Goal: Task Accomplishment & Management: Use online tool/utility

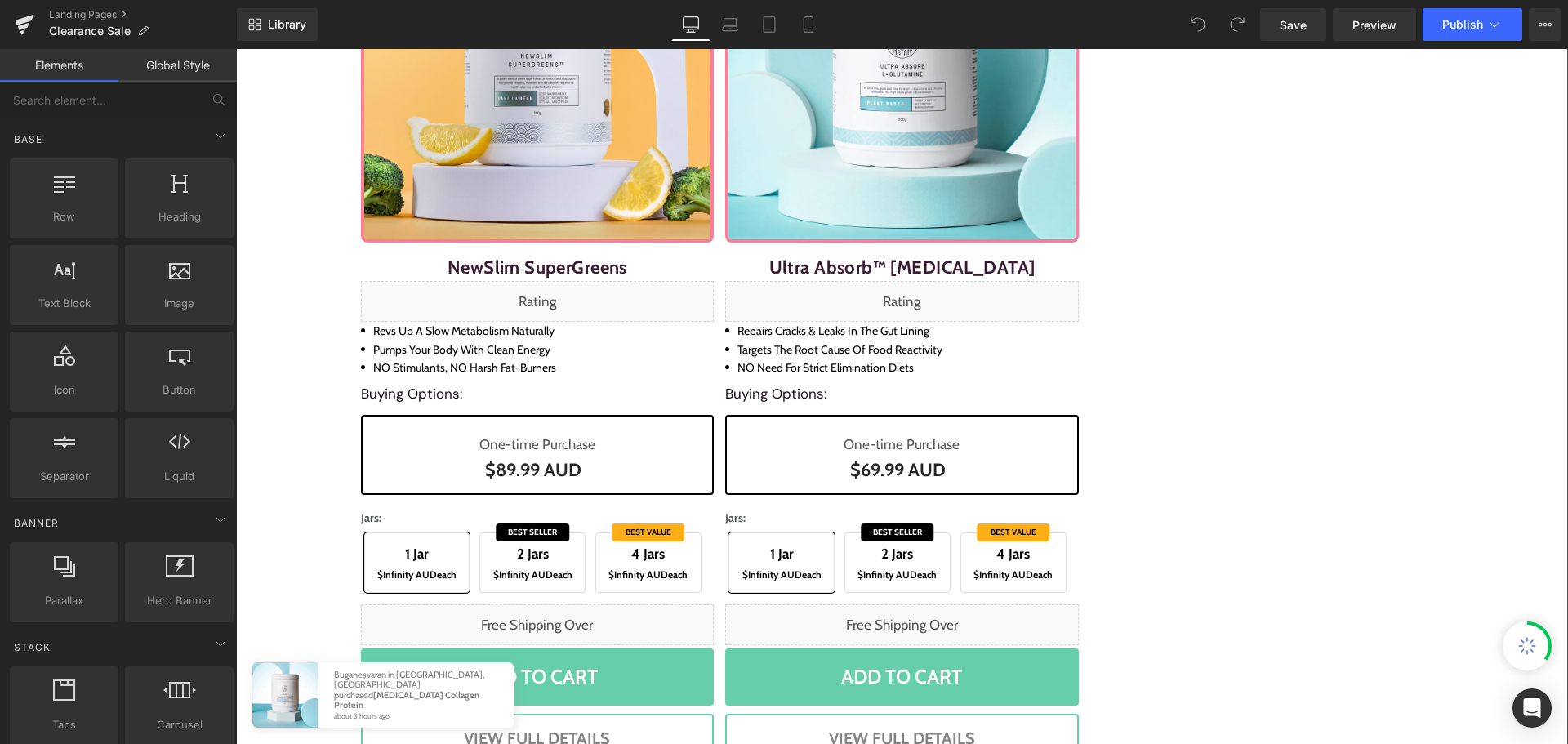
scroll to position [2613, 0]
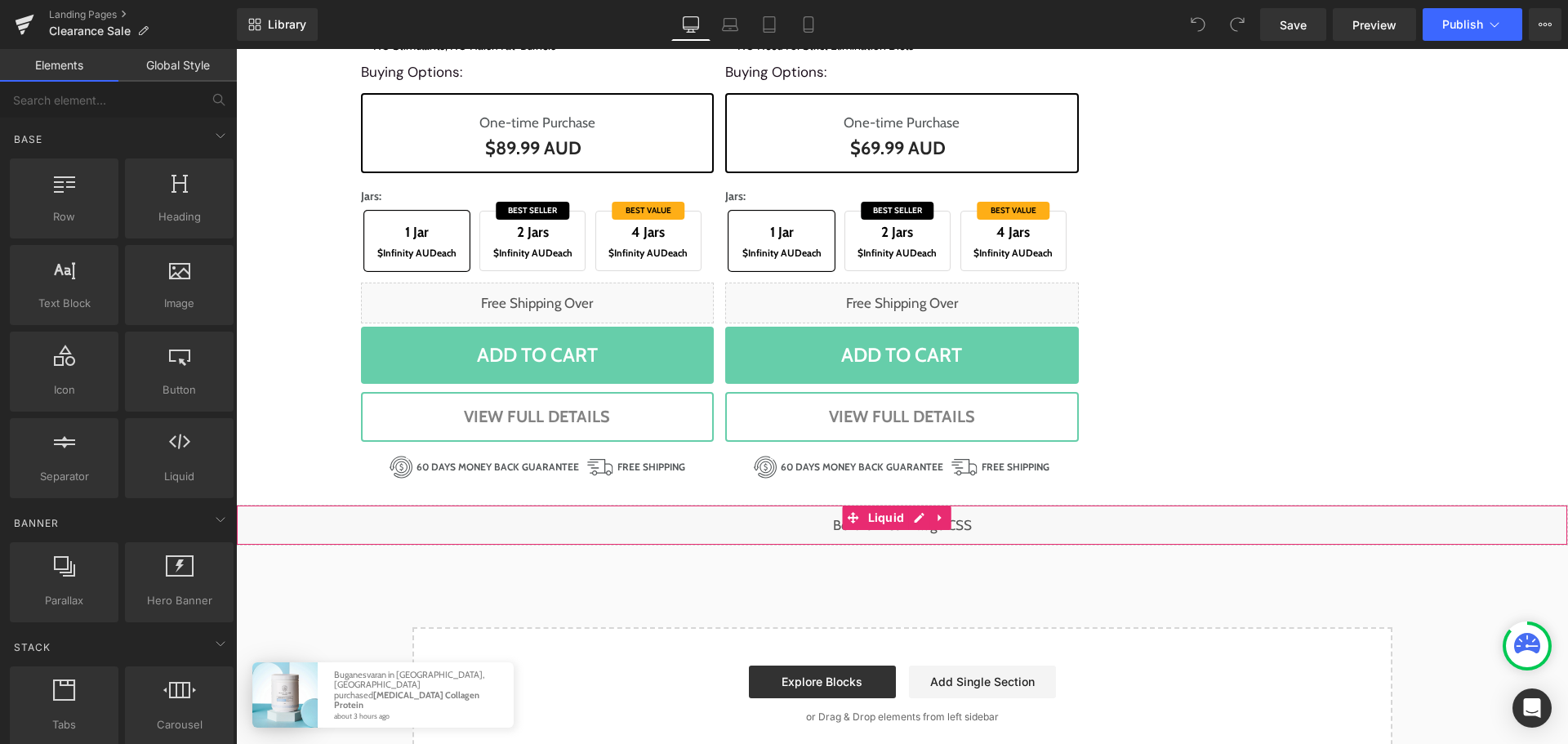
click at [912, 527] on div "Liquid" at bounding box center [902, 525] width 1332 height 41
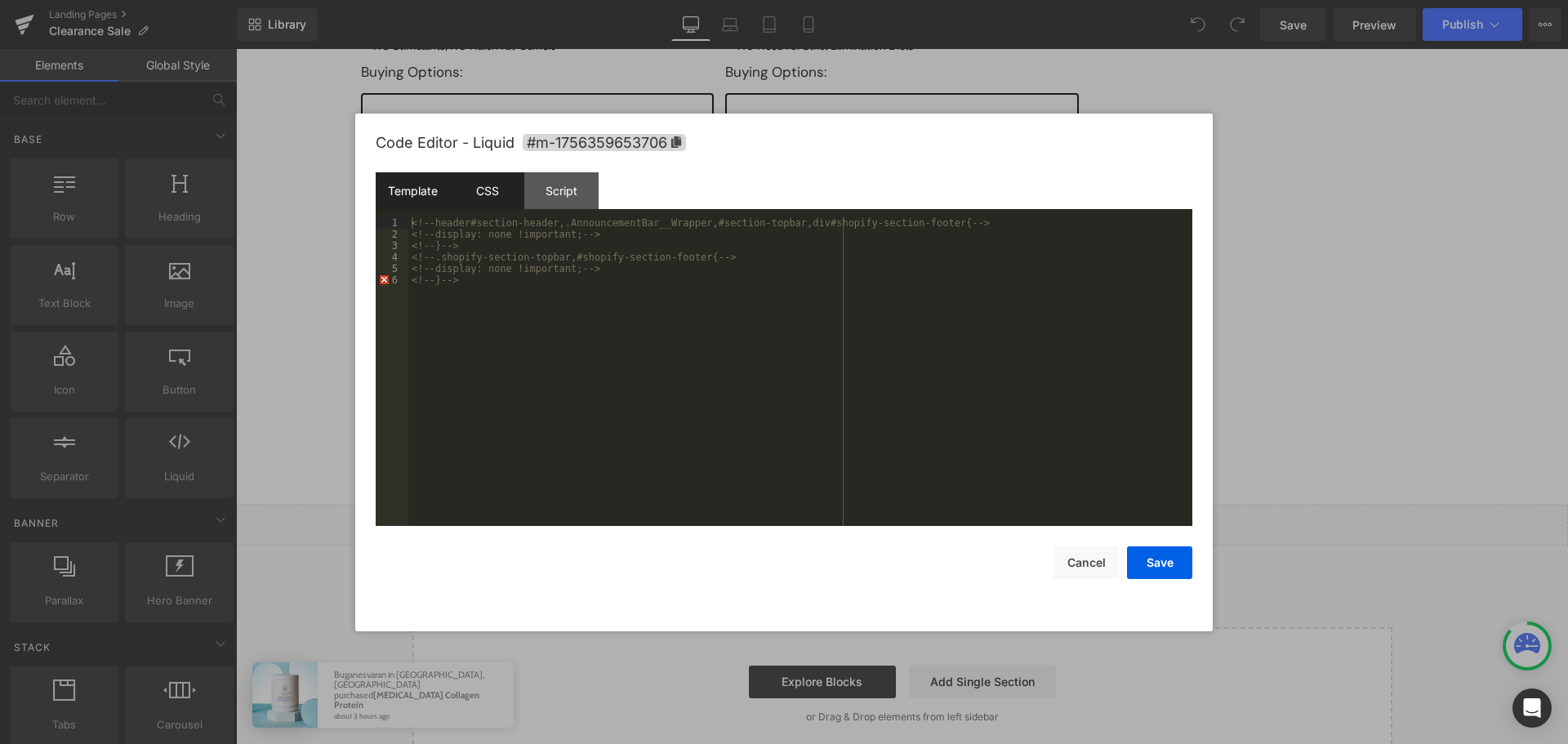
click at [489, 193] on div "CSS" at bounding box center [487, 191] width 74 height 37
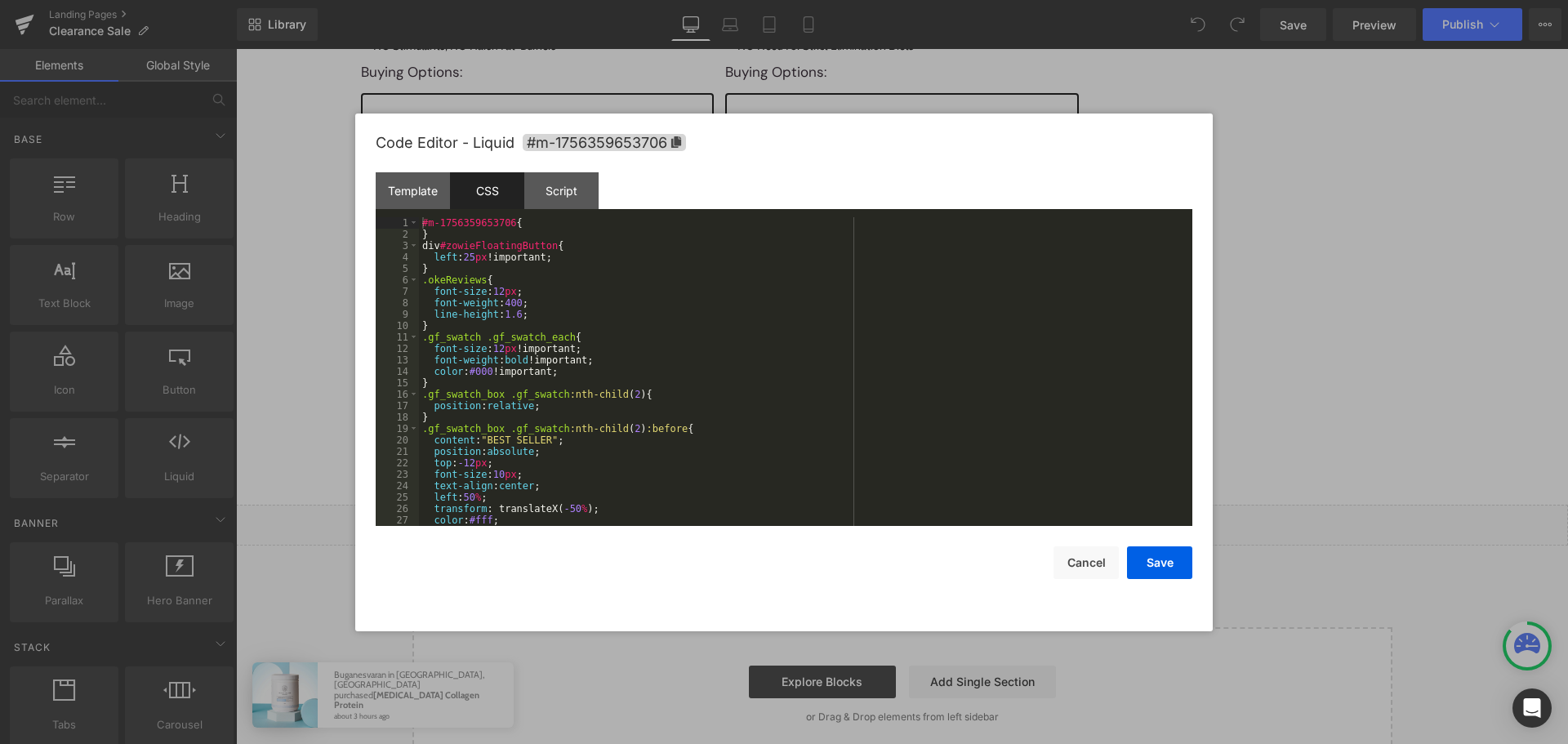
click at [448, 267] on div "#m-1756359653706 { } div #zowieFloatingButton { left : 25 px !important; } .oke…" at bounding box center [802, 382] width 767 height 331
click at [443, 222] on div "#m-1756359653706 { } div #zowieFloatingButton { left : 25 px !important; } .oke…" at bounding box center [802, 382] width 767 height 331
click at [439, 232] on div "#m-1756359653706 { } div #zowieFloatingButton { left : 25 px !important; } .oke…" at bounding box center [802, 382] width 767 height 331
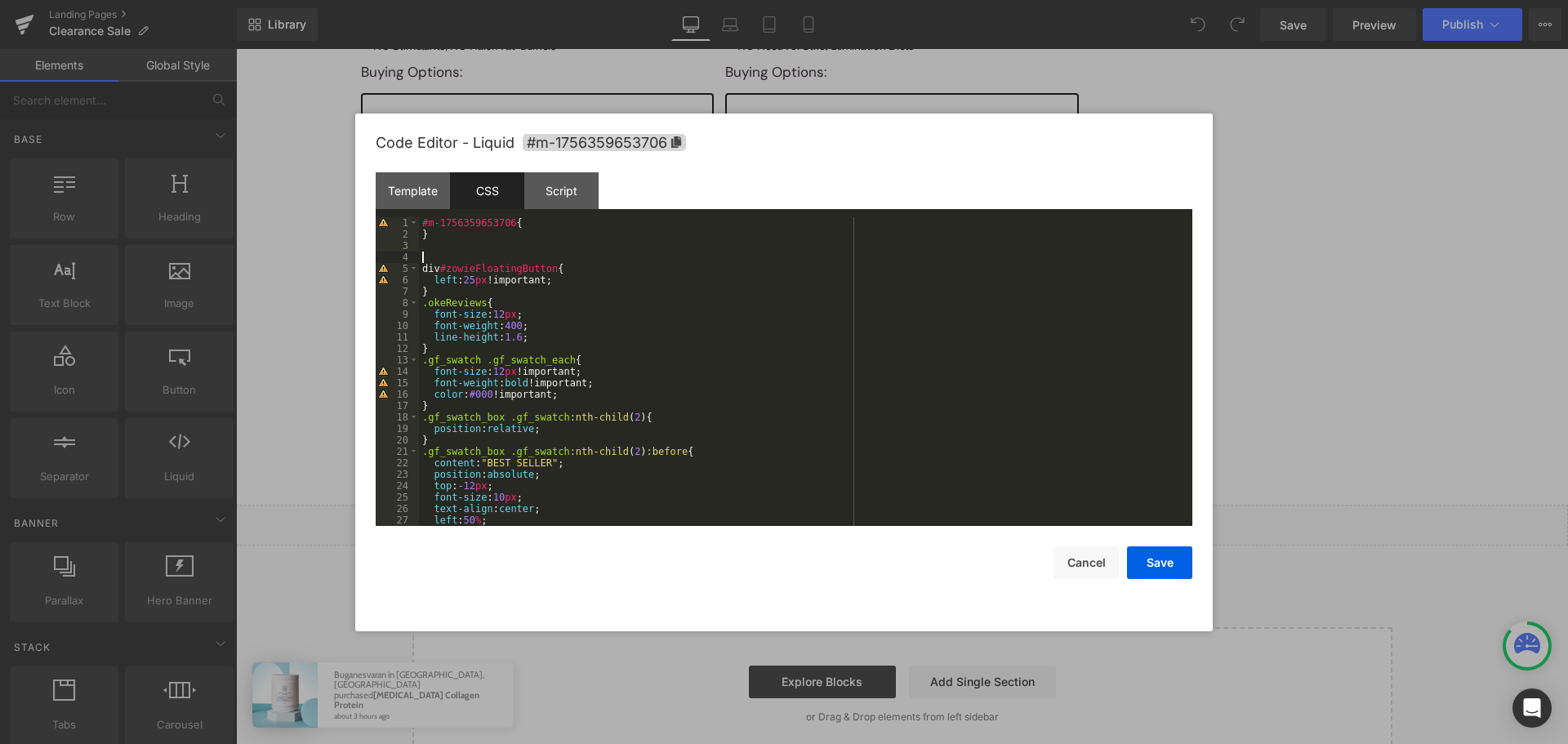
paste textarea
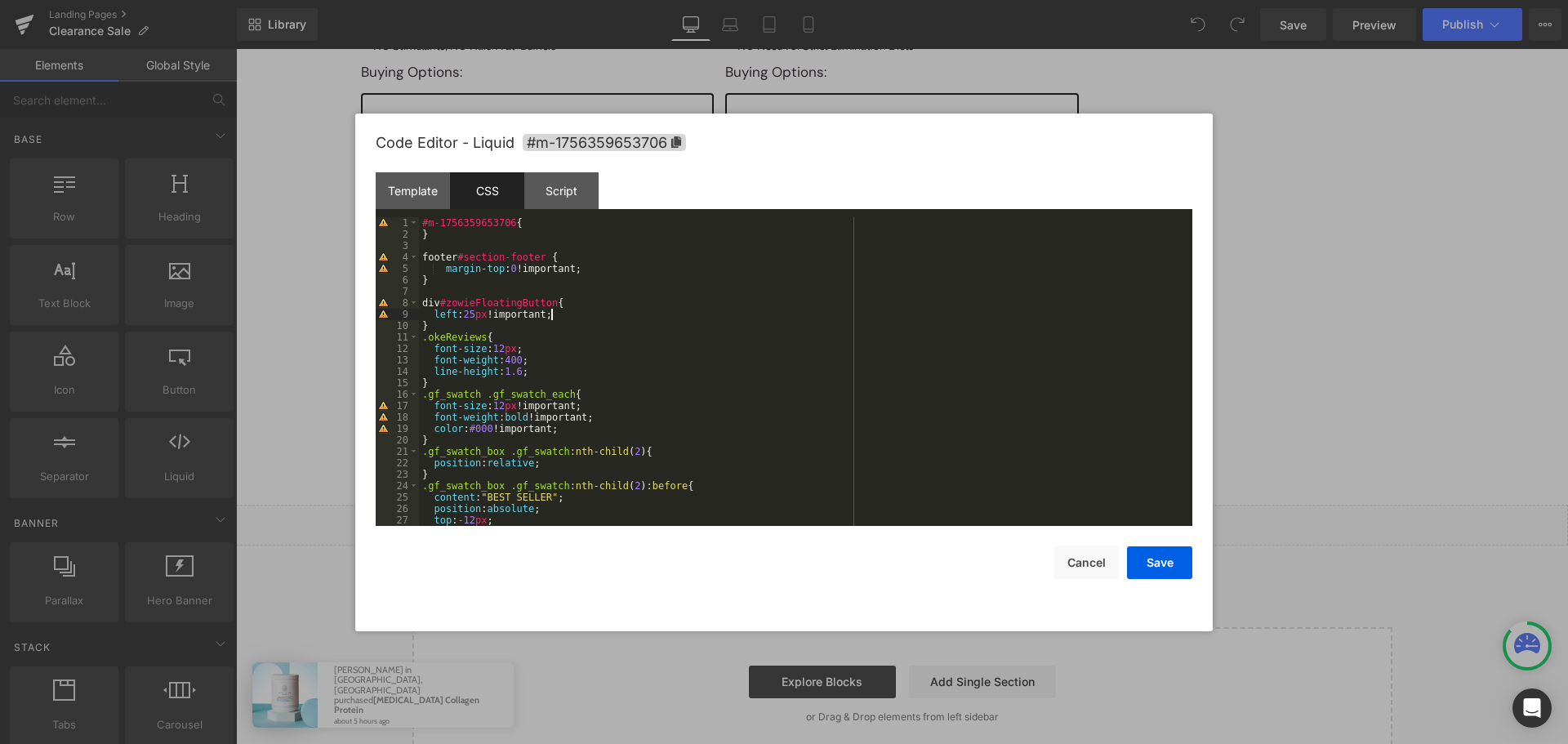
click at [615, 316] on div "#m-1756359653706 { } footer #section-footer { margin-top : 0 !important; } div …" at bounding box center [802, 382] width 767 height 331
drag, startPoint x: 1174, startPoint y: 561, endPoint x: 1016, endPoint y: 356, distance: 258.8
click at [1174, 561] on button "Save" at bounding box center [1160, 563] width 65 height 33
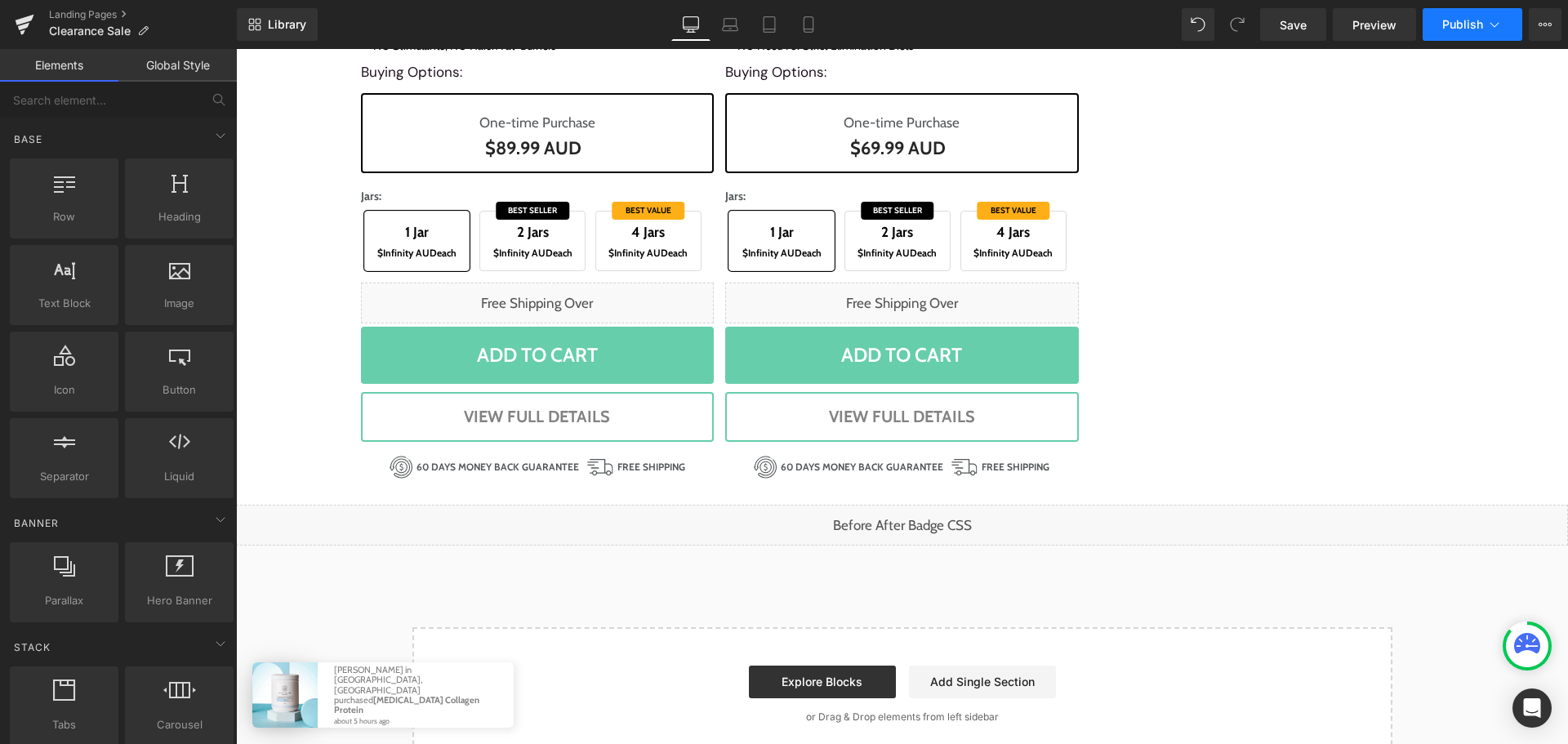
click at [1469, 30] on span "Publish" at bounding box center [1462, 25] width 41 height 13
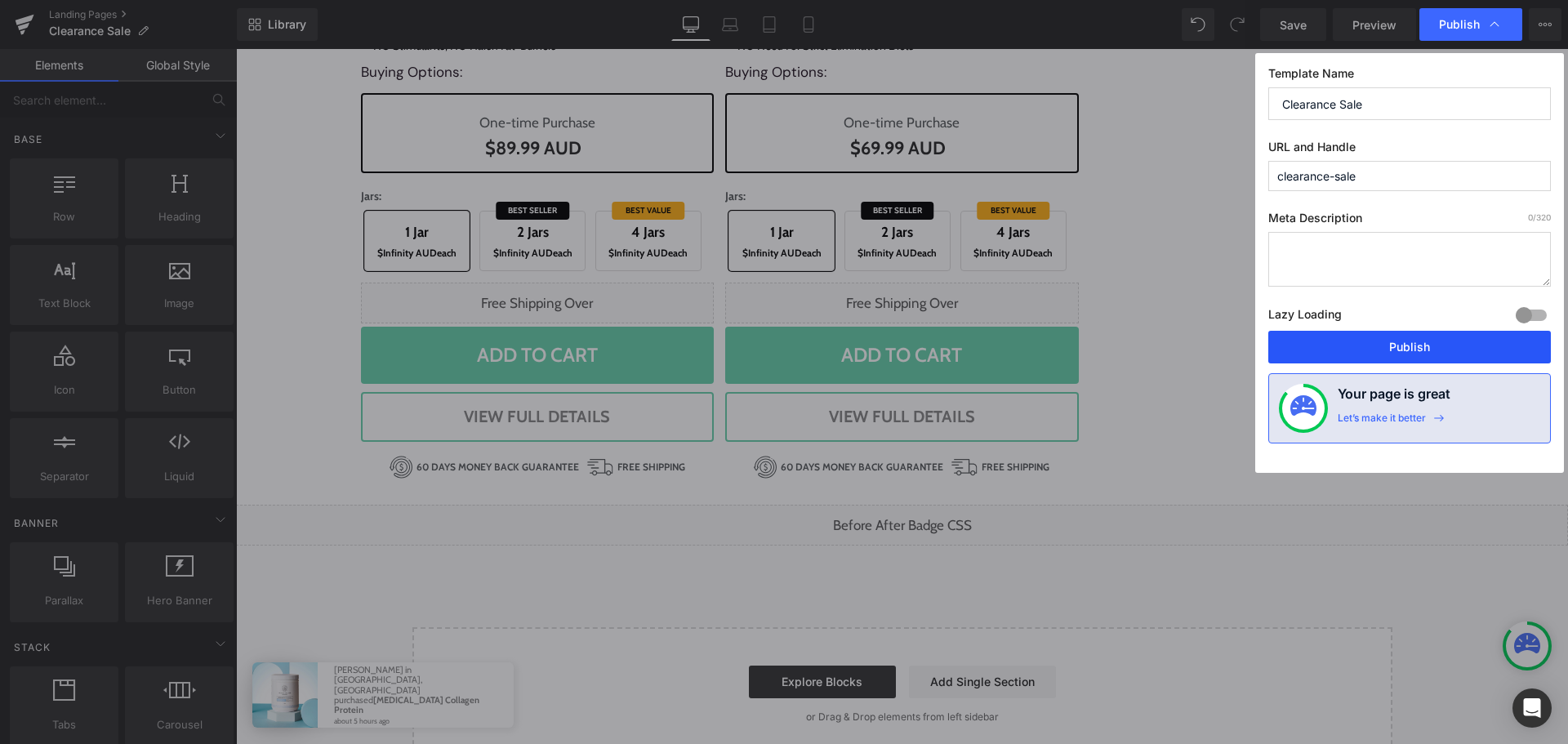
click at [1408, 342] on button "Publish" at bounding box center [1409, 347] width 282 height 33
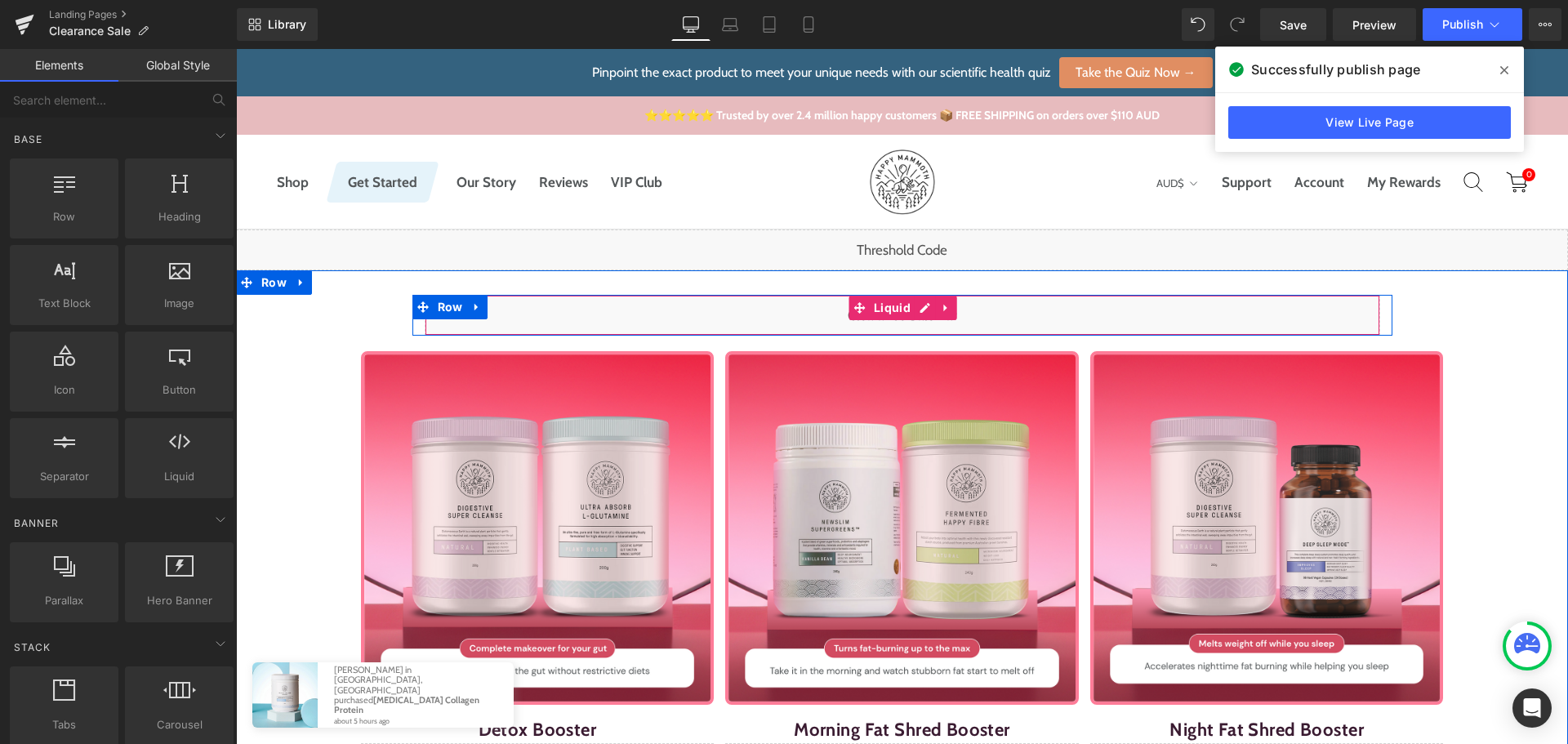
click at [912, 309] on div "Liquid" at bounding box center [903, 315] width 956 height 41
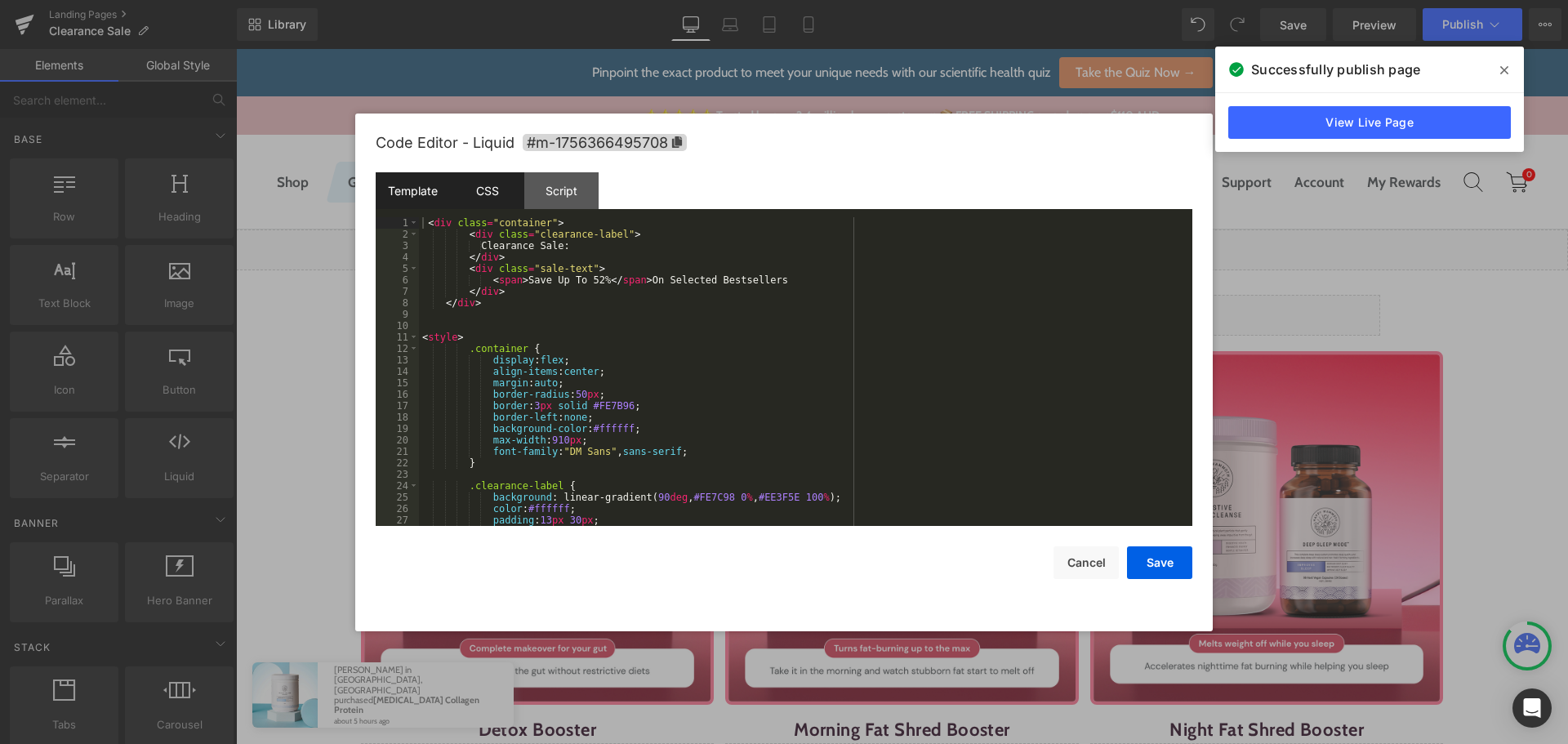
click at [466, 187] on div "CSS" at bounding box center [487, 191] width 74 height 37
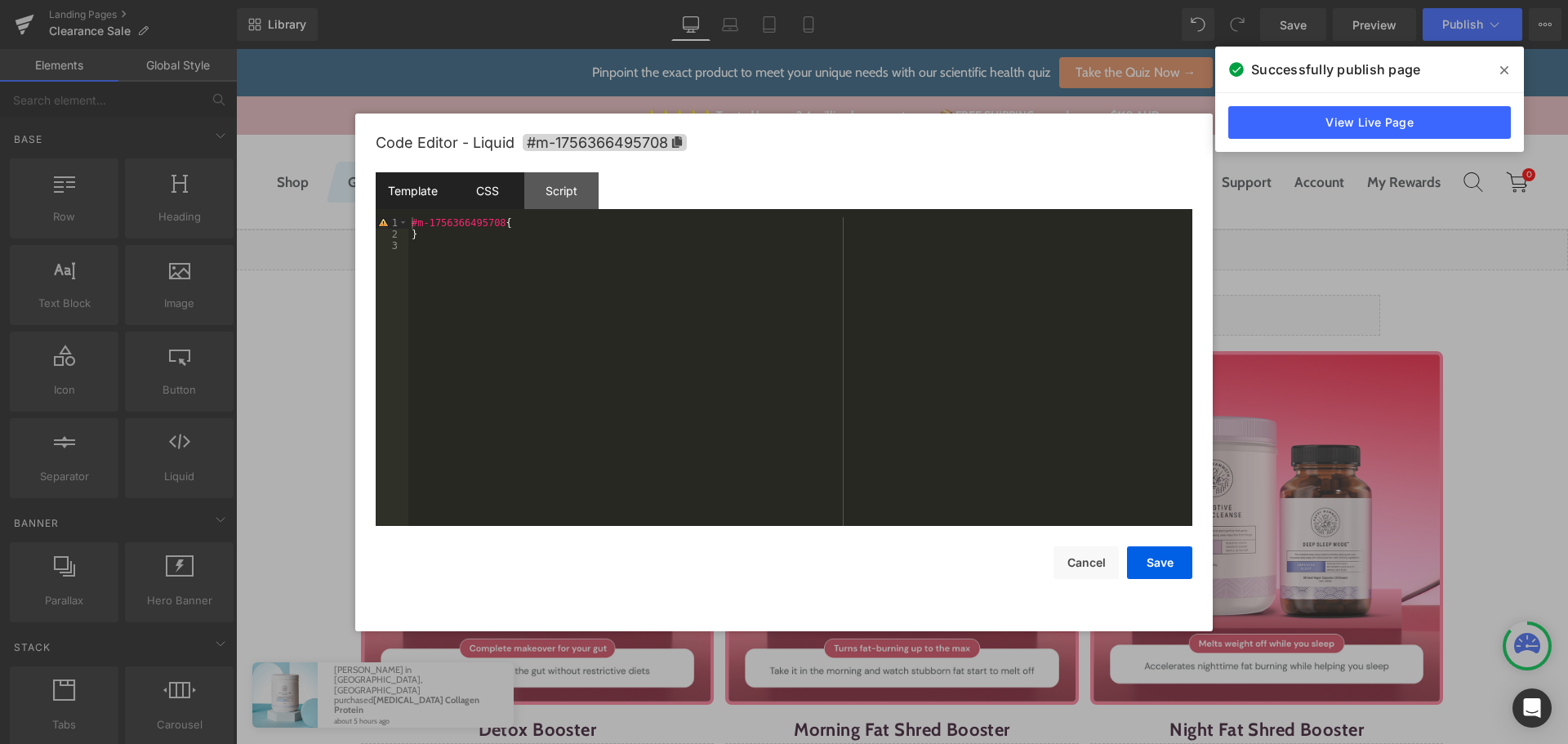
click at [426, 188] on div "Template" at bounding box center [412, 191] width 74 height 37
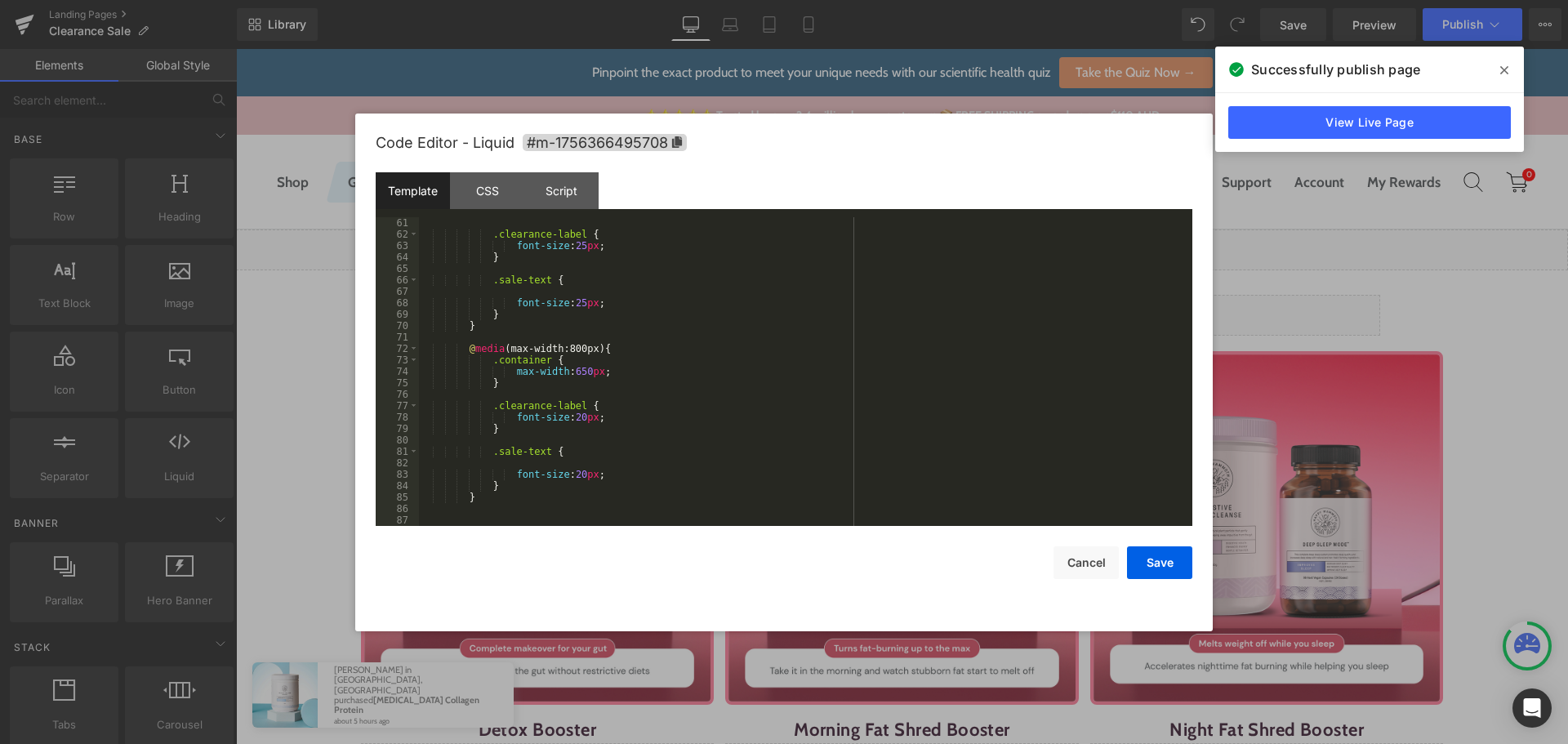
scroll to position [735, 0]
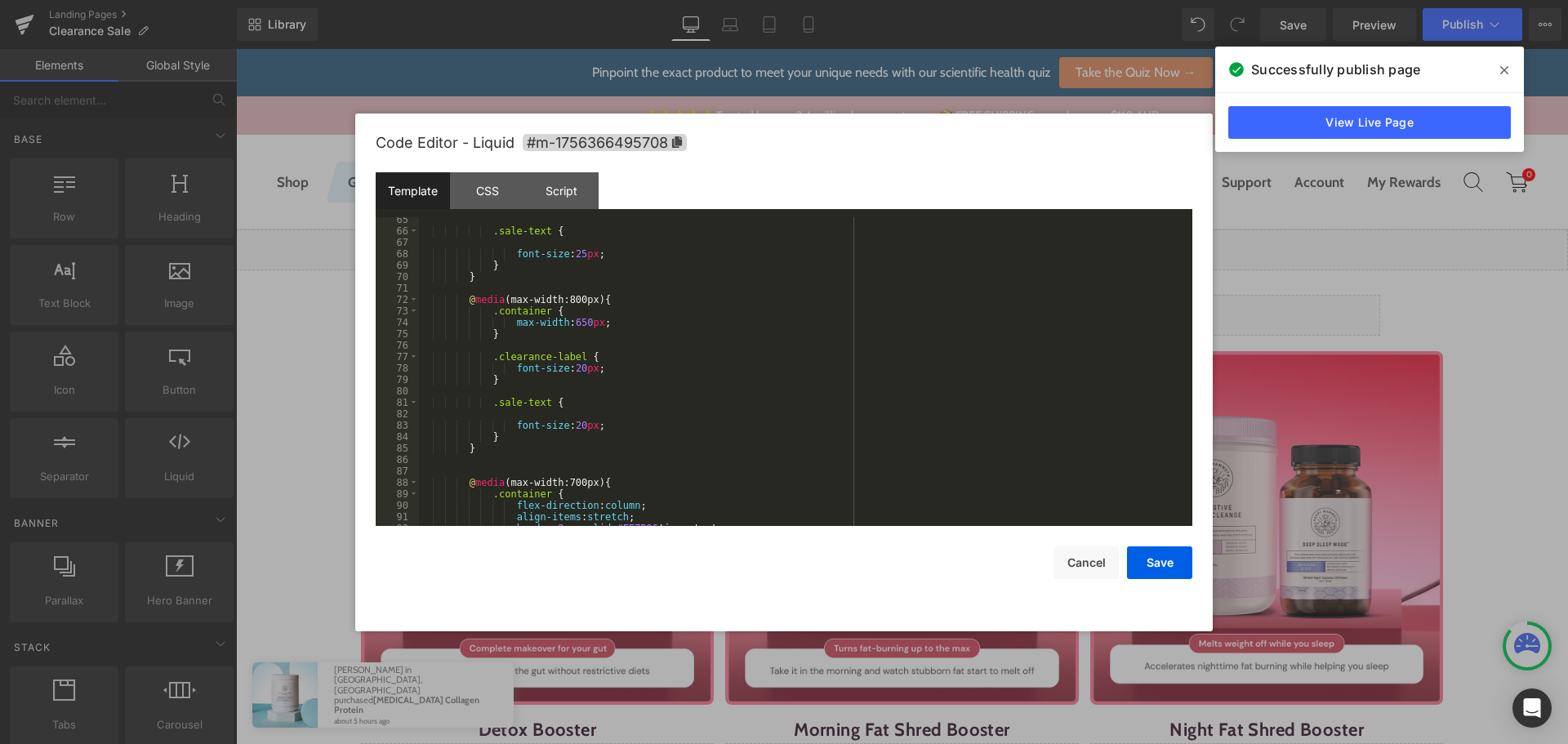
click at [631, 395] on div ".sale-text { font-size : 25 px ; } } @ media (max-width:800px) { .container { m…" at bounding box center [802, 379] width 767 height 331
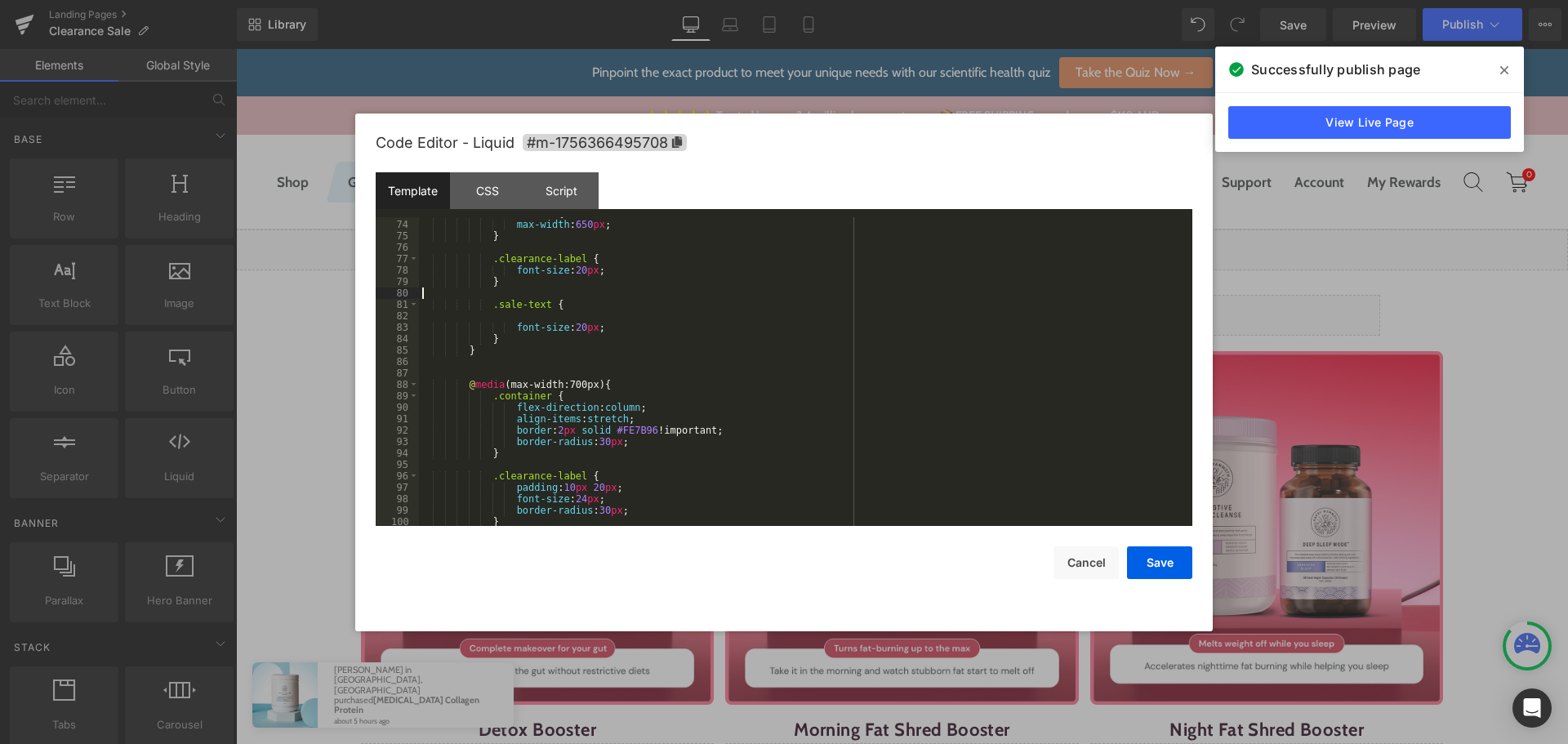
scroll to position [833, 0]
click at [730, 362] on div ".container { max-width : 650 px ; } .clearance-label { font-size : 20 px ; } .s…" at bounding box center [802, 372] width 767 height 331
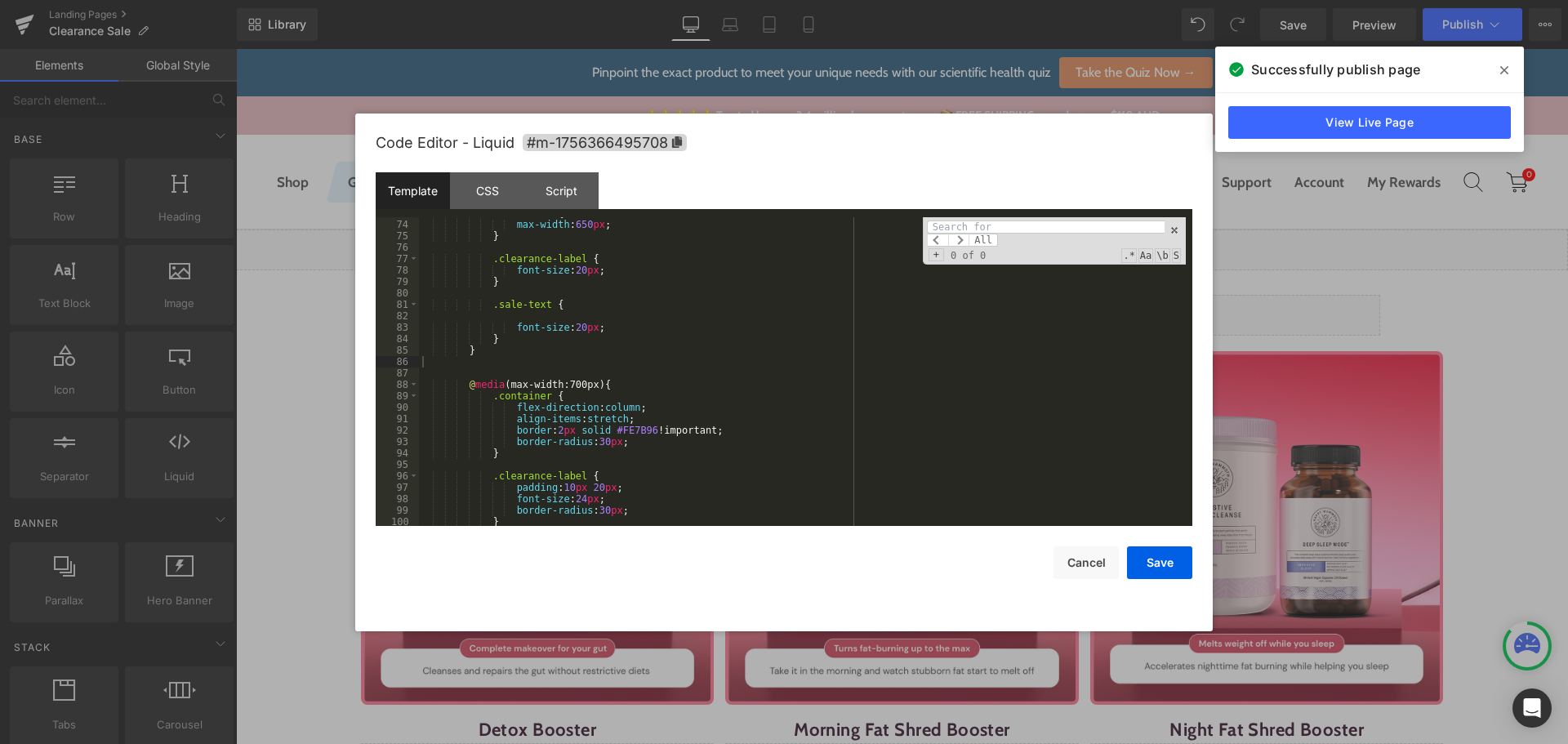
click at [667, 509] on div ".container { max-width : 650 px ; } .clearance-label { font-size : 20 px ; } .s…" at bounding box center [802, 372] width 767 height 331
click at [1183, 566] on button "Save" at bounding box center [1160, 563] width 65 height 33
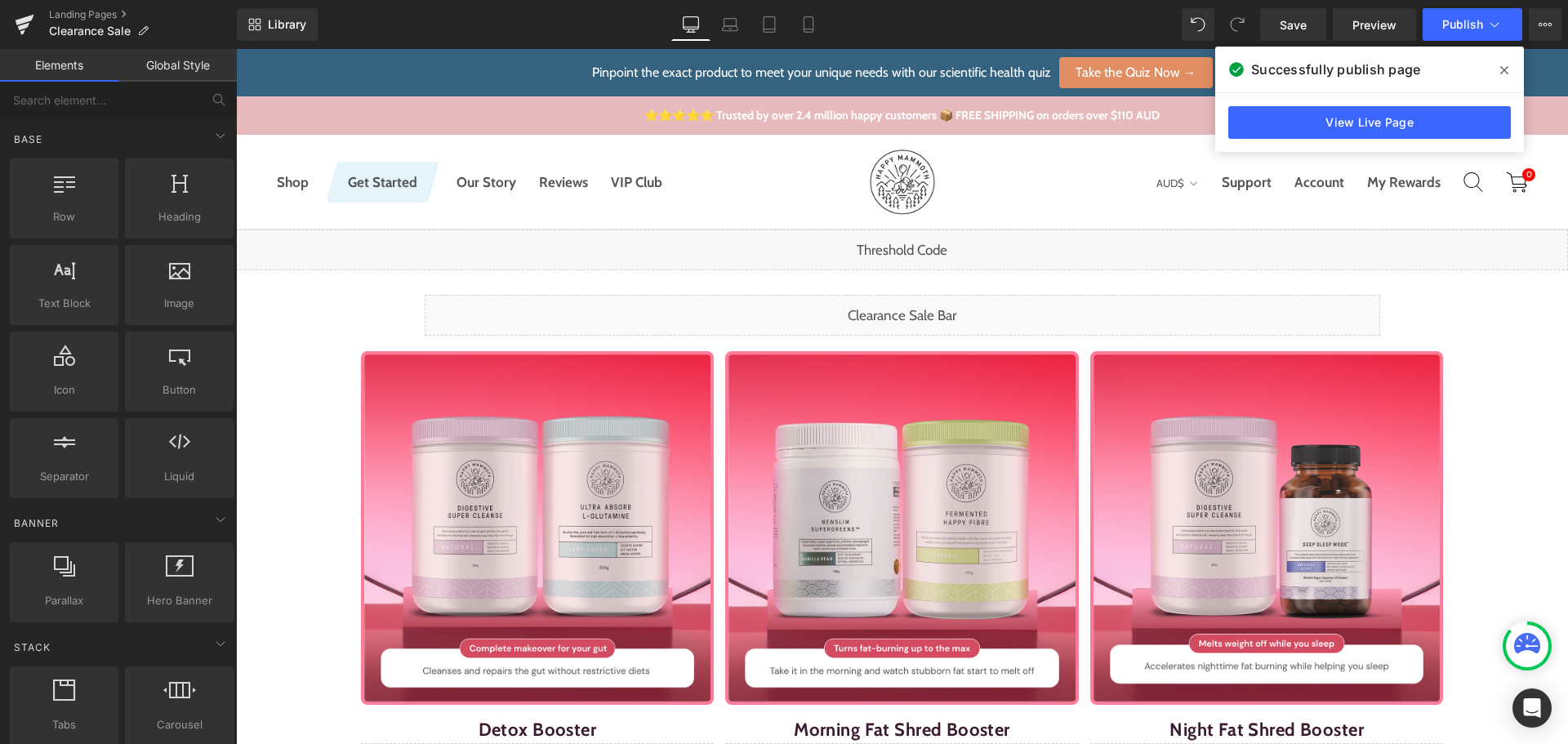
click at [1503, 63] on span at bounding box center [1504, 70] width 26 height 26
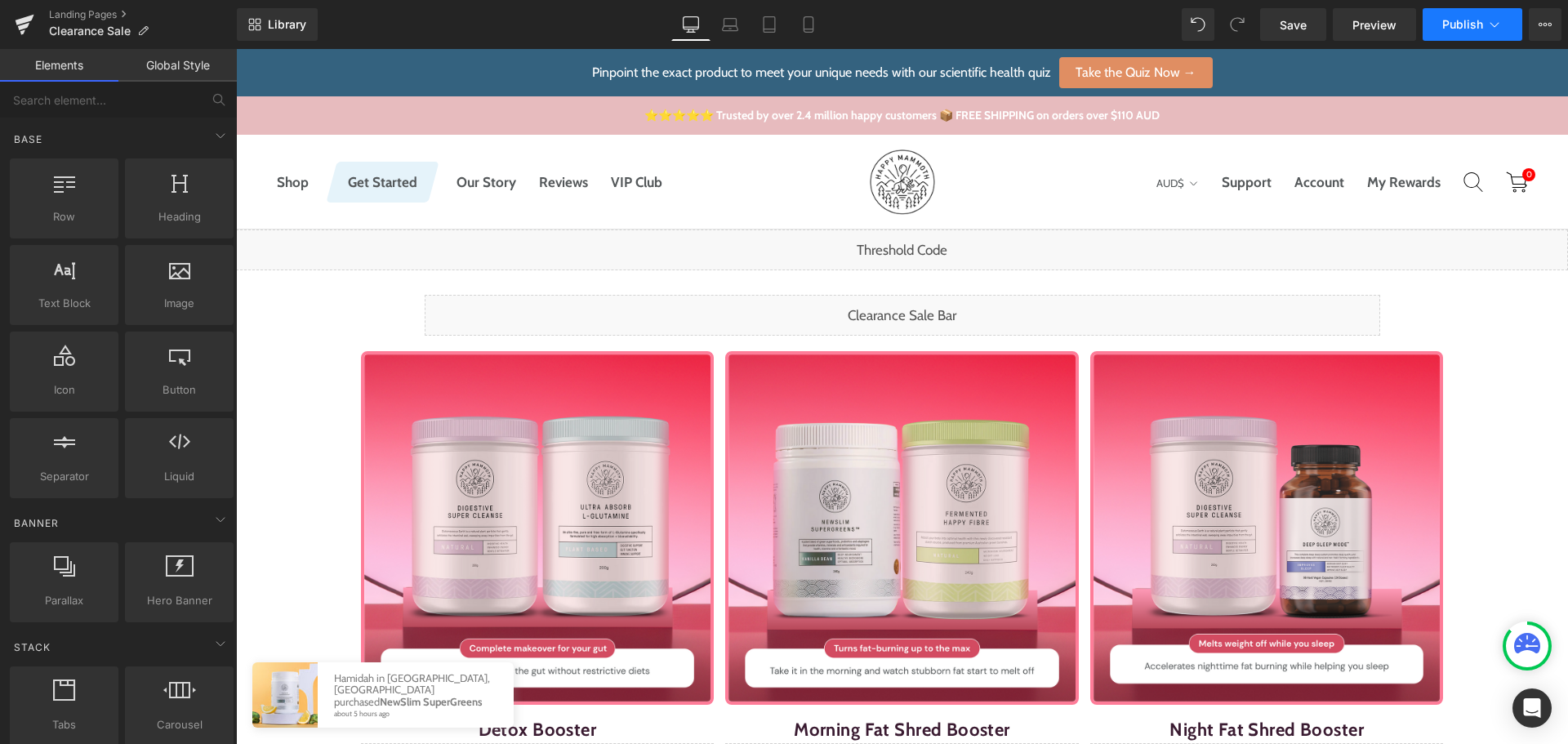
click at [1463, 18] on span "Publish" at bounding box center [1462, 25] width 41 height 13
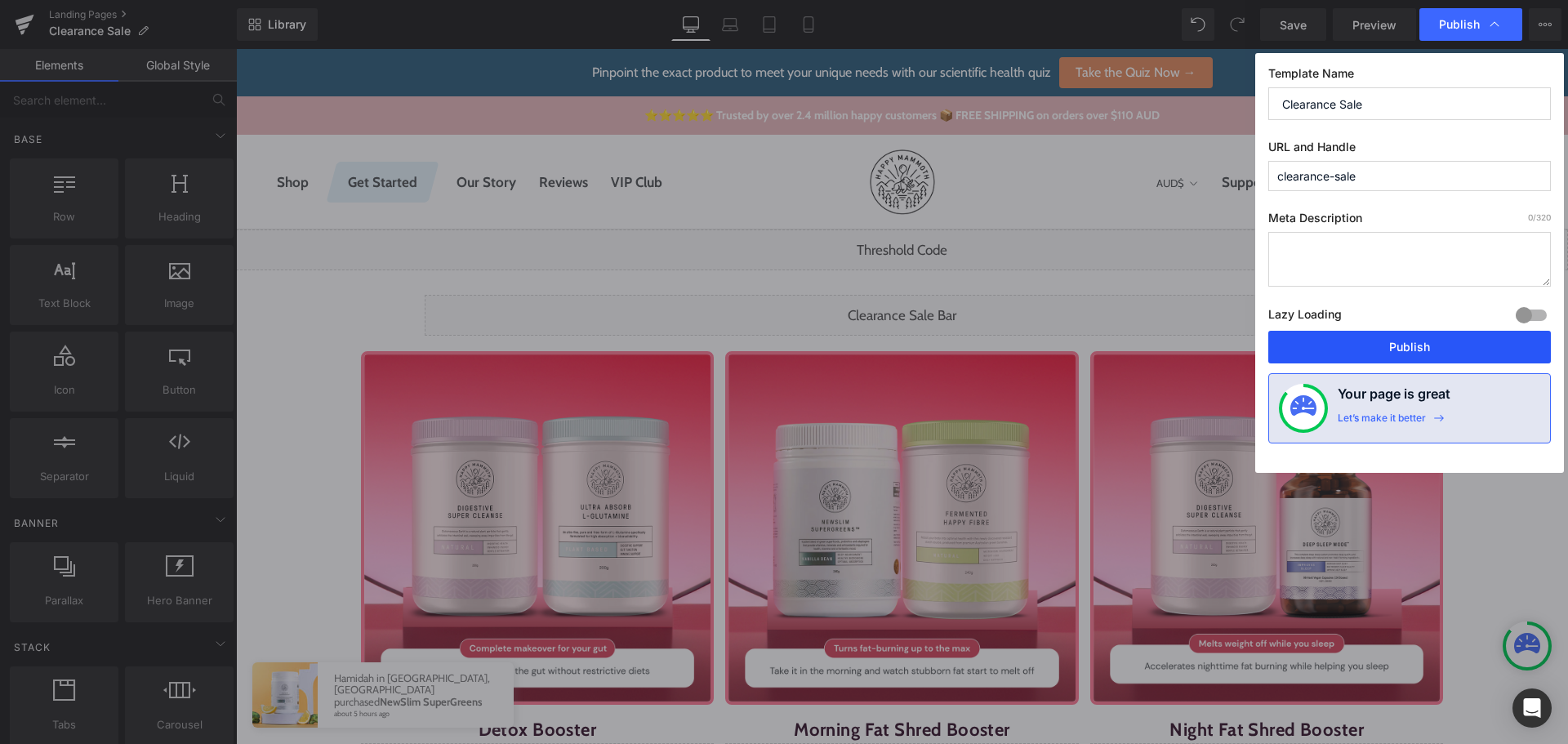
click at [1367, 350] on button "Publish" at bounding box center [1409, 347] width 282 height 33
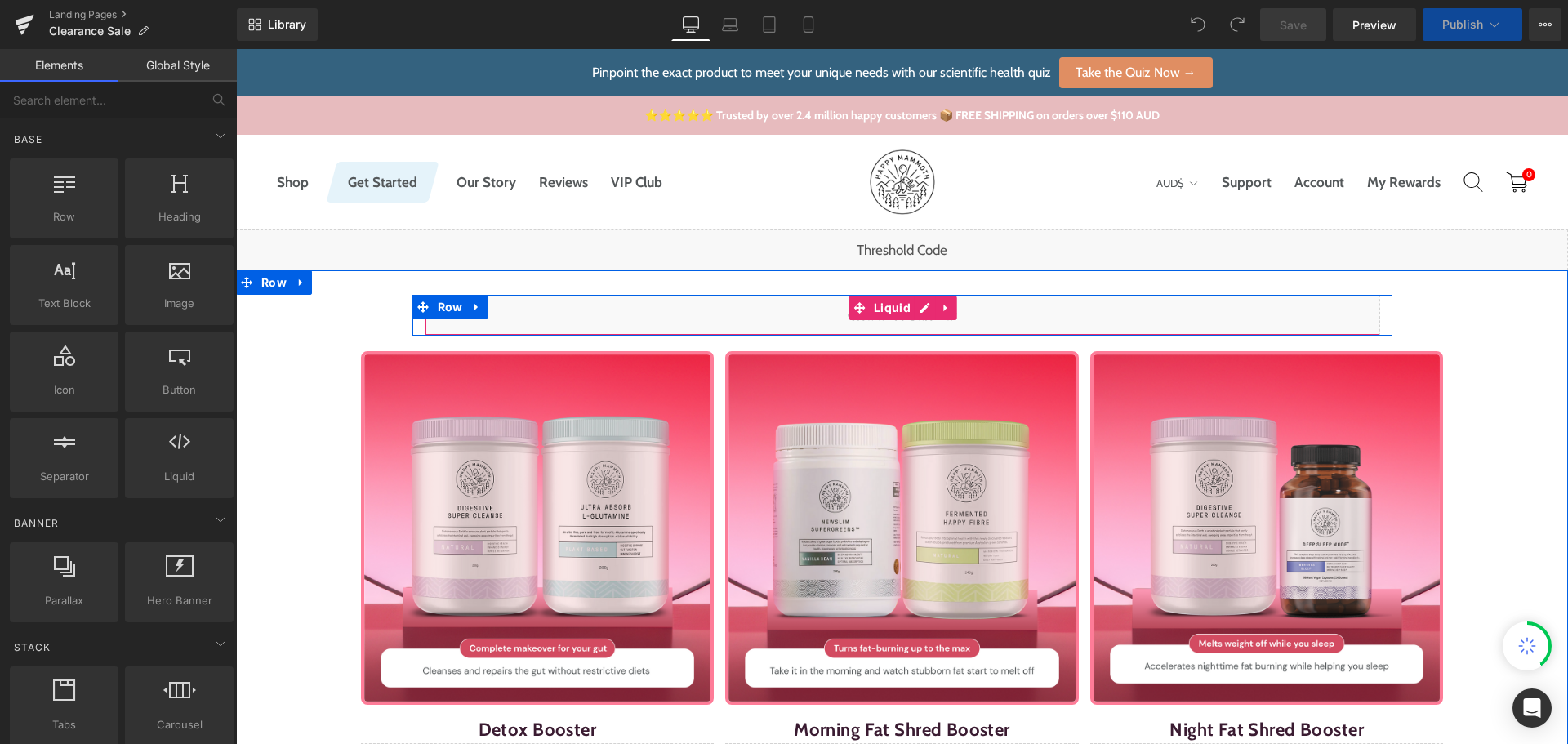
click at [915, 313] on div "Liquid" at bounding box center [903, 315] width 956 height 41
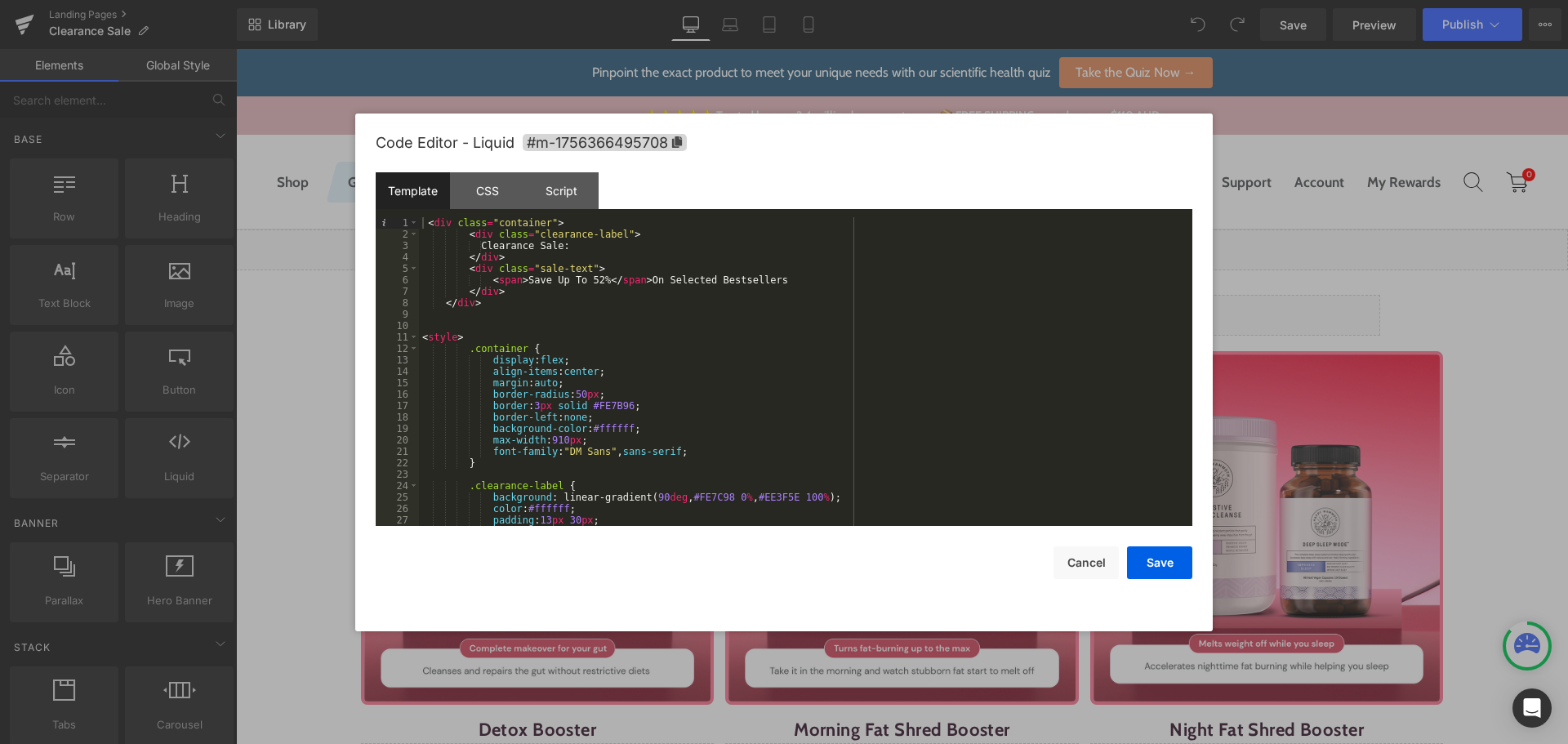
click at [581, 279] on div "< div class = "container" > < div class = "clearance-label" > Clearance Sale: <…" at bounding box center [802, 382] width 767 height 331
click at [1147, 561] on button "Save" at bounding box center [1160, 563] width 65 height 33
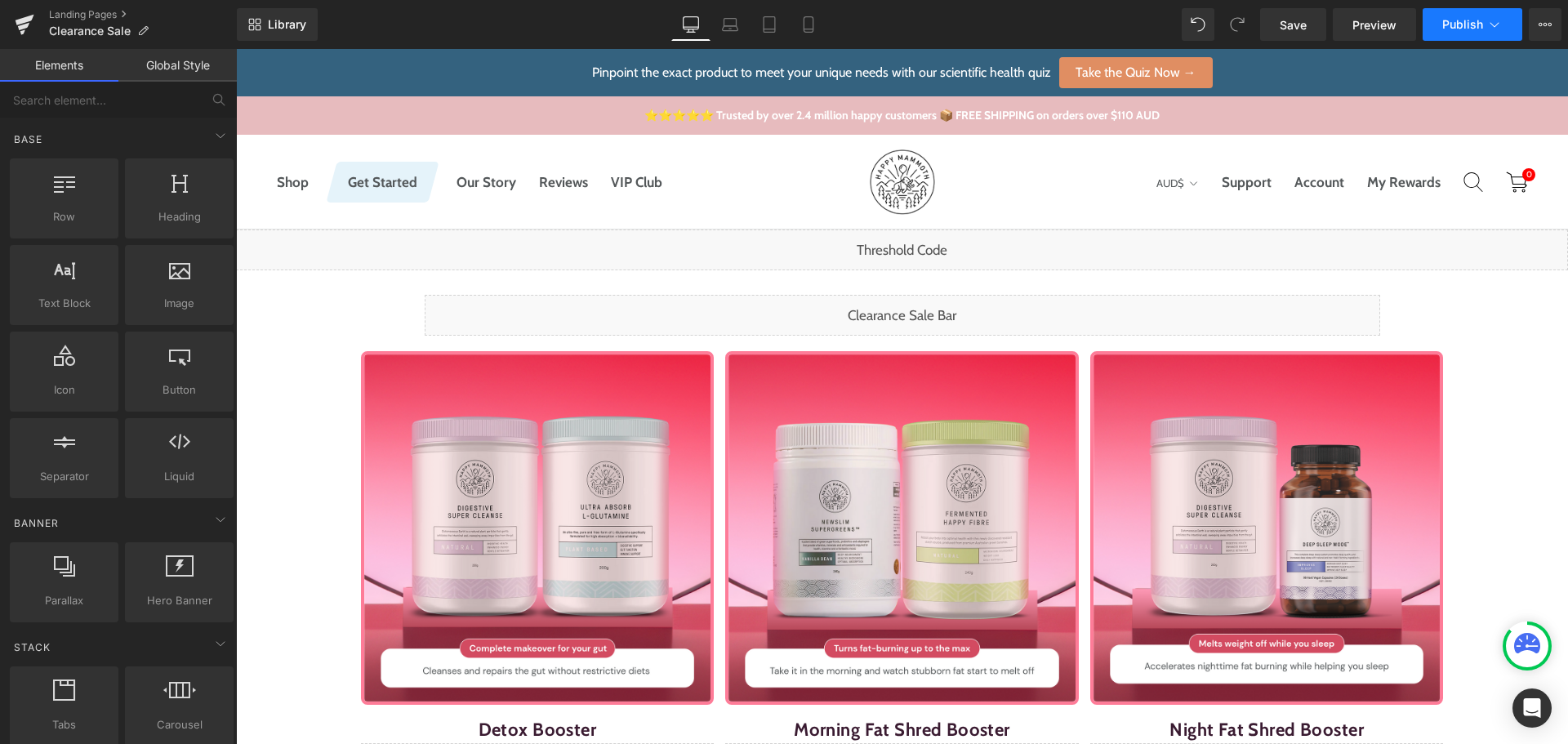
click at [1444, 20] on span "Publish" at bounding box center [1462, 25] width 41 height 13
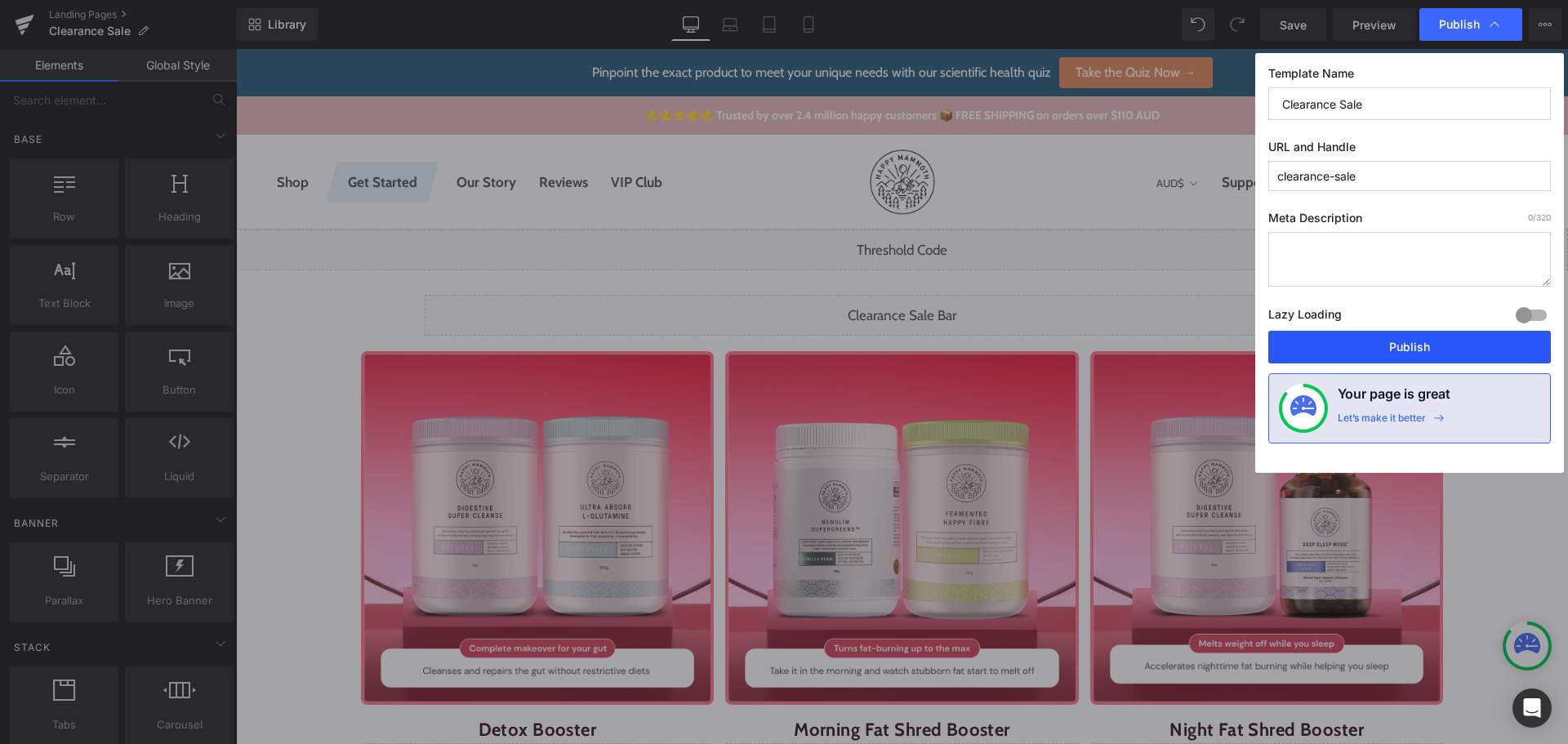
click at [1442, 342] on button "Publish" at bounding box center [1409, 347] width 282 height 33
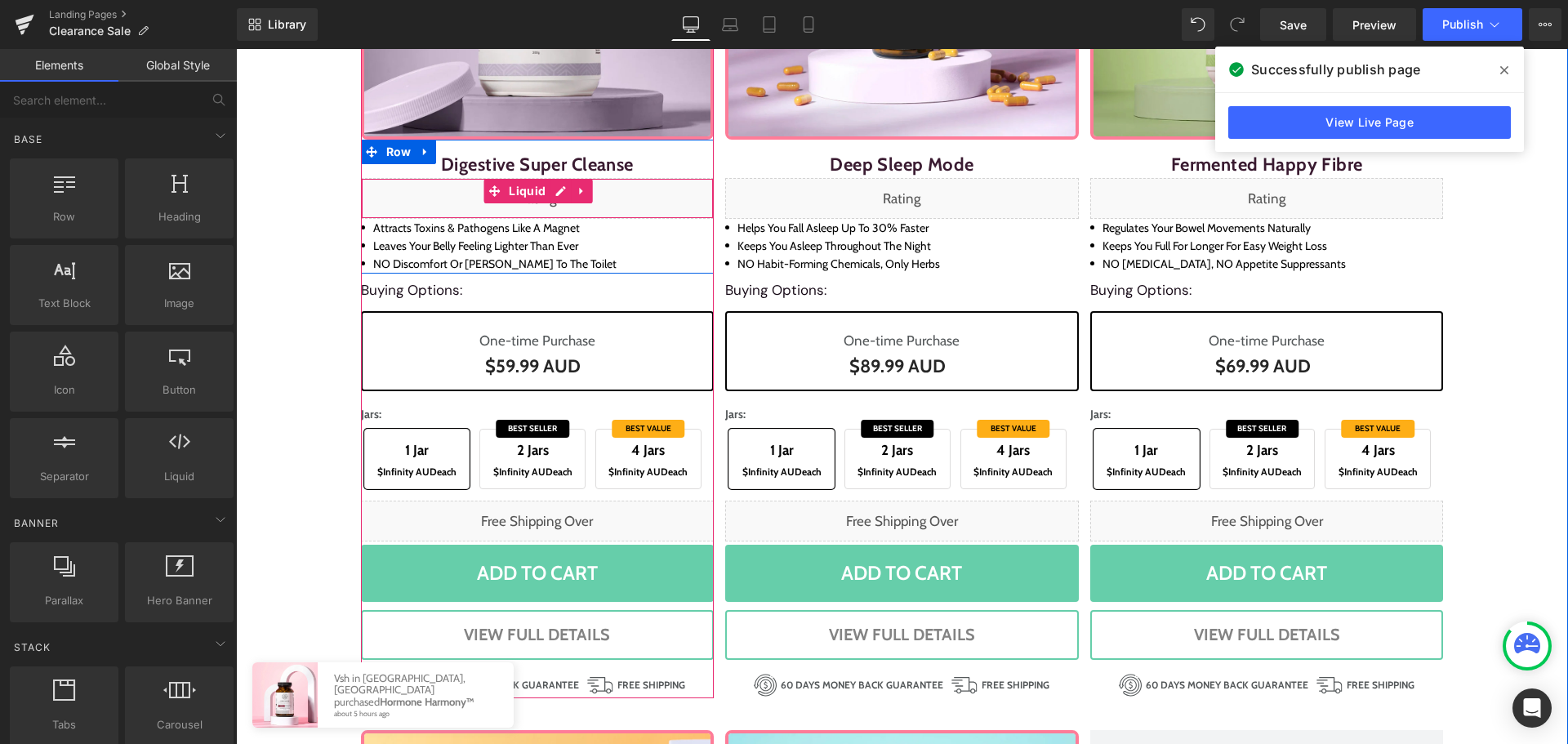
scroll to position [1470, 0]
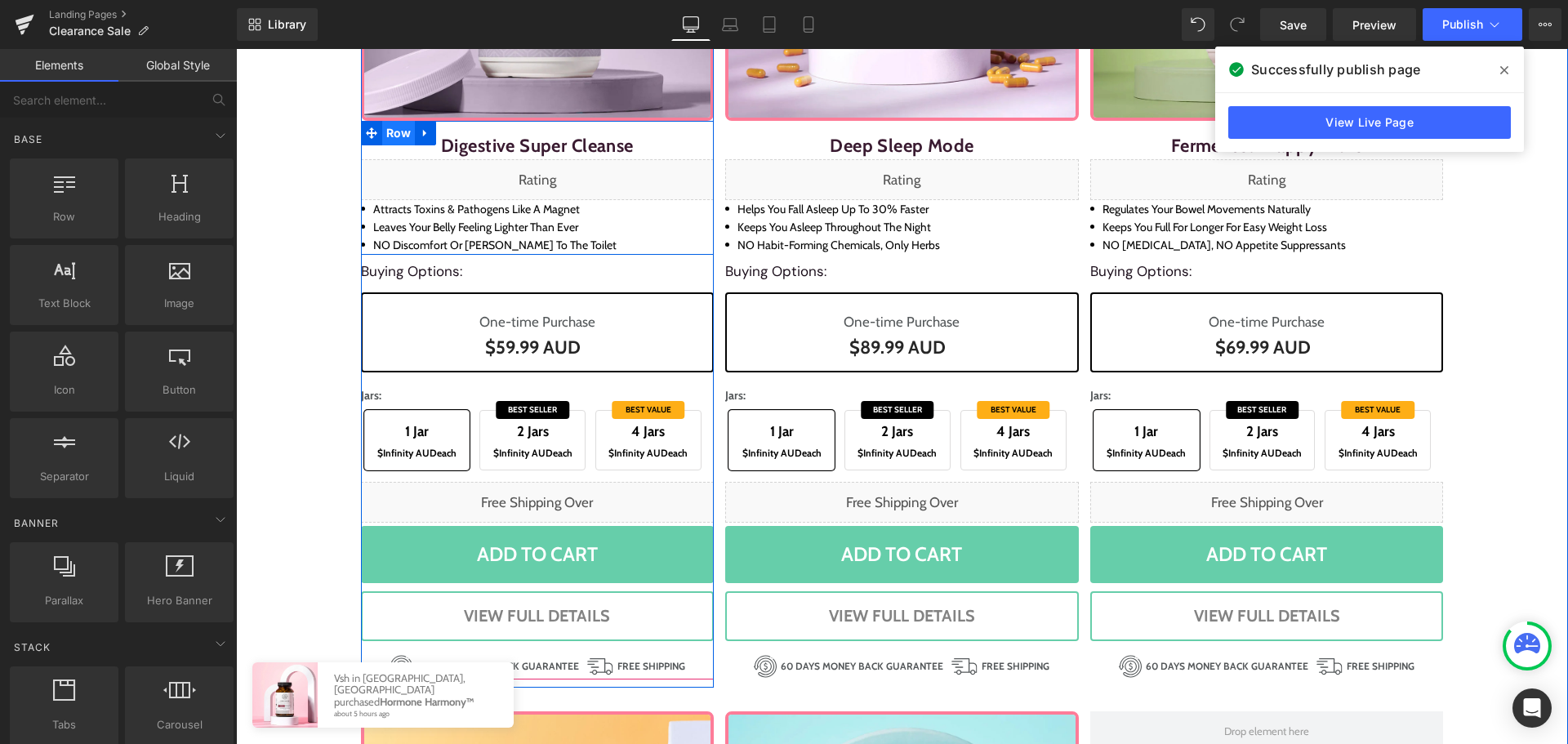
click at [385, 138] on span "Row" at bounding box center [399, 133] width 34 height 25
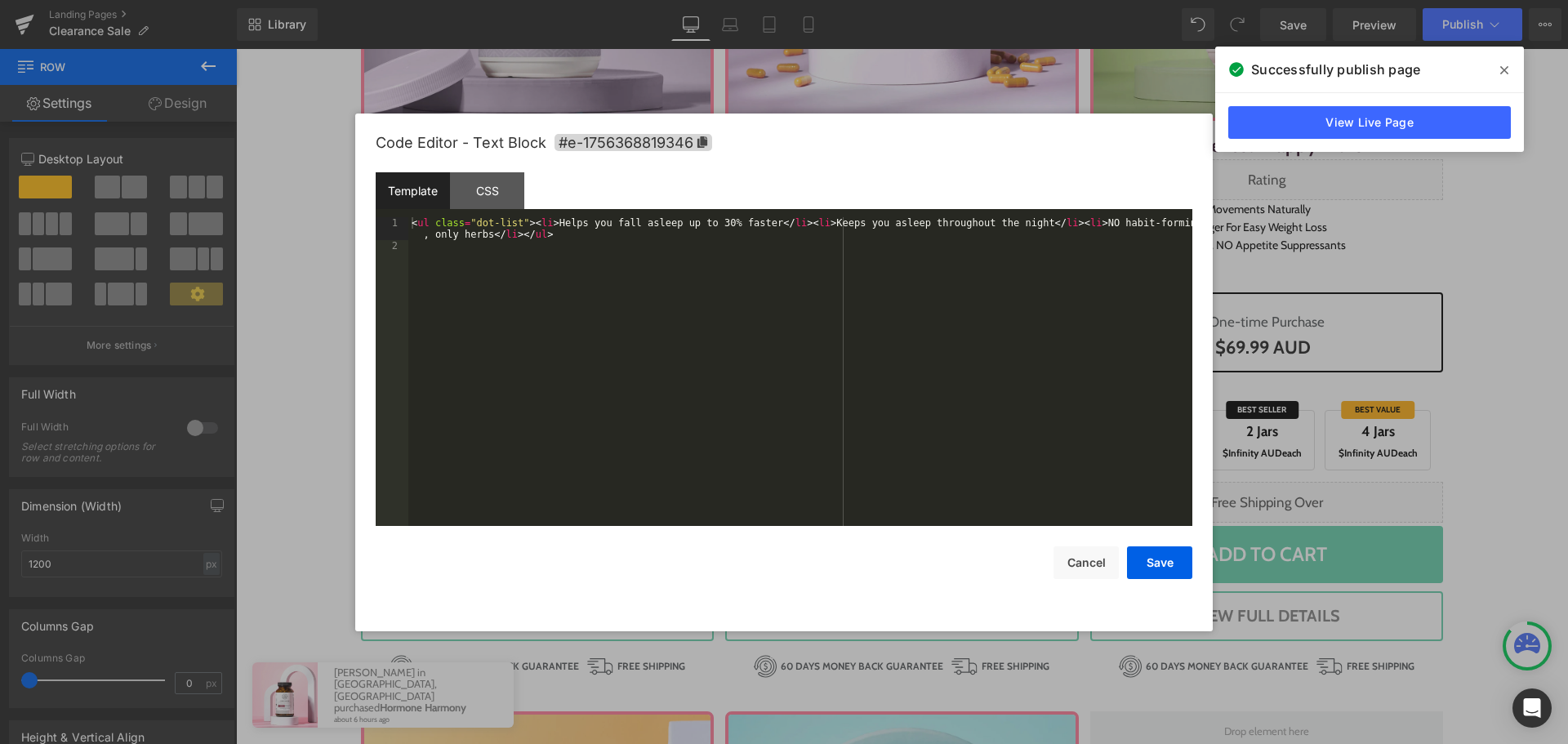
click at [876, 0] on div "Row You are previewing how the will restyle your page. You can not edit Element…" at bounding box center [784, 0] width 1568 height 0
click at [512, 180] on div "CSS" at bounding box center [487, 191] width 74 height 37
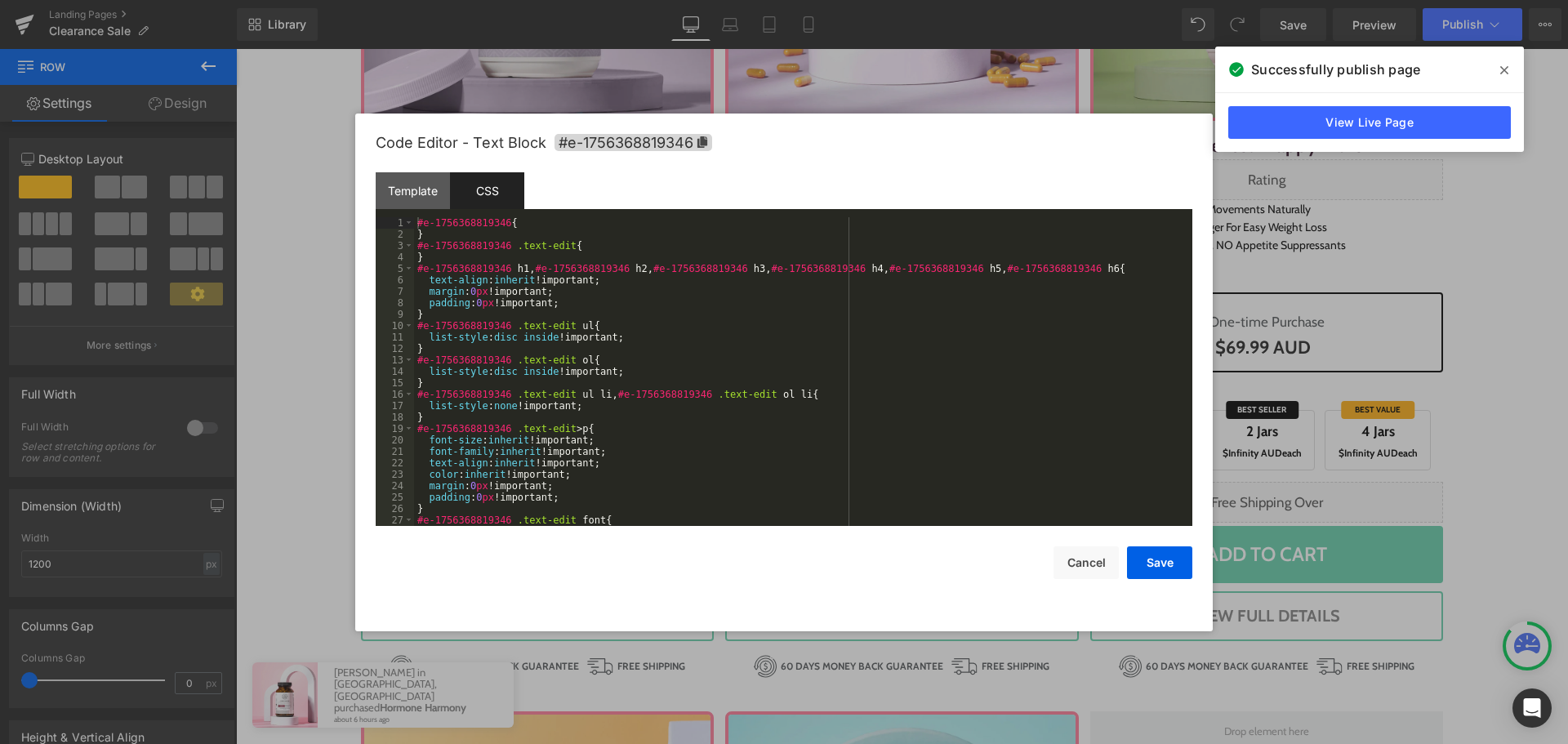
scroll to position [49, 0]
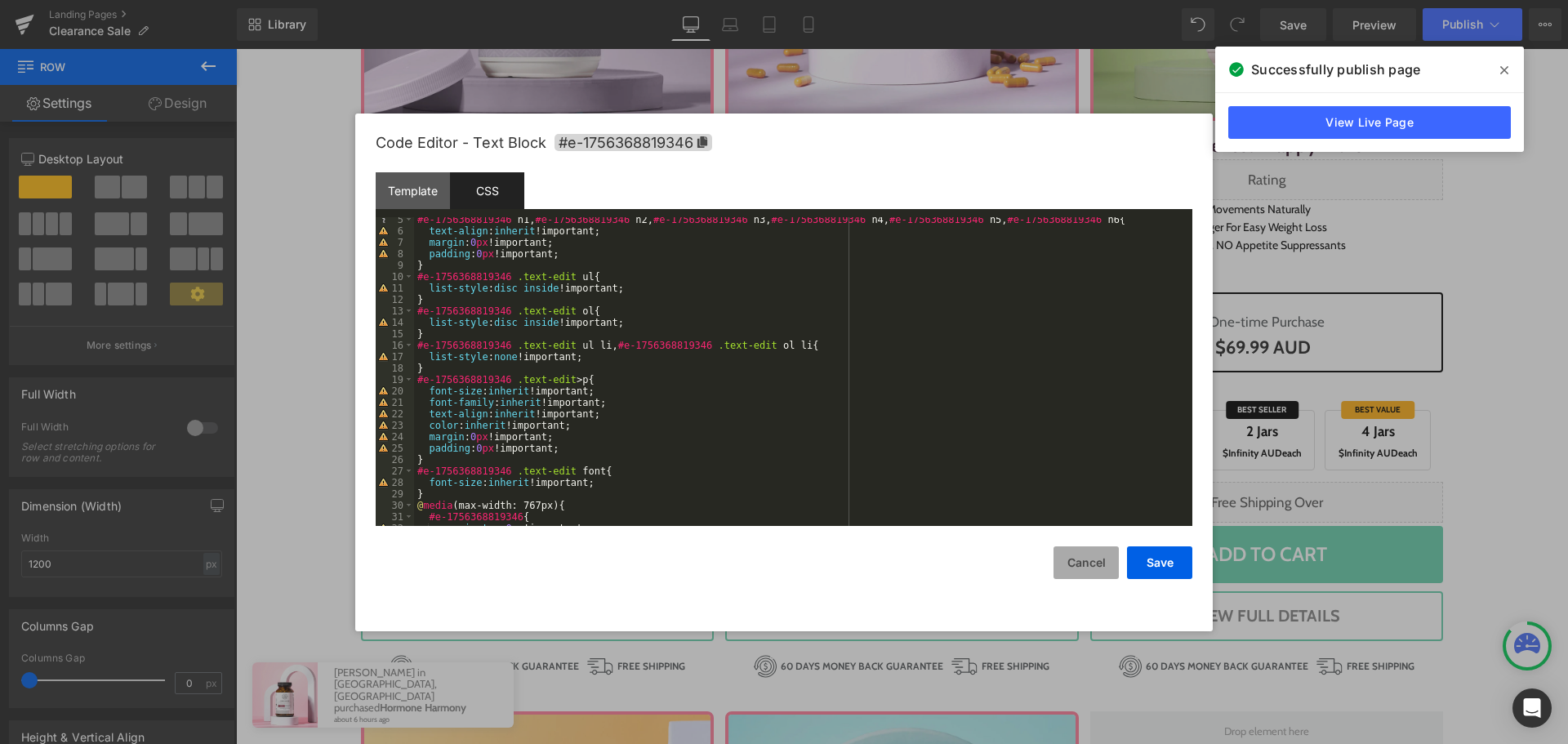
click at [1113, 569] on button "Cancel" at bounding box center [1086, 563] width 65 height 33
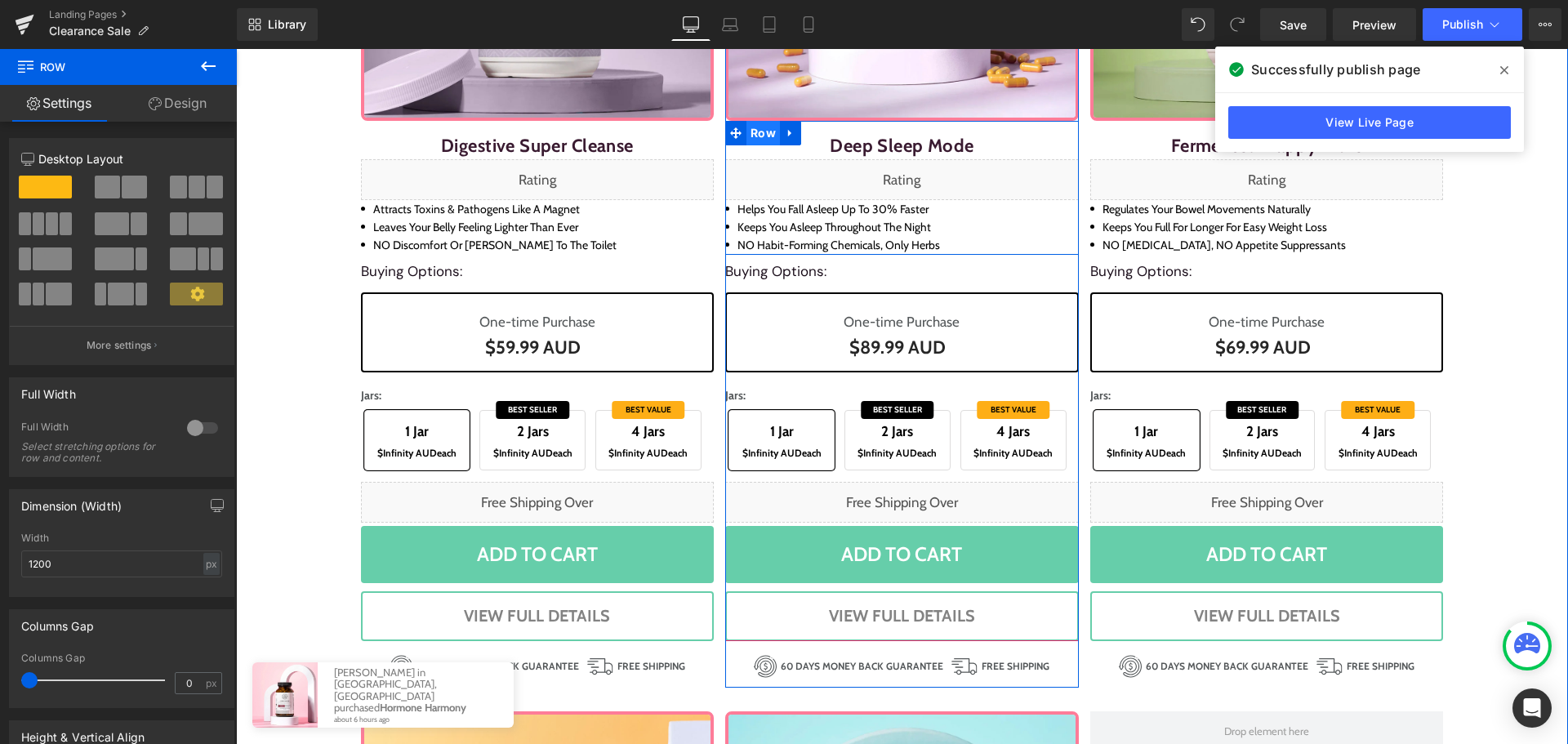
click at [746, 133] on span "Row" at bounding box center [763, 133] width 34 height 25
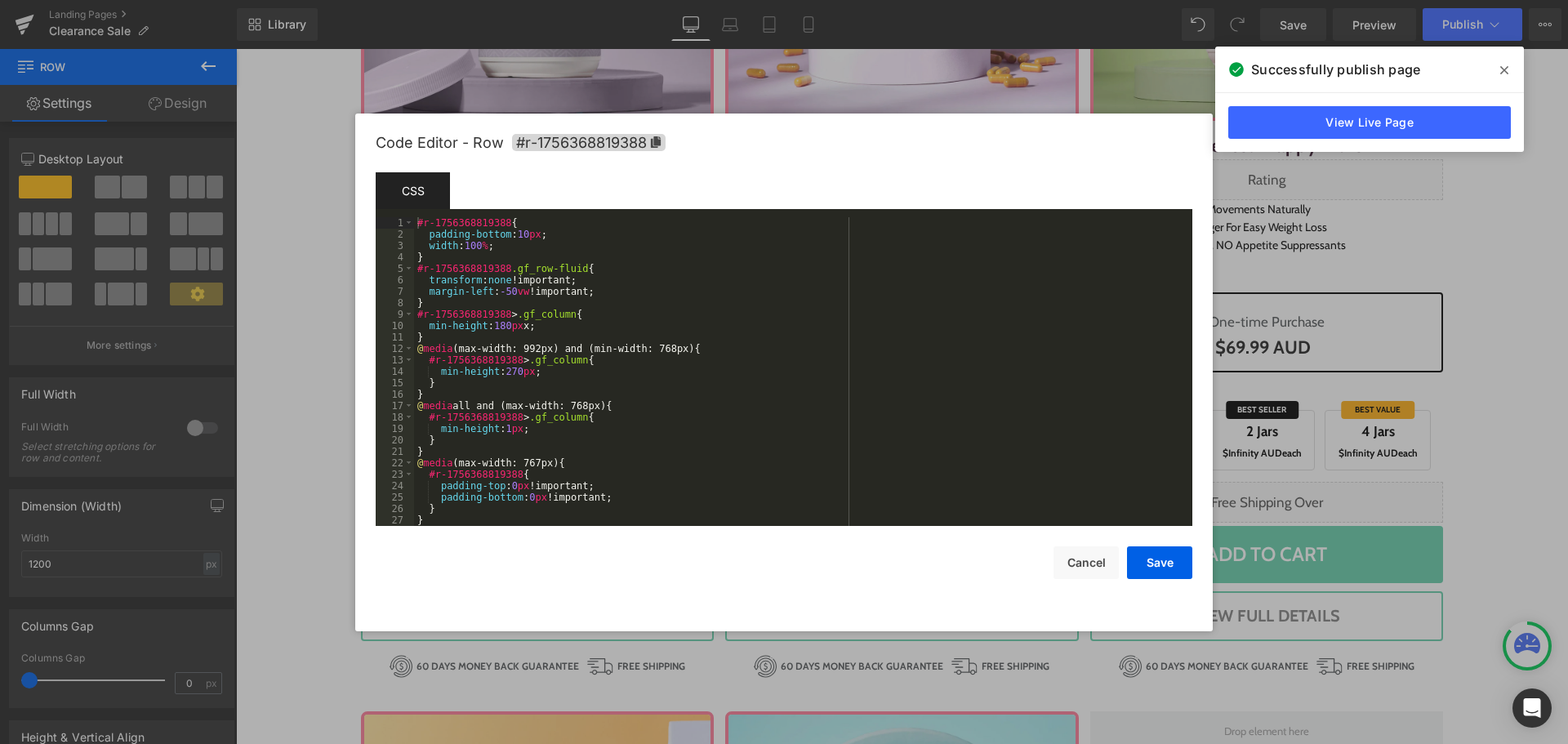
click at [728, 0] on div "Row You are previewing how the will restyle your page. You can not edit Element…" at bounding box center [784, 0] width 1568 height 0
click at [692, 288] on div "#r-1756368819388 { padding-bottom : 10 px ; width : 100 % ; } #r-1756368819388 …" at bounding box center [800, 382] width 772 height 331
click at [560, 373] on div "#r-1756368819388 { padding-bottom : 10 px ; width : 100 % ; } #r-1756368819388 …" at bounding box center [800, 382] width 772 height 331
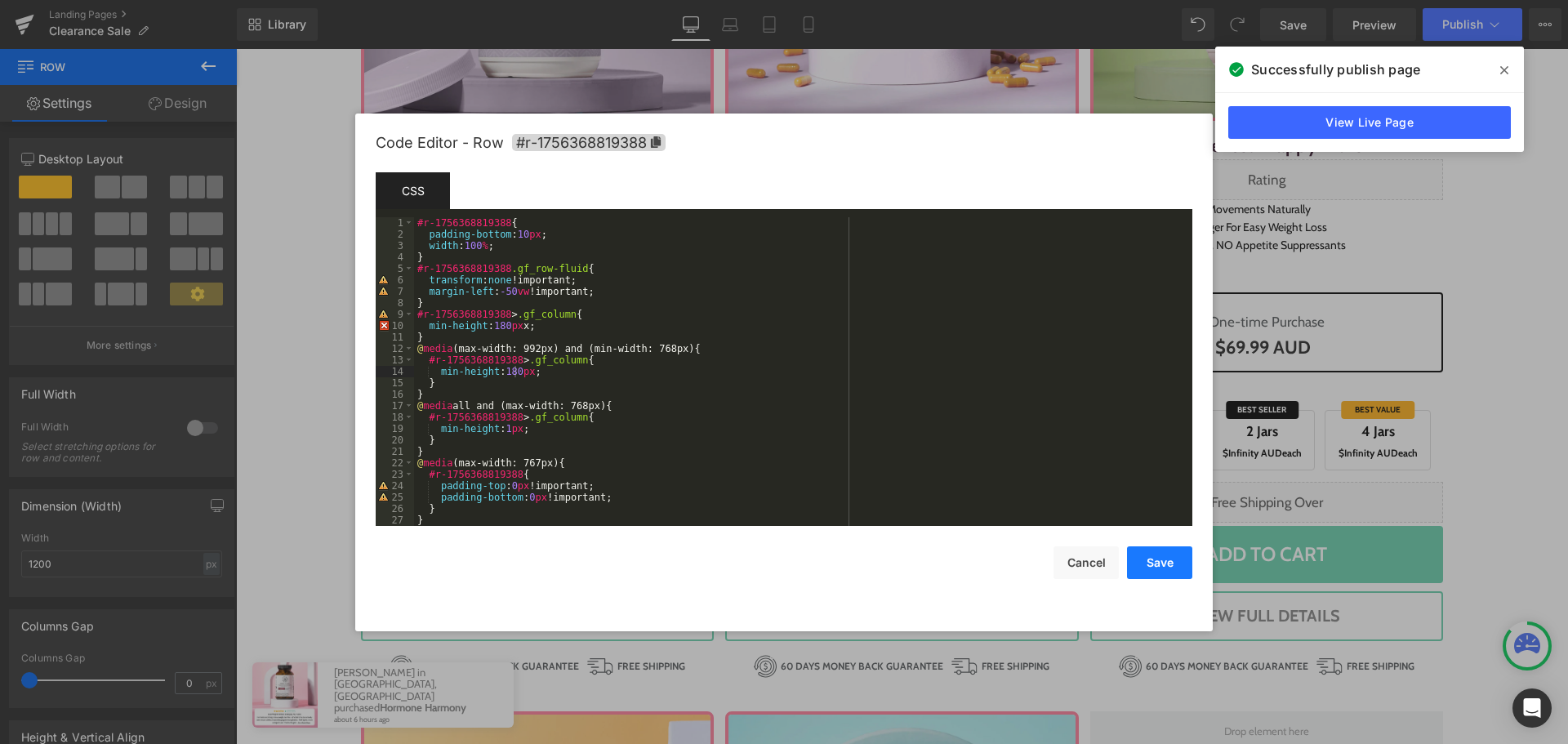
click at [1163, 570] on button "Save" at bounding box center [1160, 563] width 65 height 33
click at [1103, 0] on div "Row You are previewing how the will restyle your page. You can not edit Element…" at bounding box center [784, 0] width 1568 height 0
click at [509, 365] on div "#r-1756368819363 { padding-bottom : 10 px ; width : 100 % ; } #r-1756368819363 …" at bounding box center [800, 382] width 772 height 331
click at [1154, 574] on button "Save" at bounding box center [1160, 563] width 65 height 33
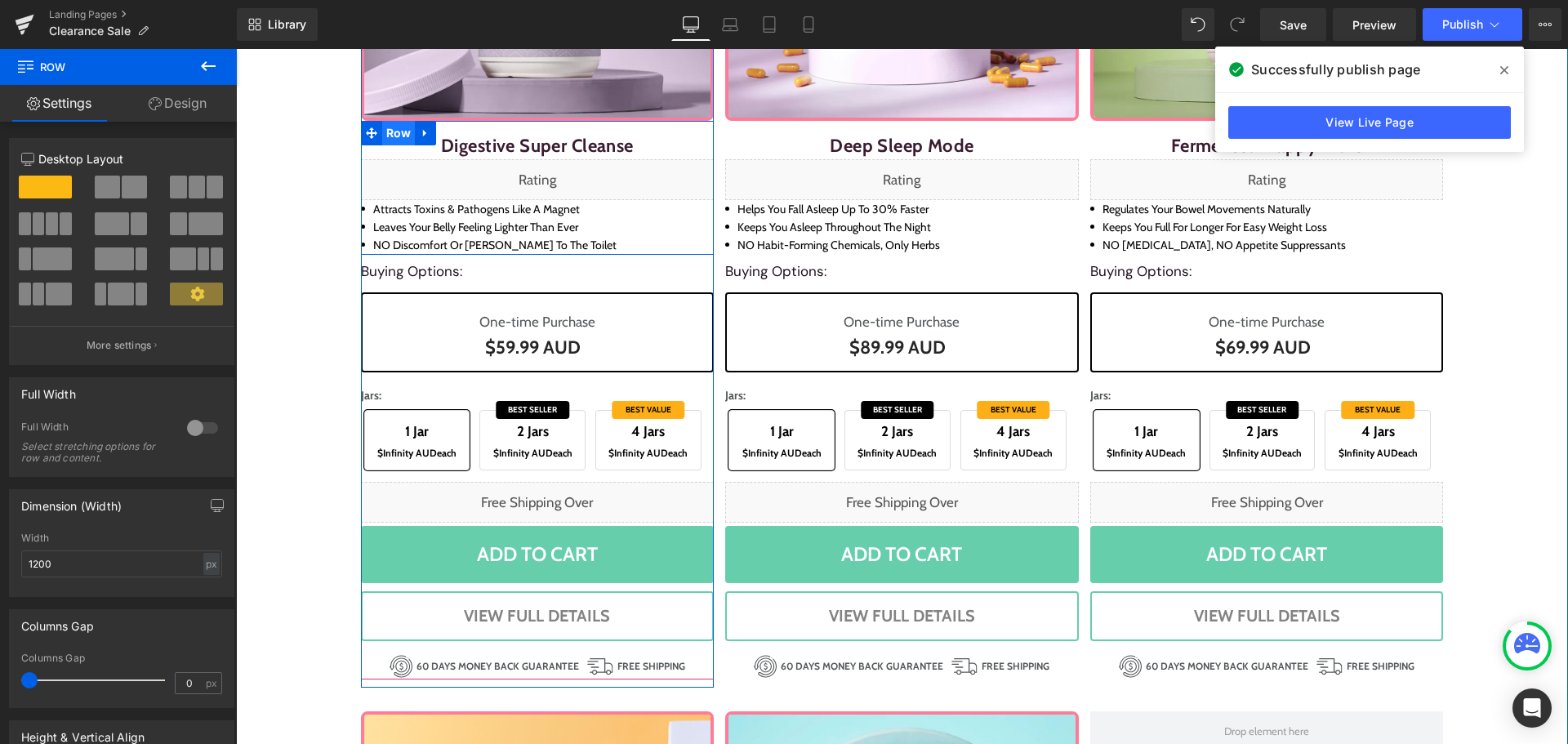
click at [382, 135] on span "Row" at bounding box center [399, 133] width 34 height 25
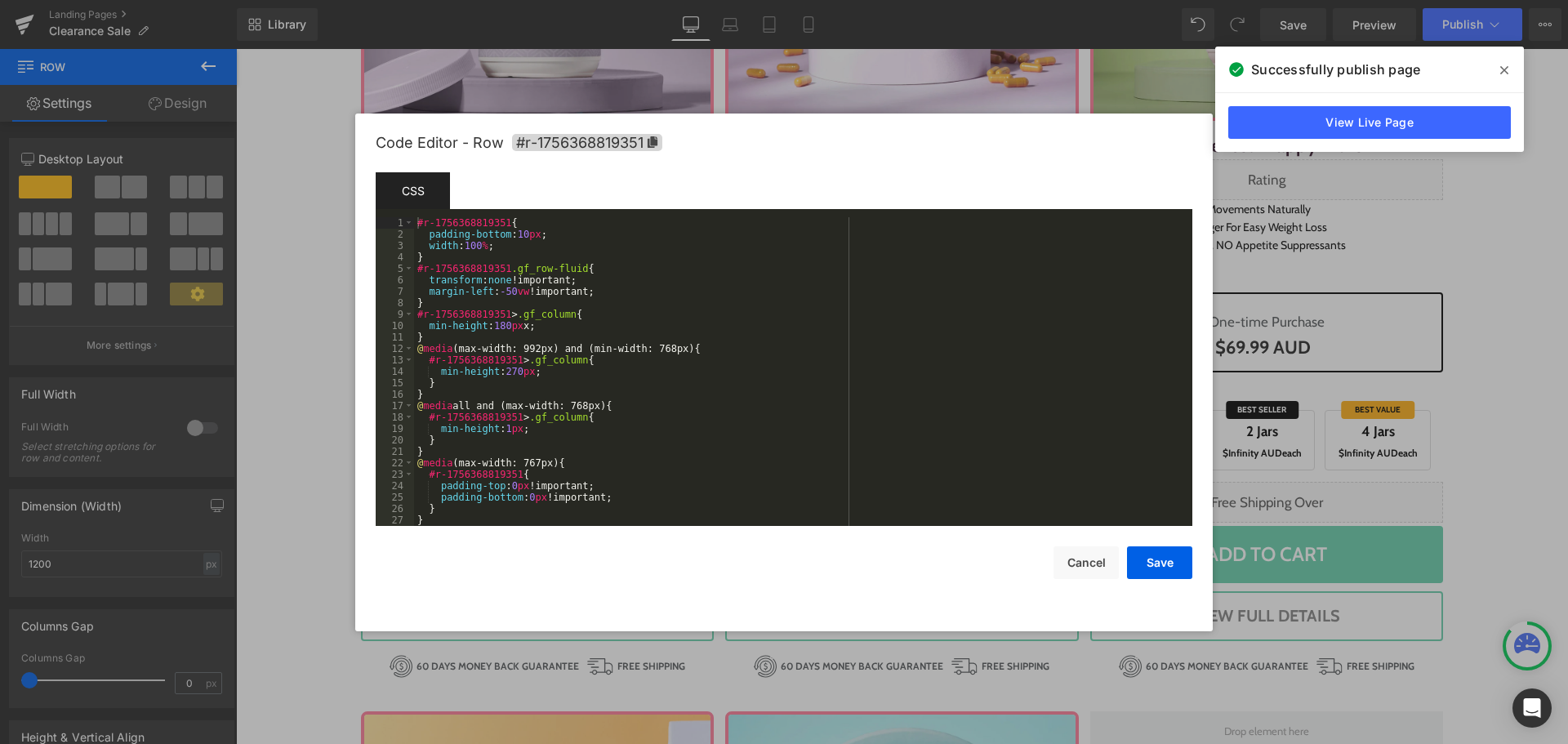
click at [384, 0] on div "Row You are previewing how the will restyle your page. You can not edit Element…" at bounding box center [784, 0] width 1568 height 0
click at [502, 323] on div "#r-1756368819351 { padding-bottom : 10 px ; width : 100 % ; } #r-1756368819351 …" at bounding box center [800, 382] width 772 height 331
click at [1154, 562] on button "Save" at bounding box center [1160, 563] width 65 height 33
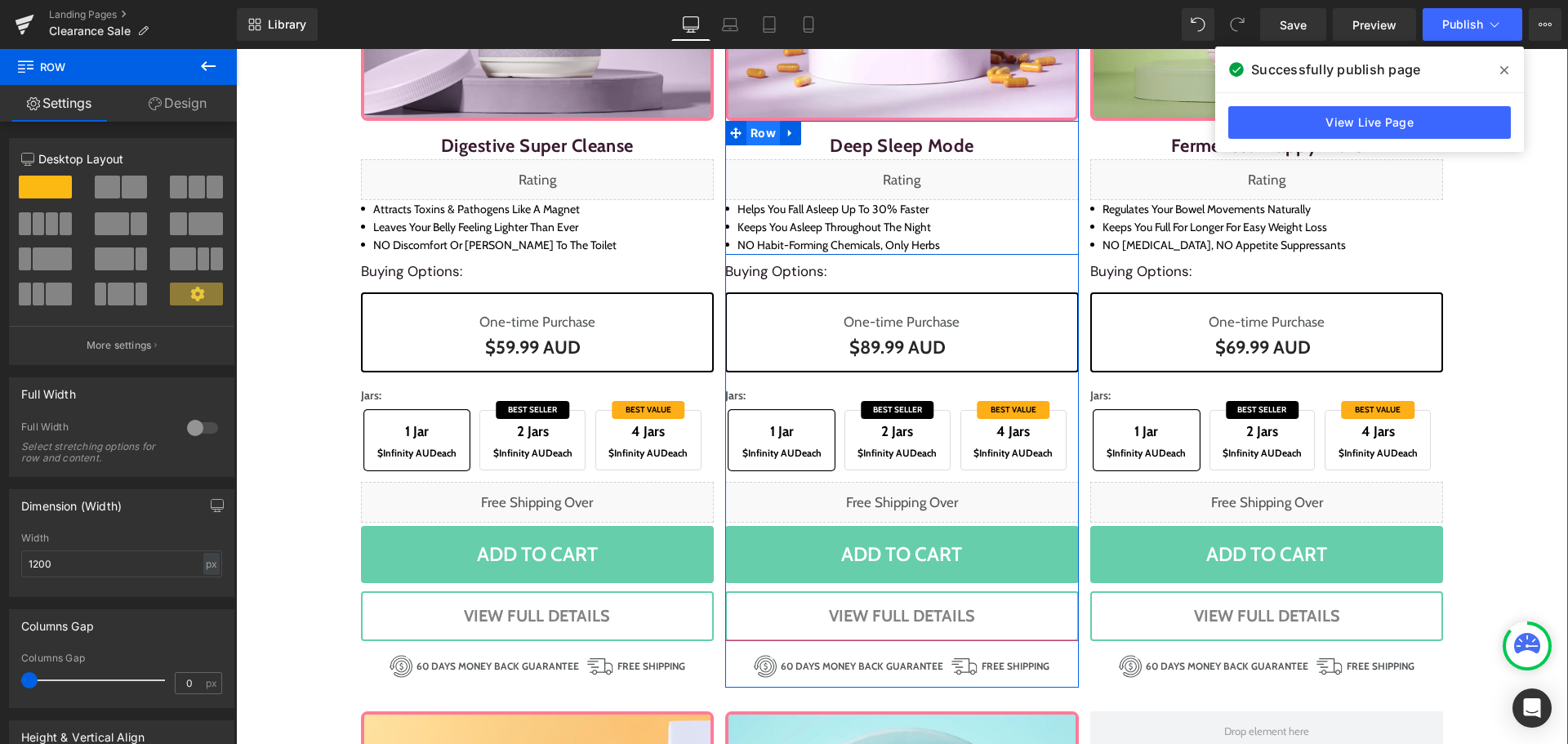
click at [757, 141] on span "Row" at bounding box center [763, 133] width 34 height 25
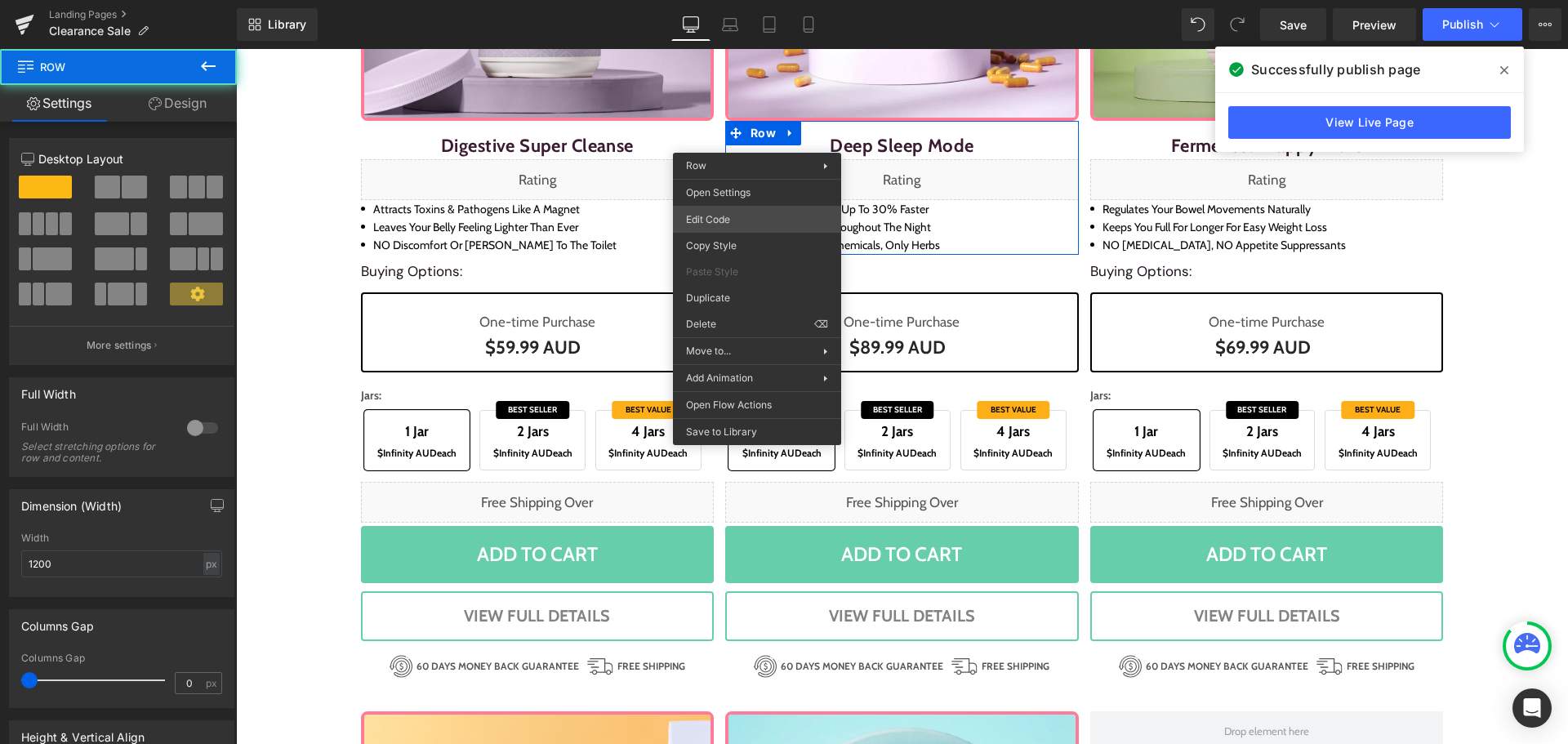
click at [764, 0] on div "Row You are previewing how the will restyle your page. You can not edit Element…" at bounding box center [784, 0] width 1568 height 0
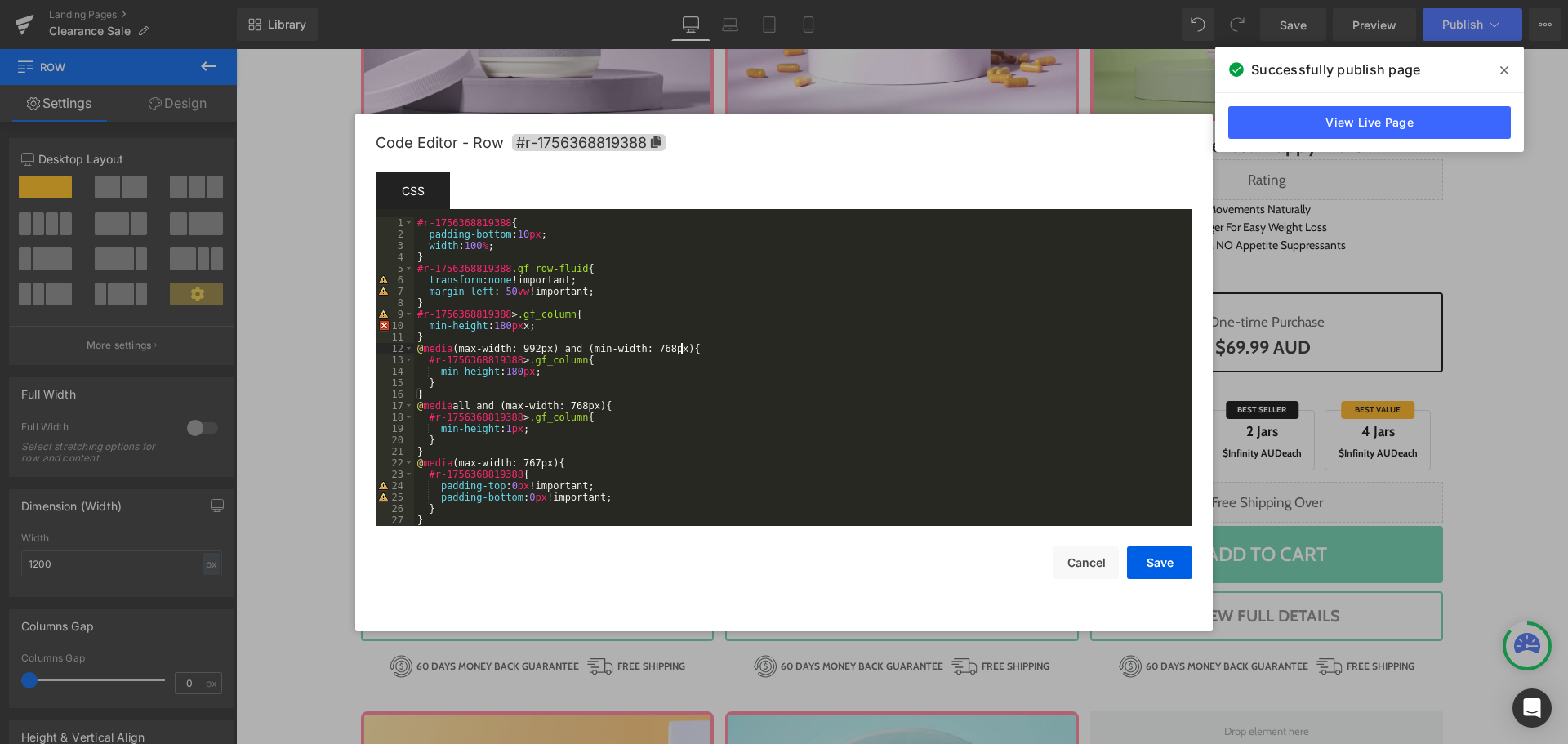
click at [776, 350] on div "#r-1756368819388 { padding-bottom : 10 px ; width : 100 % ; } #r-1756368819388 …" at bounding box center [800, 382] width 772 height 331
click at [1137, 563] on button "Save" at bounding box center [1160, 563] width 65 height 33
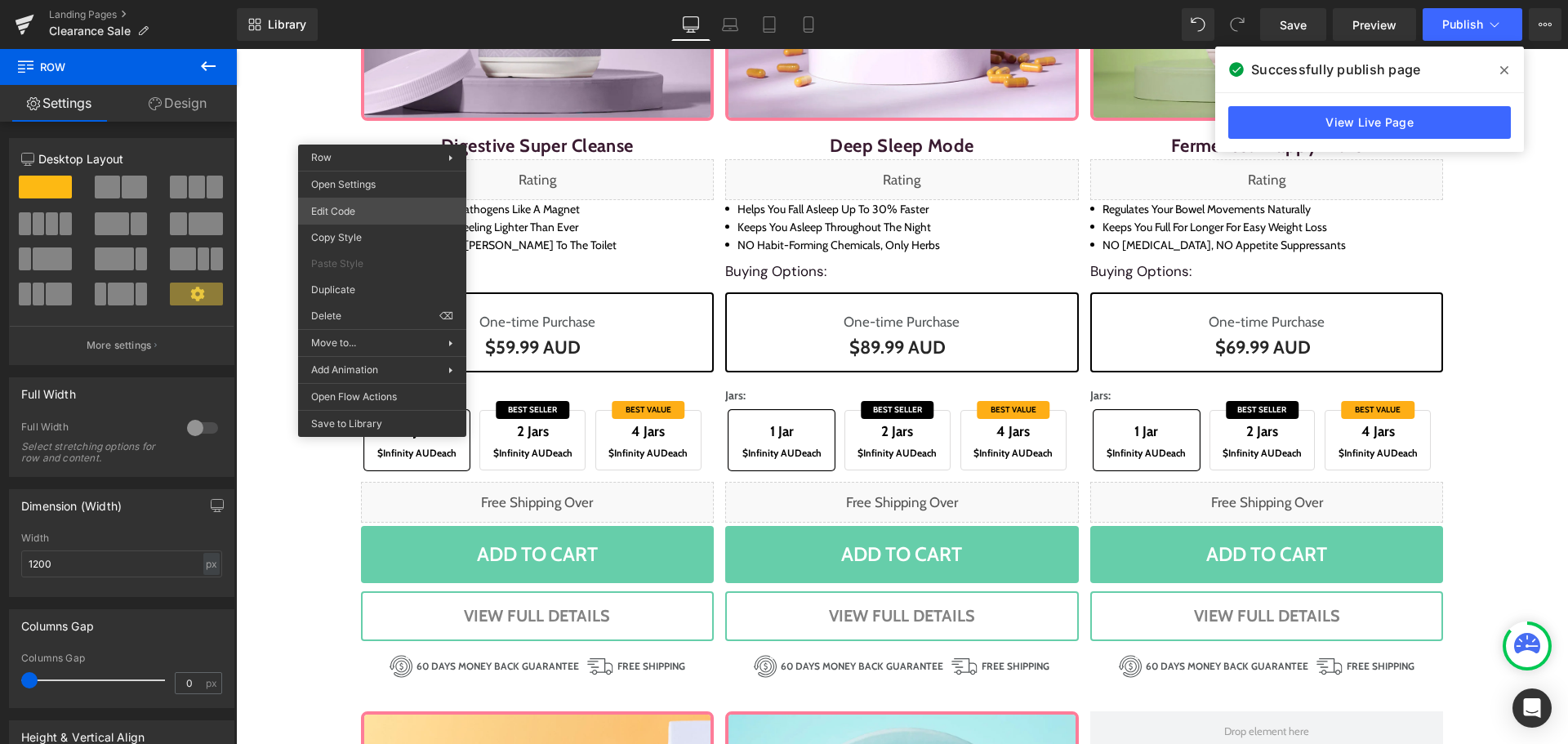
click at [401, 0] on div "Row You are previewing how the will restyle your page. You can not edit Element…" at bounding box center [784, 0] width 1568 height 0
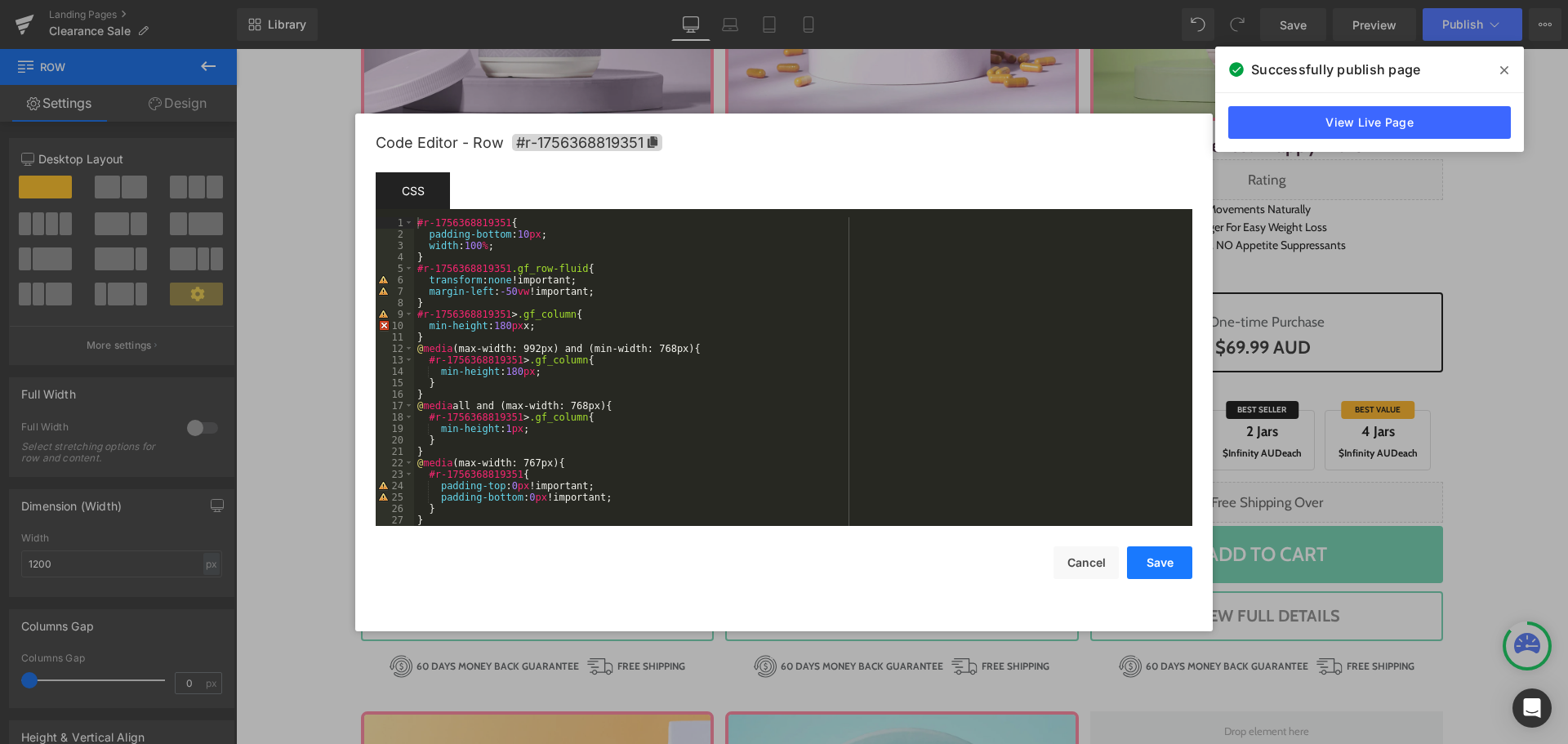
click at [1169, 560] on button "Save" at bounding box center [1160, 563] width 65 height 33
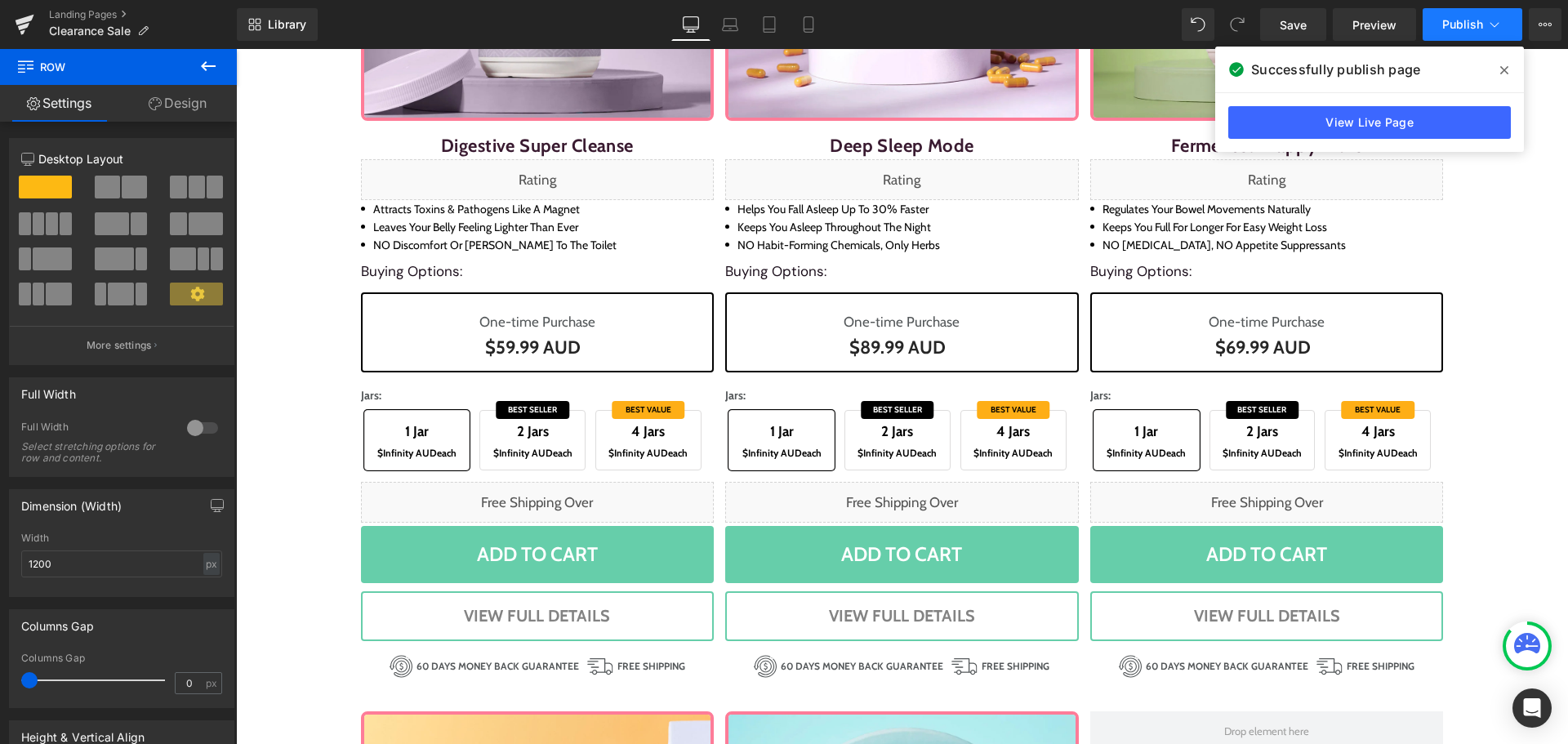
click at [1443, 34] on button "Publish" at bounding box center [1472, 25] width 100 height 33
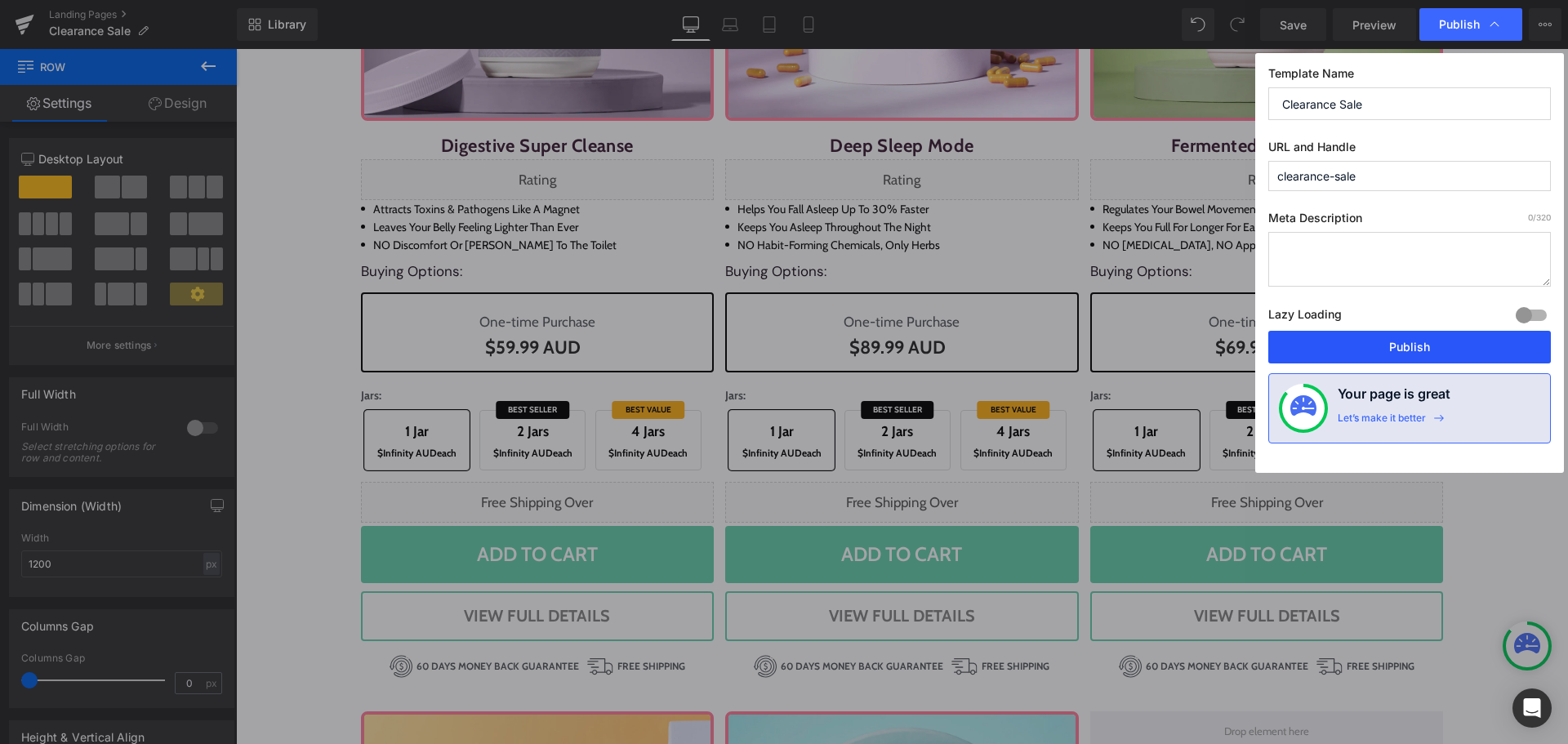
click at [1438, 336] on button "Publish" at bounding box center [1409, 347] width 282 height 33
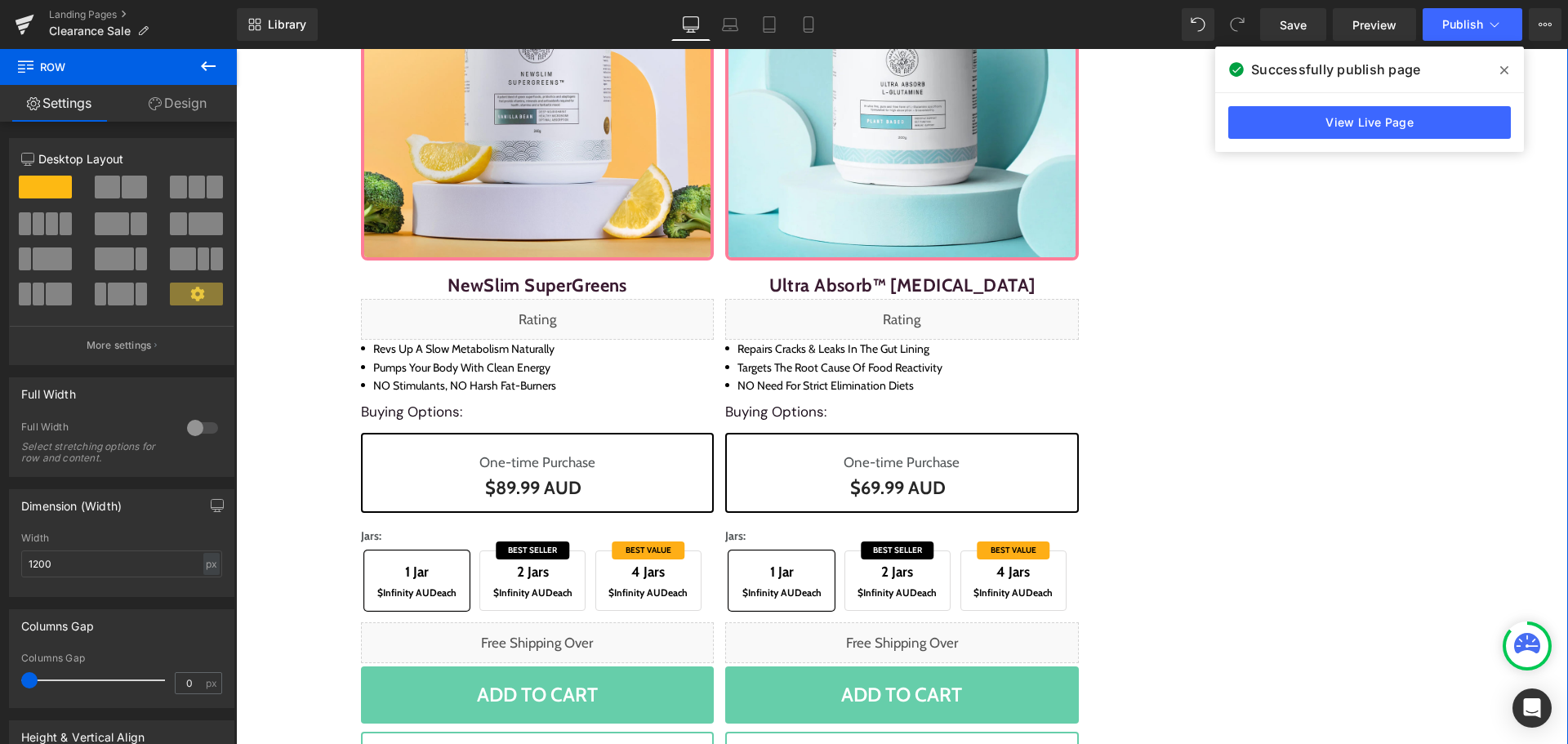
scroll to position [2369, 0]
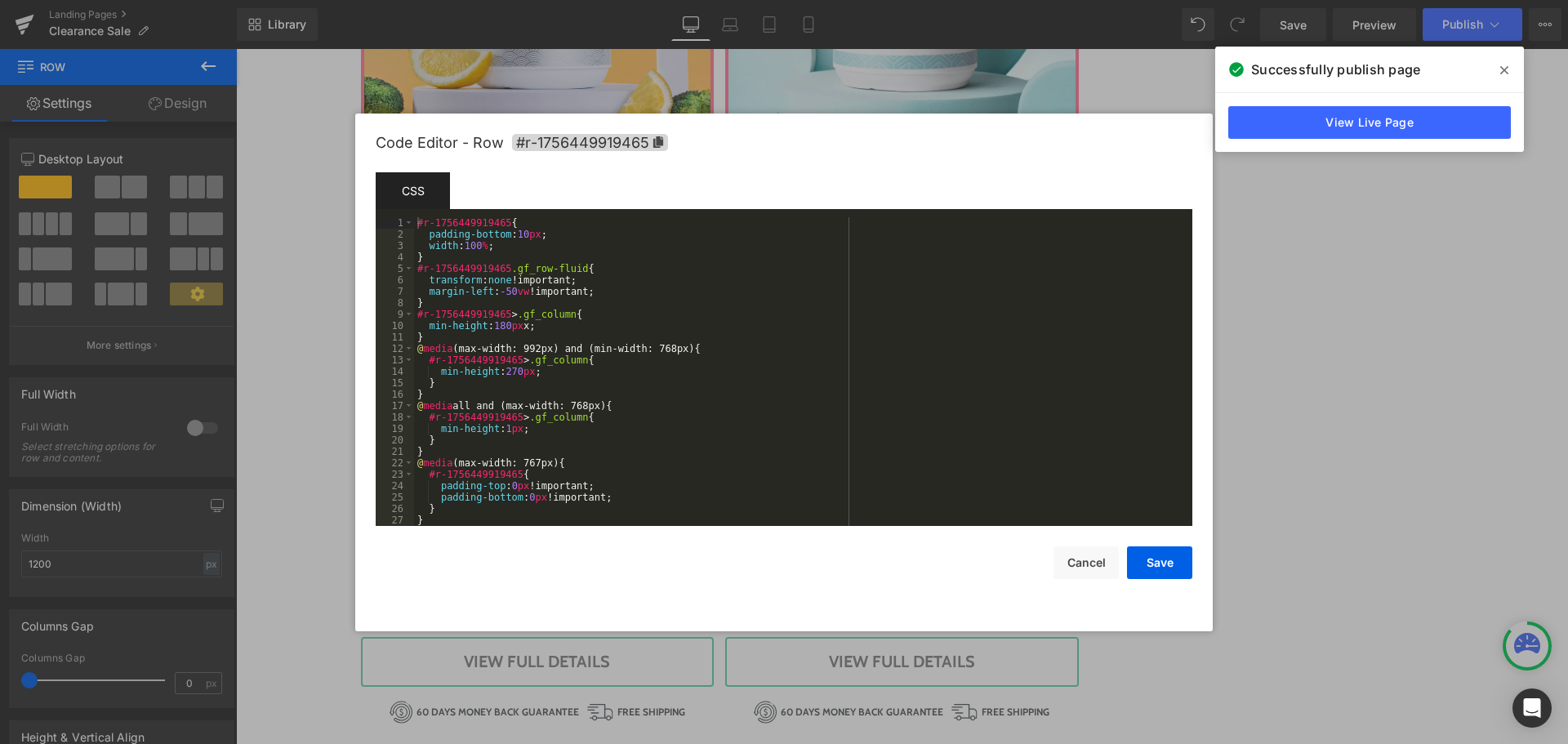
click at [732, 0] on div "Row You are previewing how the will restyle your page. You can not edit Element…" at bounding box center [784, 0] width 1568 height 0
click at [505, 369] on div "#r-1756449919465 { padding-bottom : 10 px ; width : 100 % ; } #r-1756449919465 …" at bounding box center [800, 382] width 772 height 331
click at [1175, 571] on button "Save" at bounding box center [1160, 563] width 65 height 33
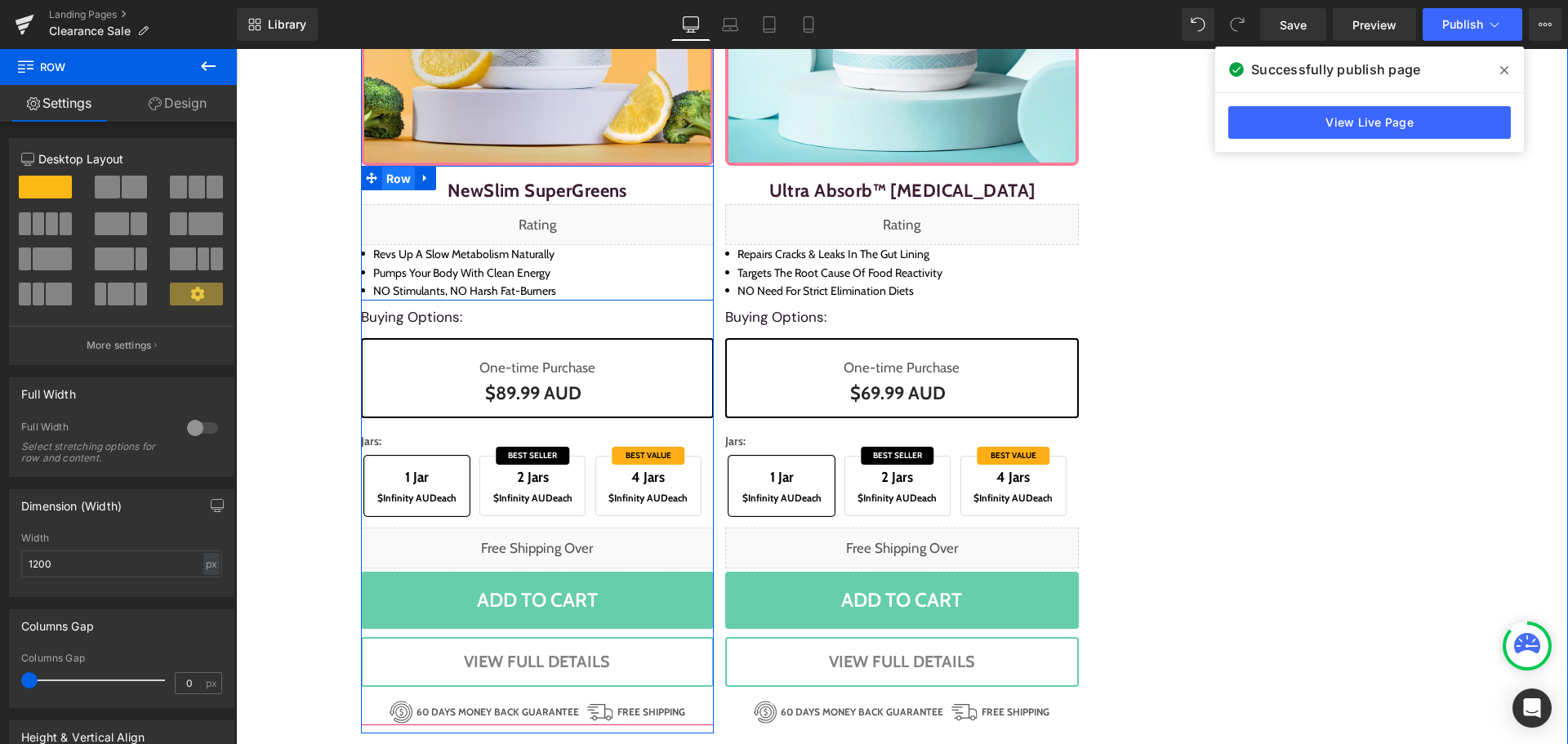
click at [395, 181] on span "Row" at bounding box center [399, 179] width 34 height 25
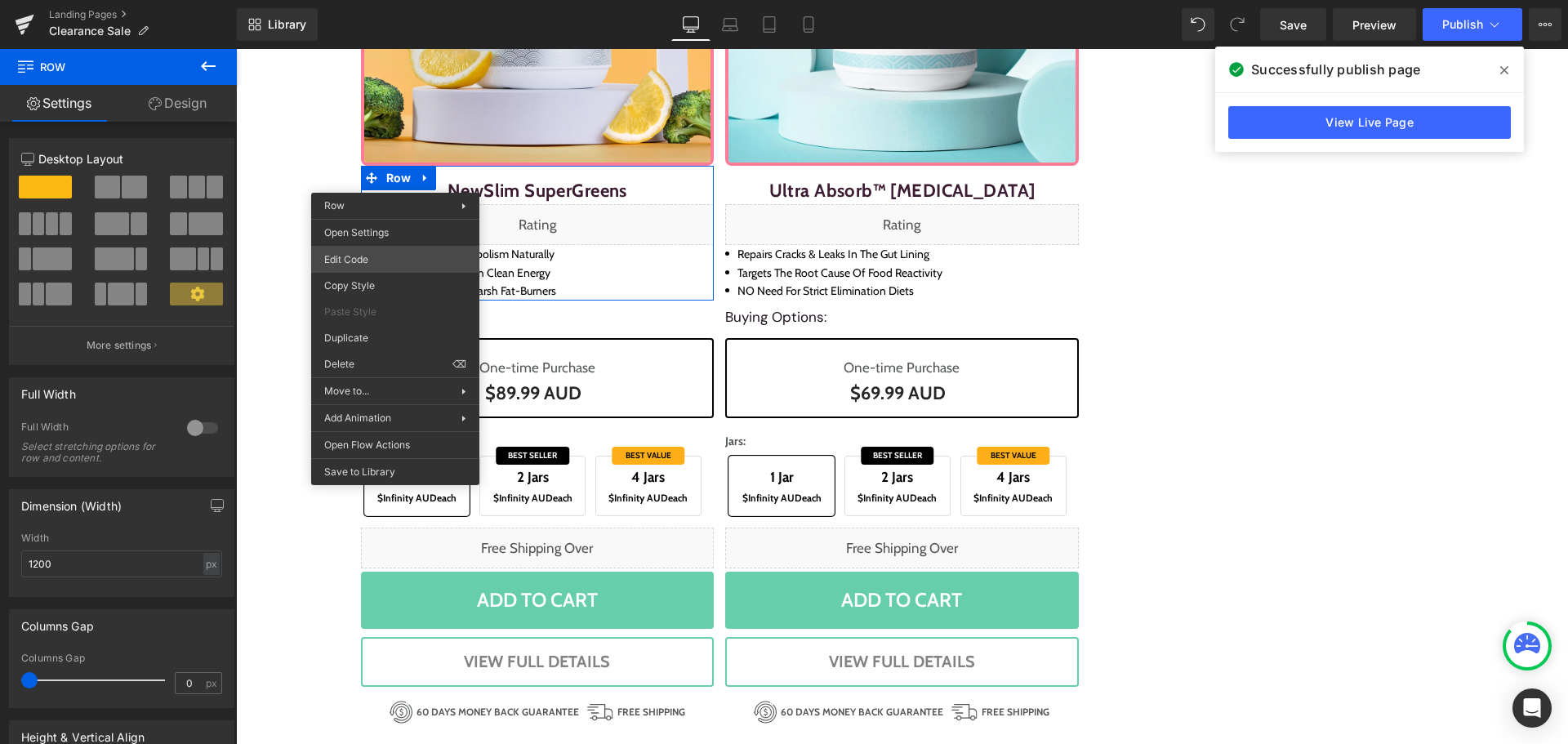
click at [377, 0] on div "Row You are previewing how the will restyle your page. You can not edit Element…" at bounding box center [784, 0] width 1568 height 0
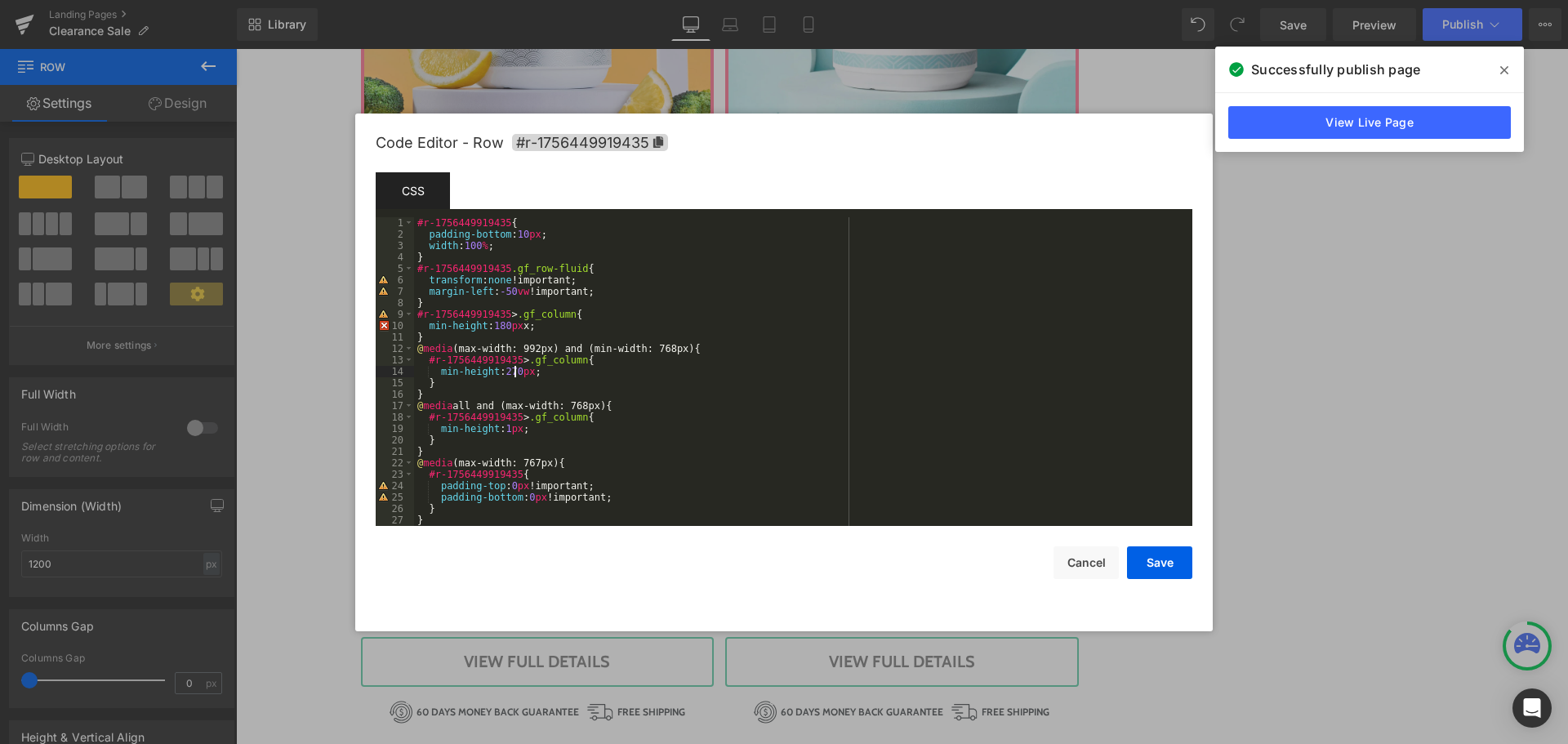
click at [512, 370] on div "#r-1756449919435 { padding-bottom : 10 px ; width : 100 % ; } #r-1756449919435 …" at bounding box center [800, 382] width 772 height 331
click at [657, 386] on div "#r-1756449919435 { padding-bottom : 10 px ; width : 100 % ; } #r-1756449919435 …" at bounding box center [800, 382] width 772 height 331
click at [1183, 557] on button "Save" at bounding box center [1160, 563] width 65 height 33
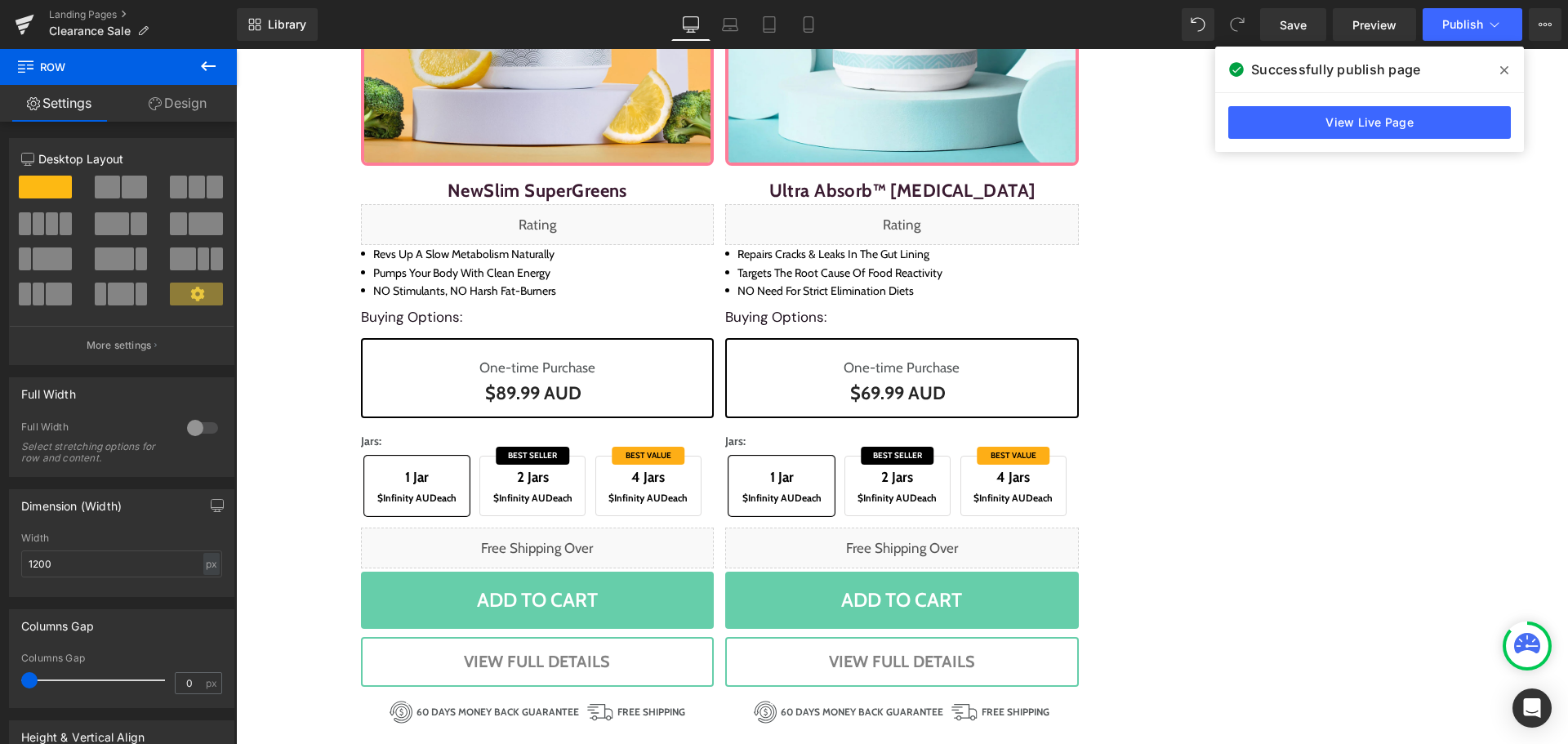
click at [1505, 68] on icon at bounding box center [1504, 70] width 8 height 13
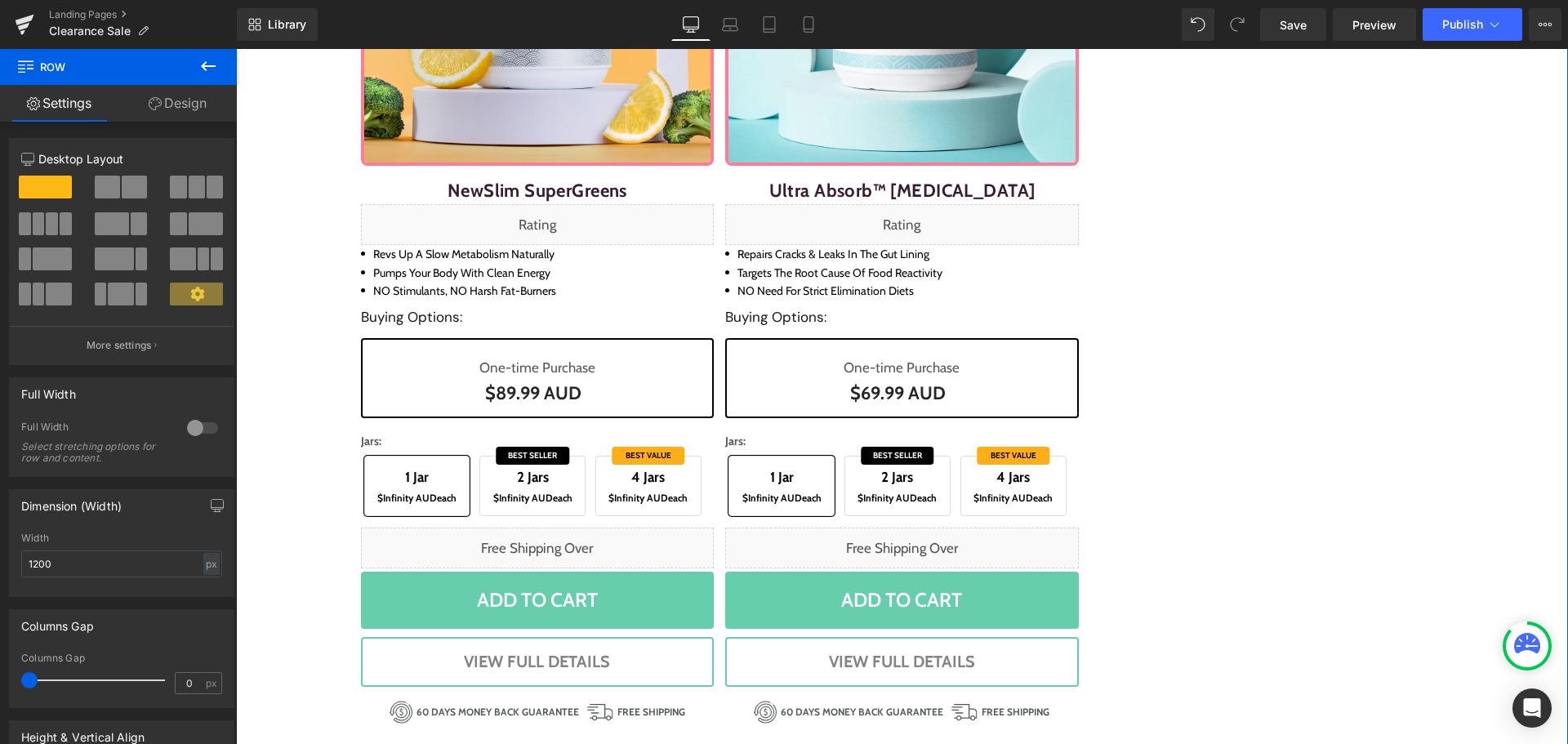
click at [1287, 142] on div "Sale Off (P) Image NewSlim SuperGreens (P) Title Liquid Revs up a slow metaboli…" at bounding box center [902, 270] width 1094 height 945
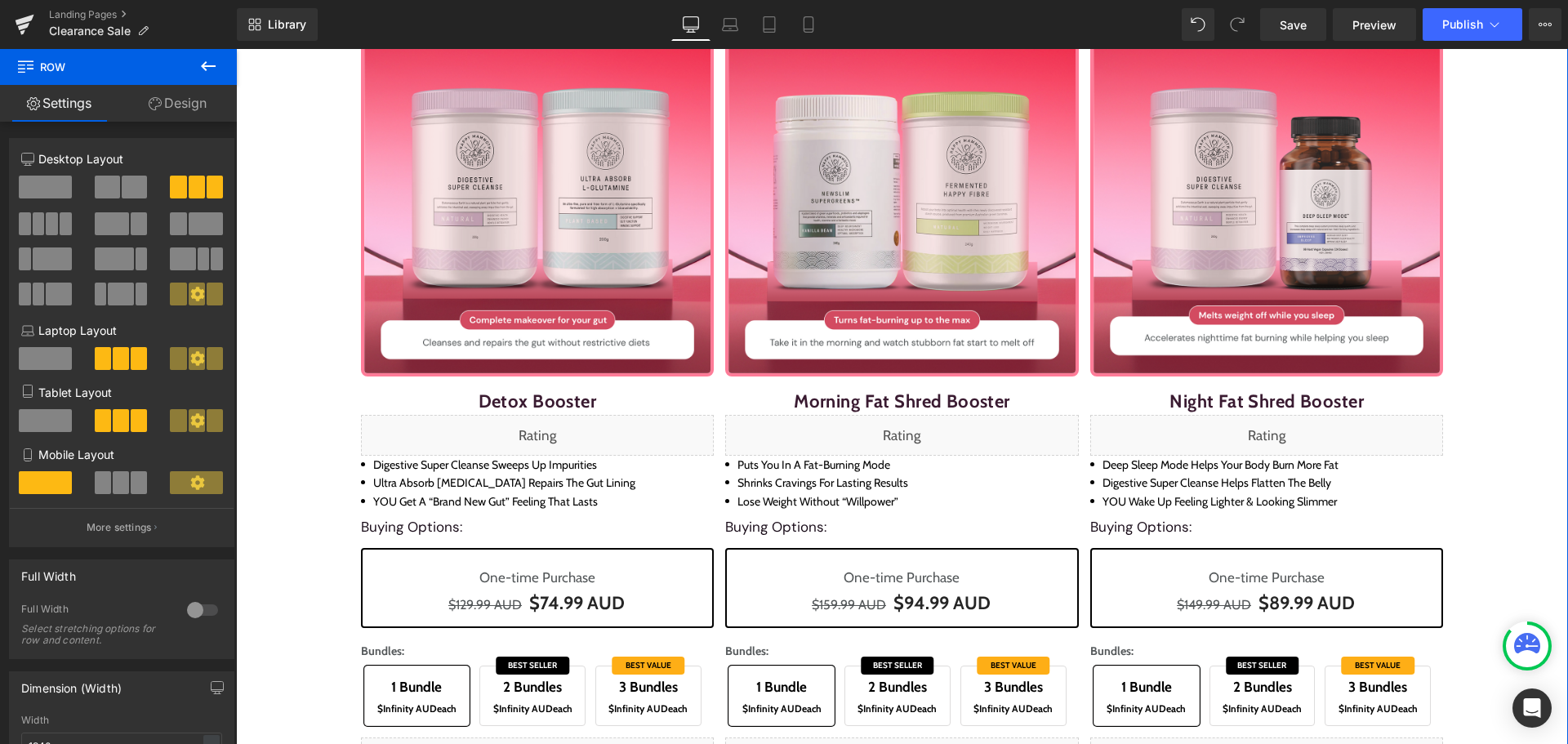
scroll to position [327, 0]
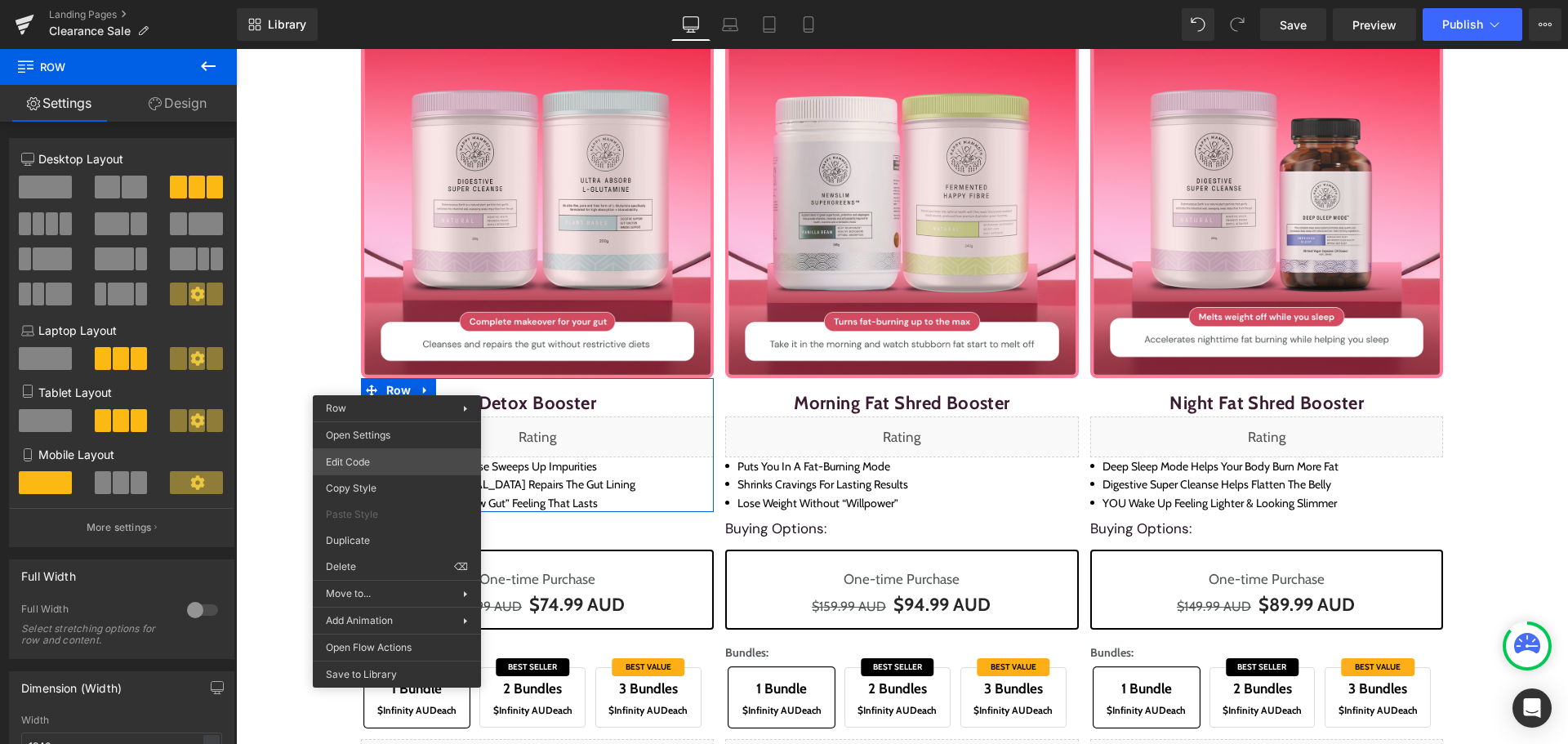
click at [376, 0] on div "Row You are previewing how the will restyle your page. You can not edit Element…" at bounding box center [784, 0] width 1568 height 0
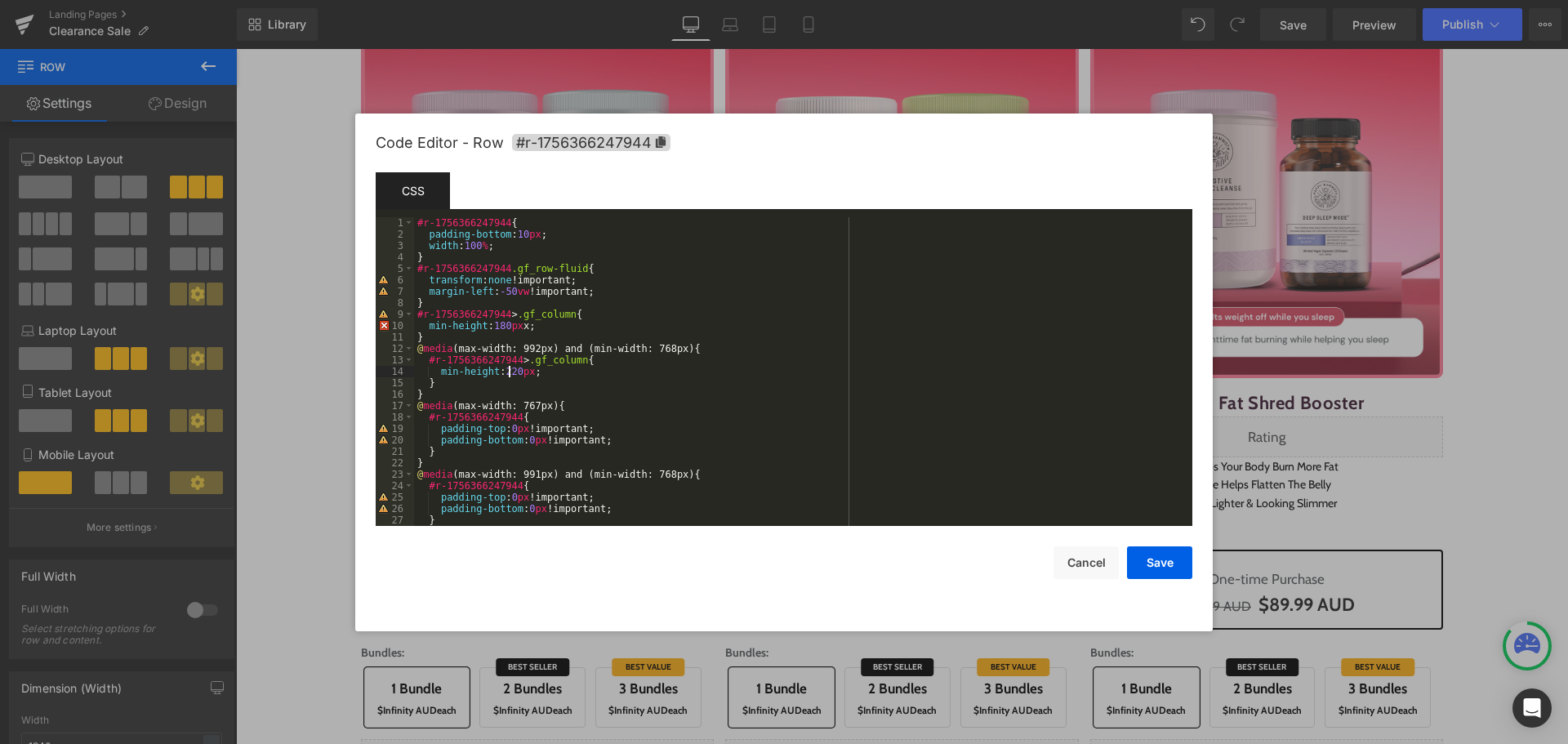
click at [507, 377] on div "#r-1756366247944 { padding-bottom : 10 px ; width : 100 % ; } #r-1756366247944 …" at bounding box center [800, 382] width 772 height 331
click at [1165, 561] on button "Save" at bounding box center [1160, 563] width 65 height 33
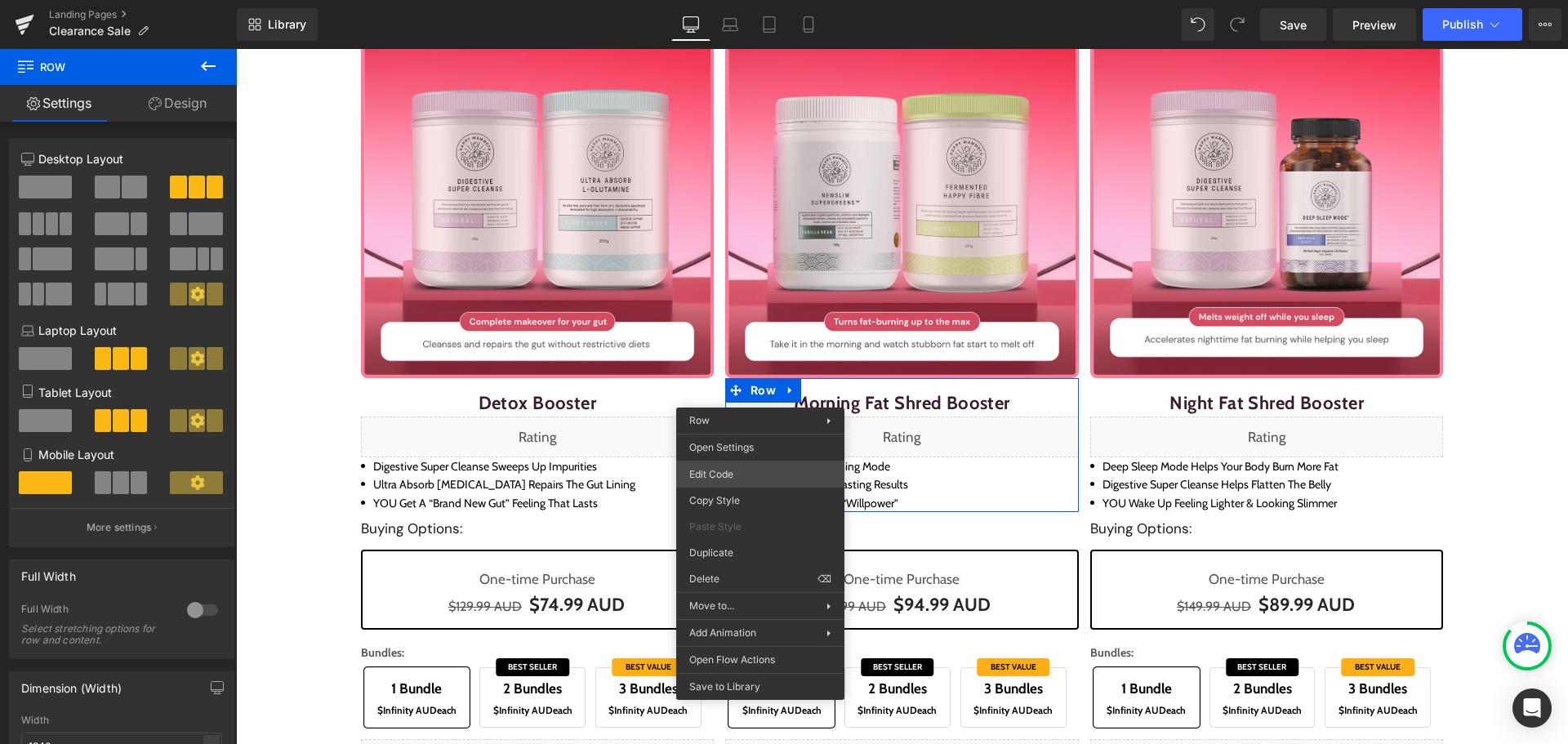
click at [755, 0] on div "Row You are previewing how the will restyle your page. You can not edit Element…" at bounding box center [784, 0] width 1568 height 0
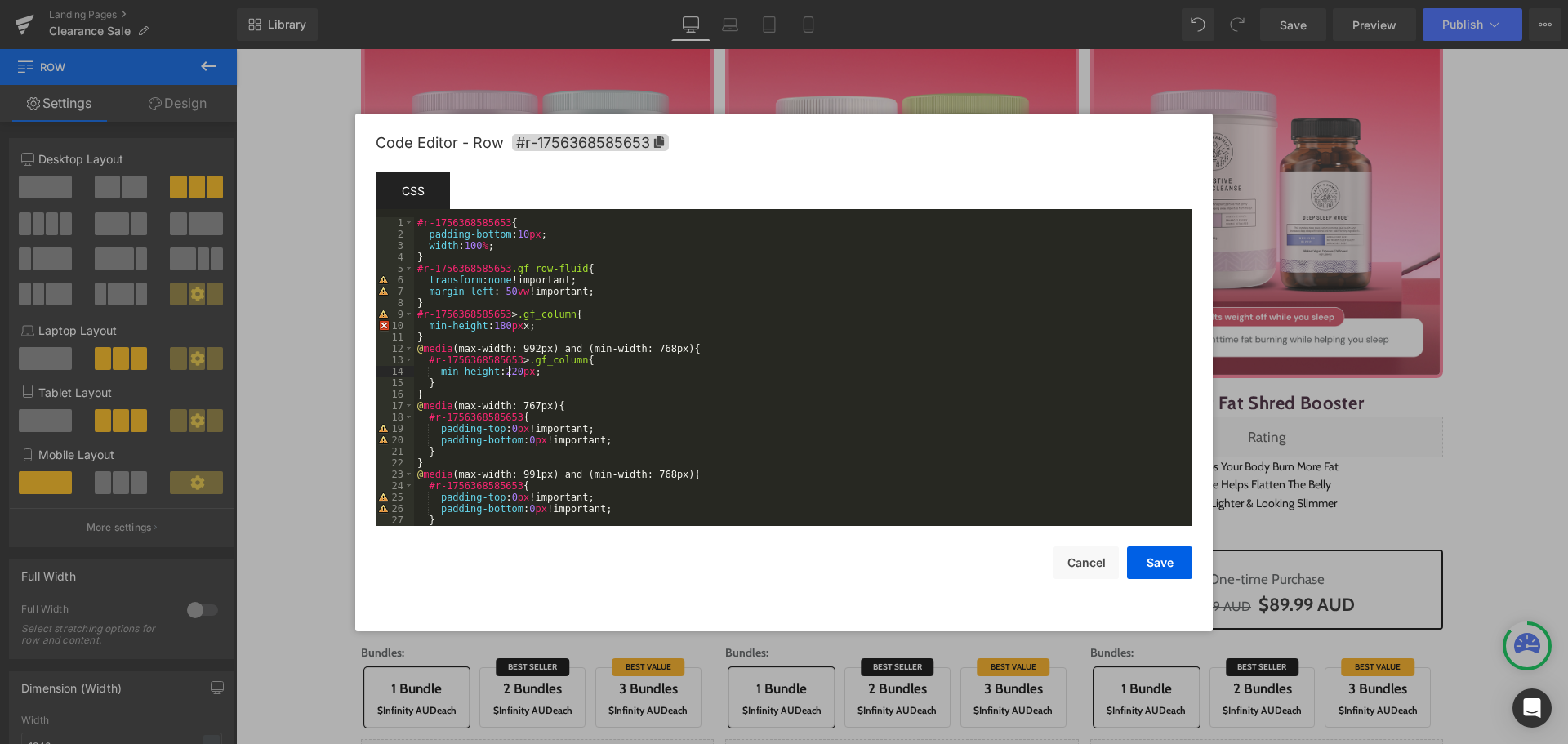
click at [507, 372] on div "#r-1756368585653 { padding-bottom : 10 px ; width : 100 % ; } #r-1756368585653 …" at bounding box center [800, 382] width 772 height 331
click at [1143, 572] on button "Save" at bounding box center [1160, 563] width 65 height 33
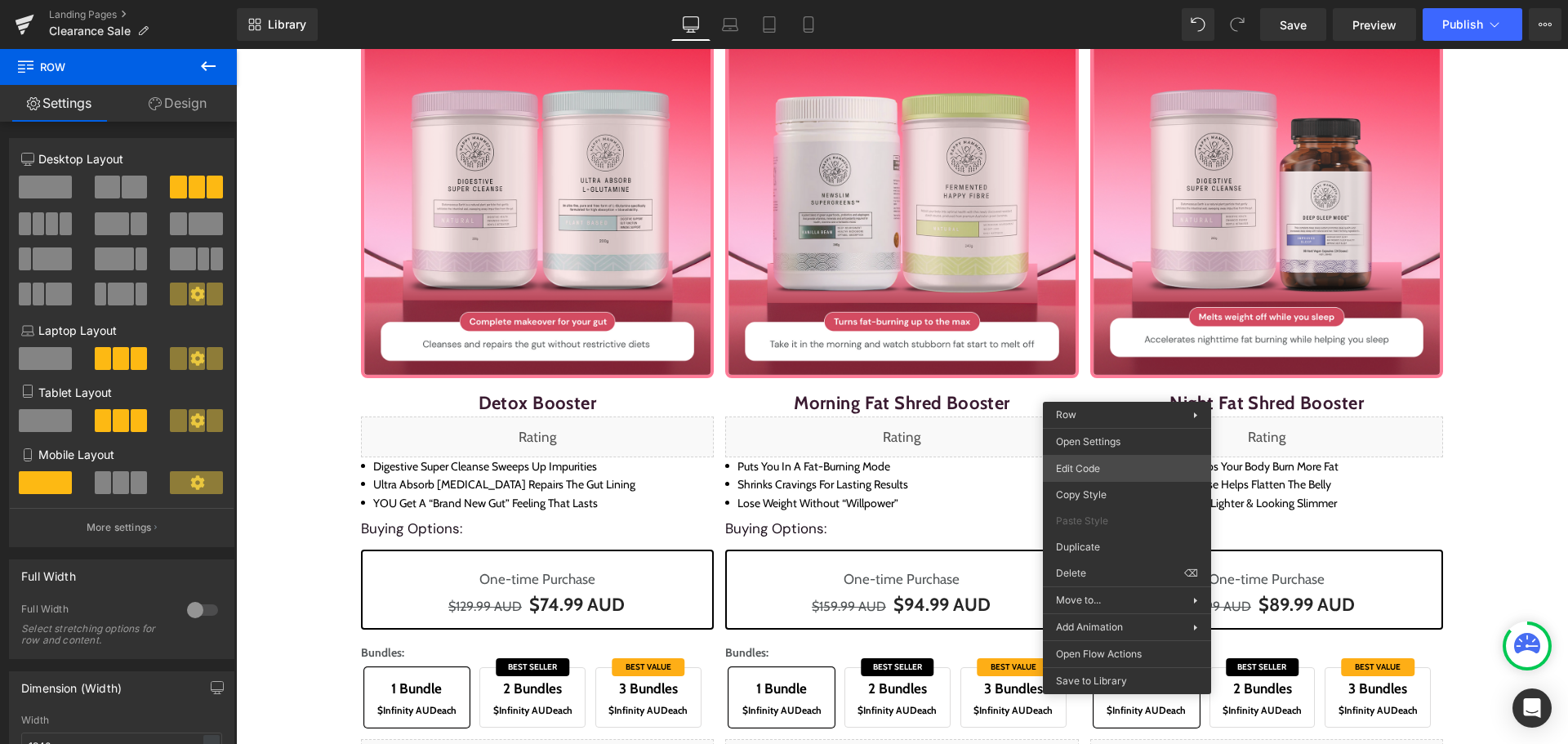
click at [1124, 0] on div "Row You are previewing how the will restyle your page. You can not edit Element…" at bounding box center [784, 0] width 1568 height 0
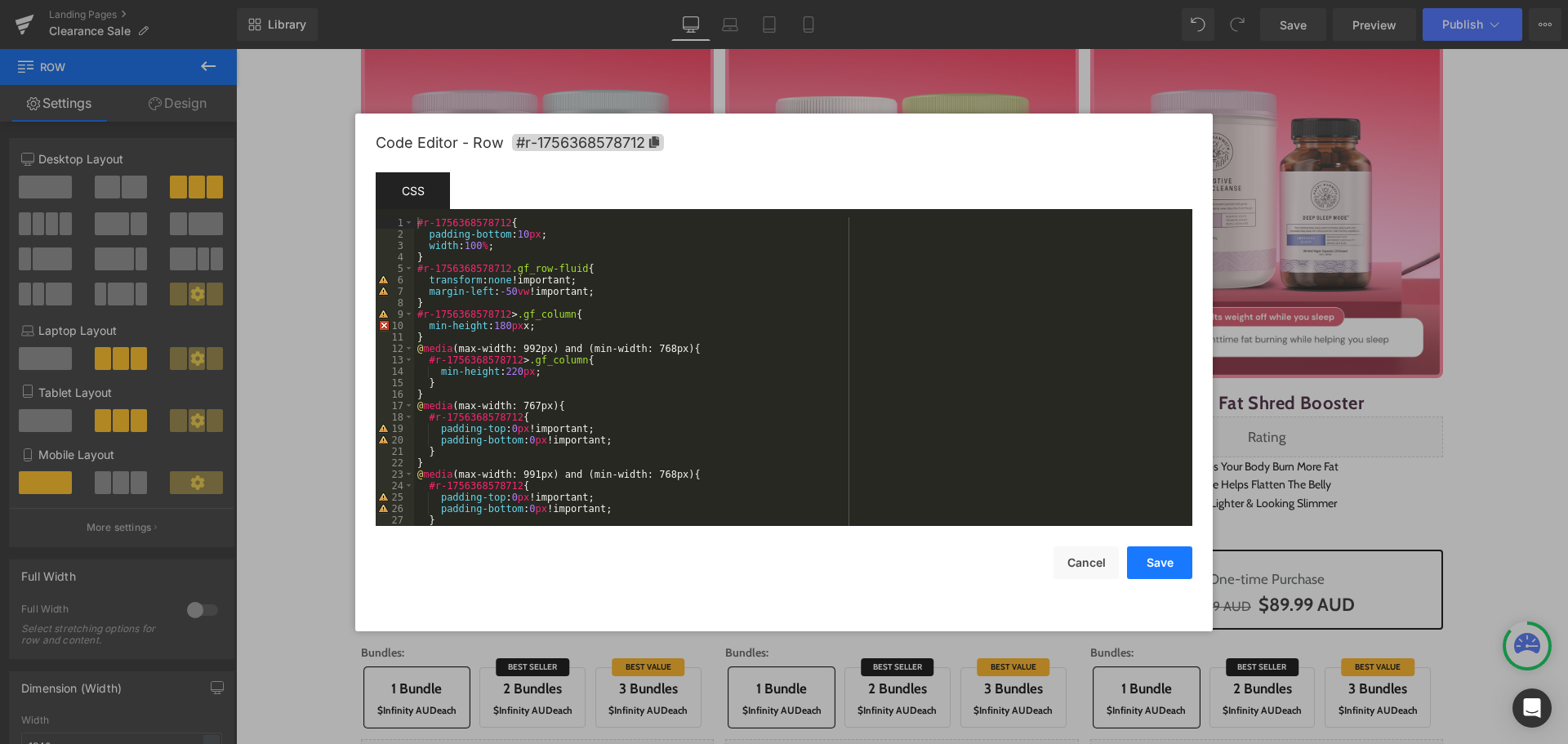
click at [1169, 558] on button "Save" at bounding box center [1160, 563] width 65 height 33
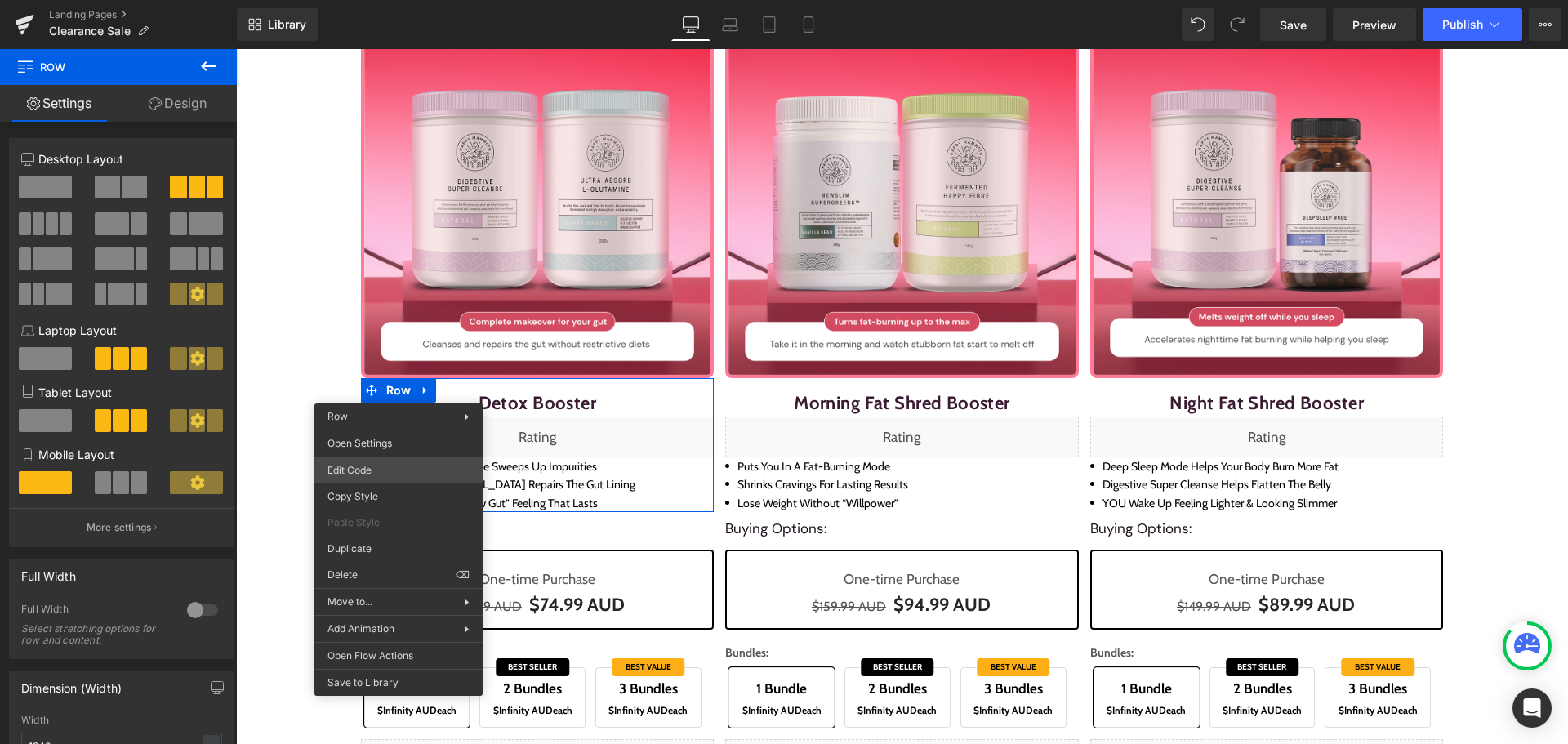
click at [400, 0] on div "Row You are previewing how the will restyle your page. You can not edit Element…" at bounding box center [784, 0] width 1568 height 0
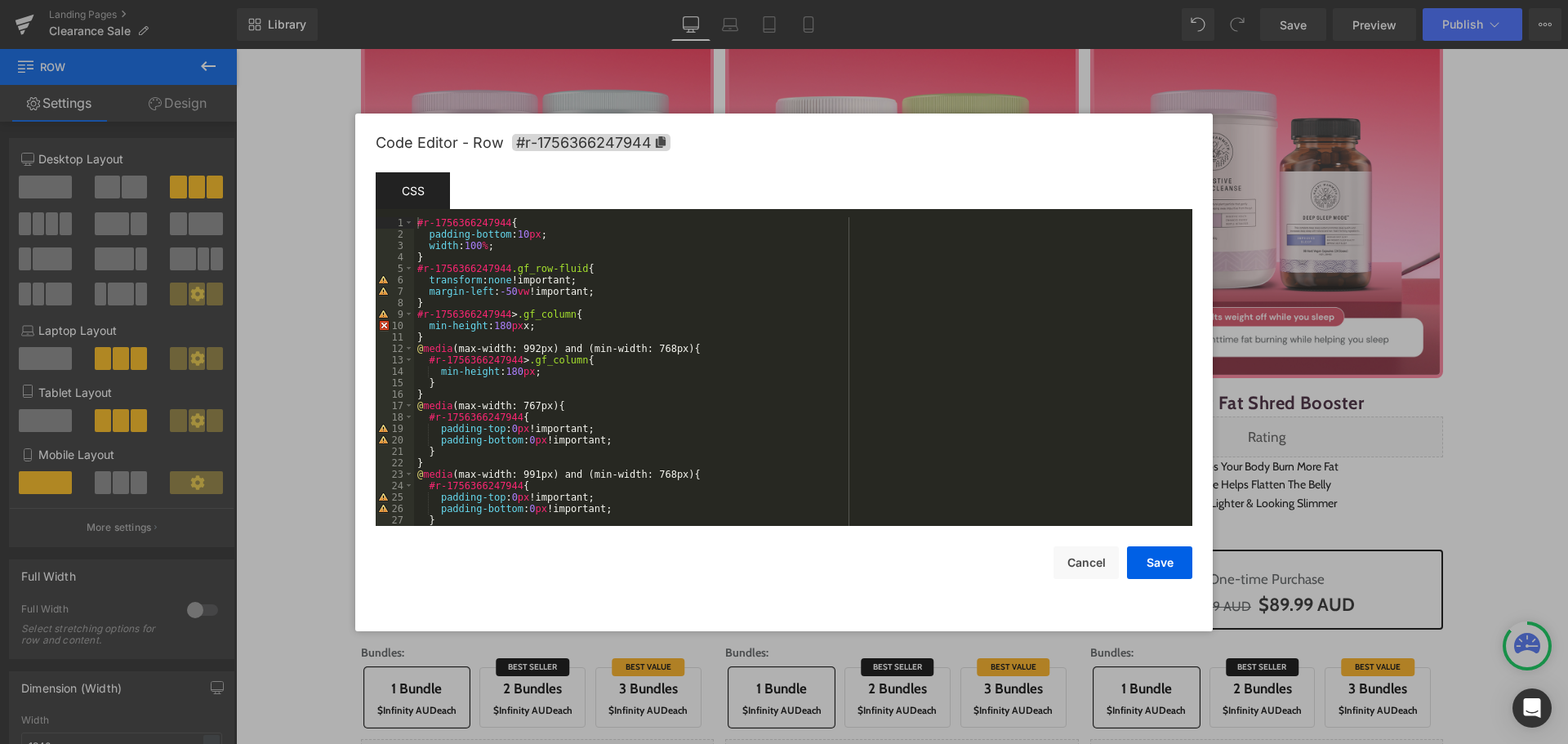
click at [691, 386] on div "#r-1756366247944 { padding-bottom : 10 px ; width : 100 % ; } #r-1756366247944 …" at bounding box center [800, 382] width 772 height 331
click at [512, 364] on div "#r-1756366247944 { padding-bottom : 10 px ; width : 100 % ; } #r-1756366247944 …" at bounding box center [800, 382] width 772 height 331
click at [814, 354] on div "#r-1756366247944 { padding-bottom : 10 px ; width : 100 % ; } #r-1756366247944 …" at bounding box center [800, 382] width 772 height 331
click at [1150, 574] on button "Save" at bounding box center [1160, 563] width 65 height 33
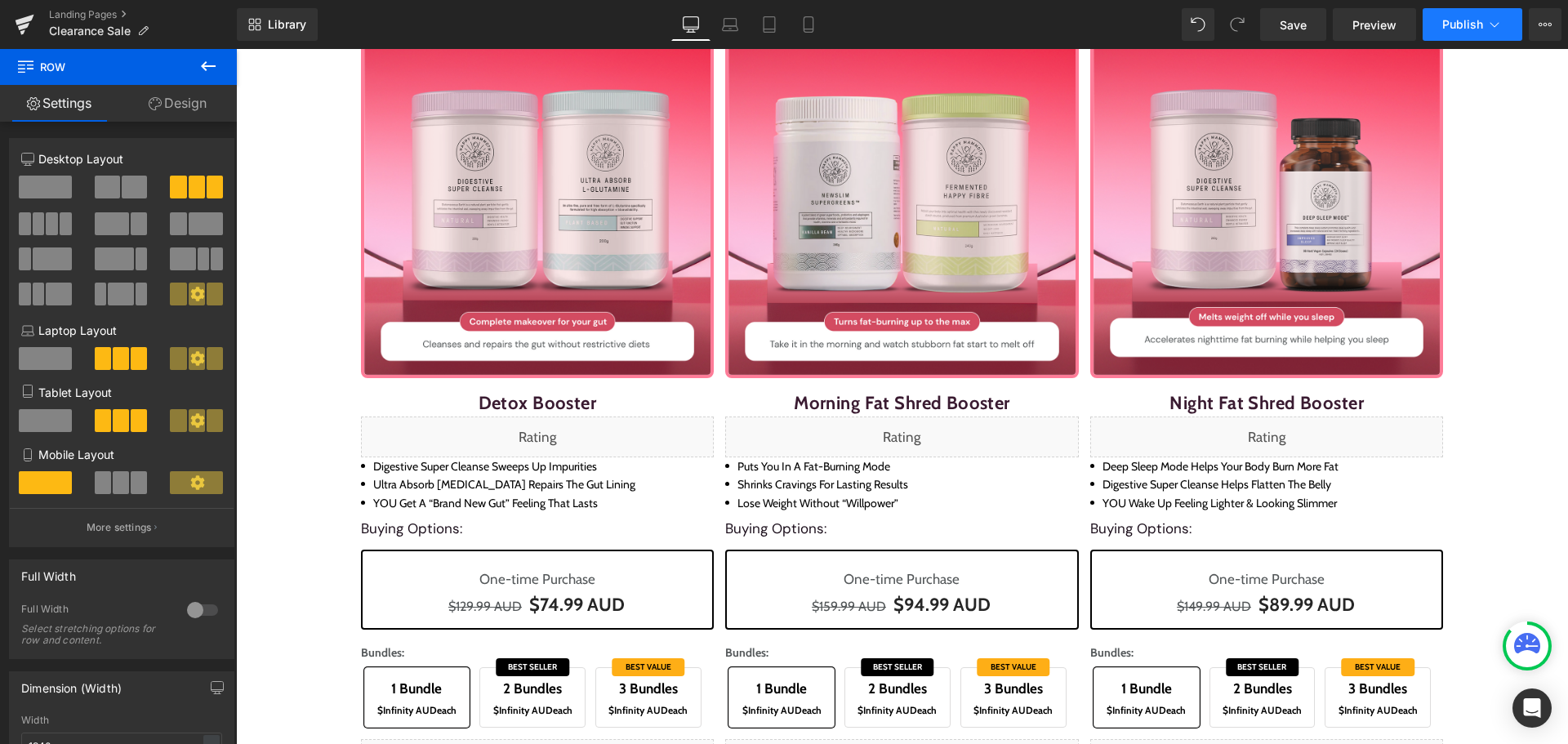
click at [1455, 29] on span "Publish" at bounding box center [1462, 25] width 41 height 13
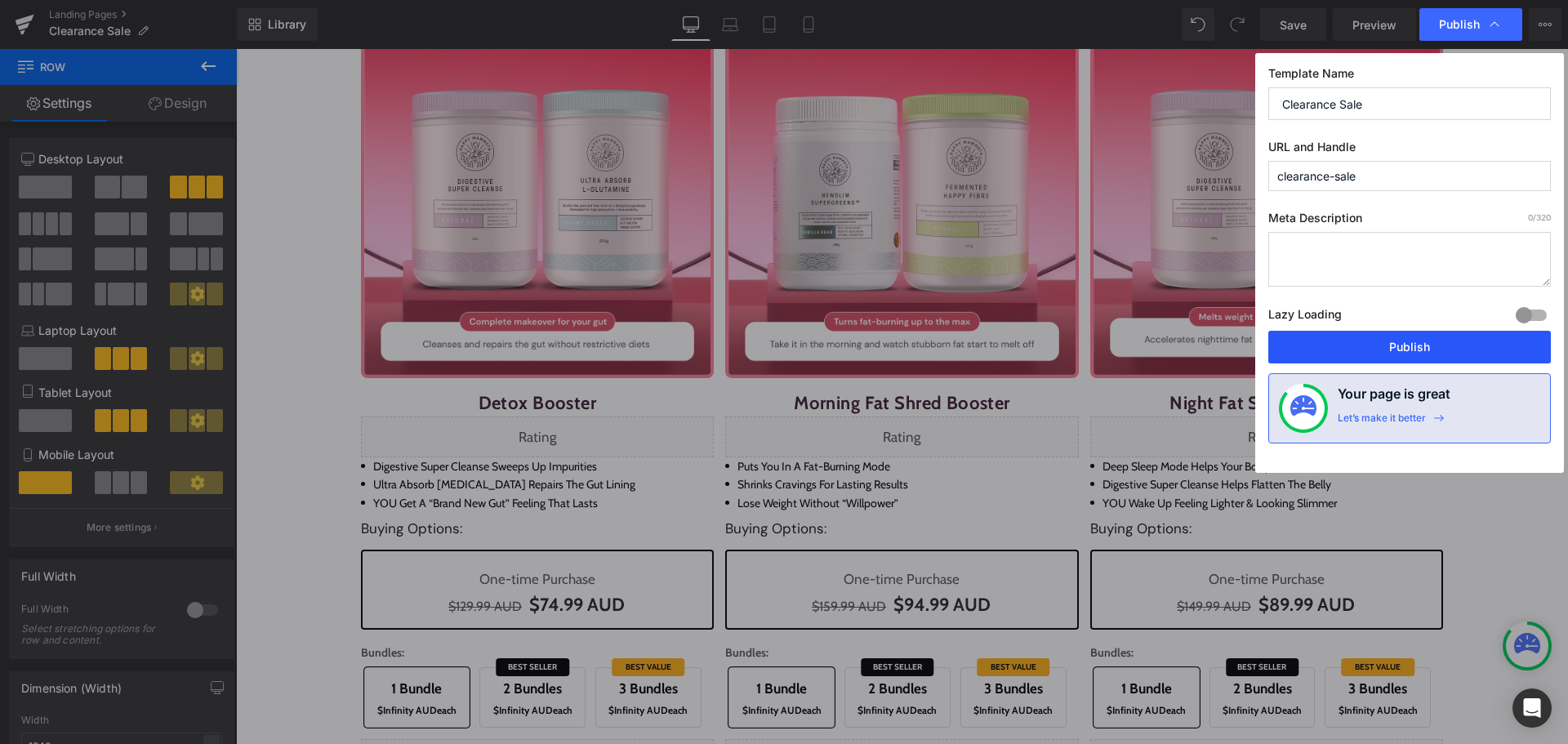
click at [1424, 345] on button "Publish" at bounding box center [1409, 347] width 282 height 33
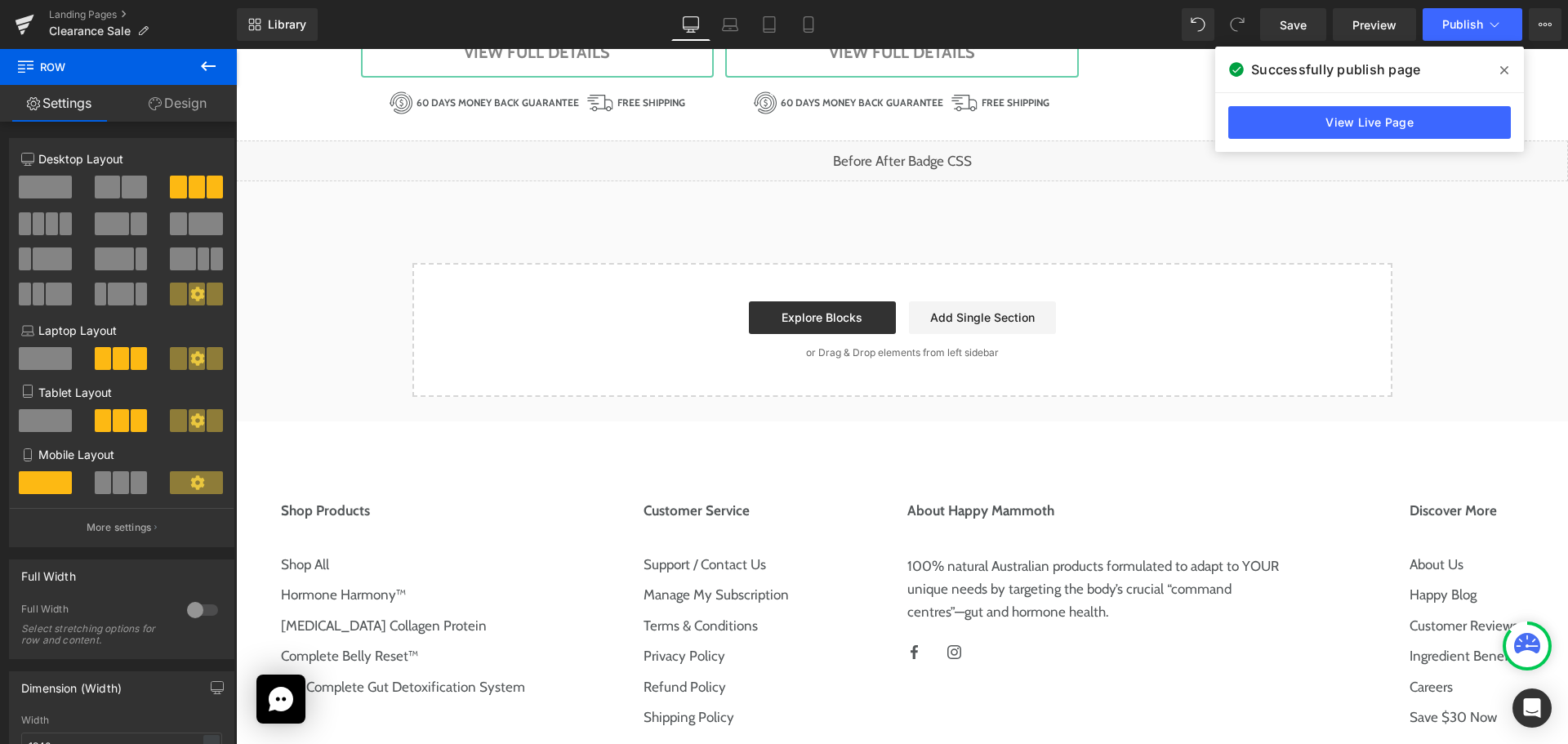
scroll to position [2859, 0]
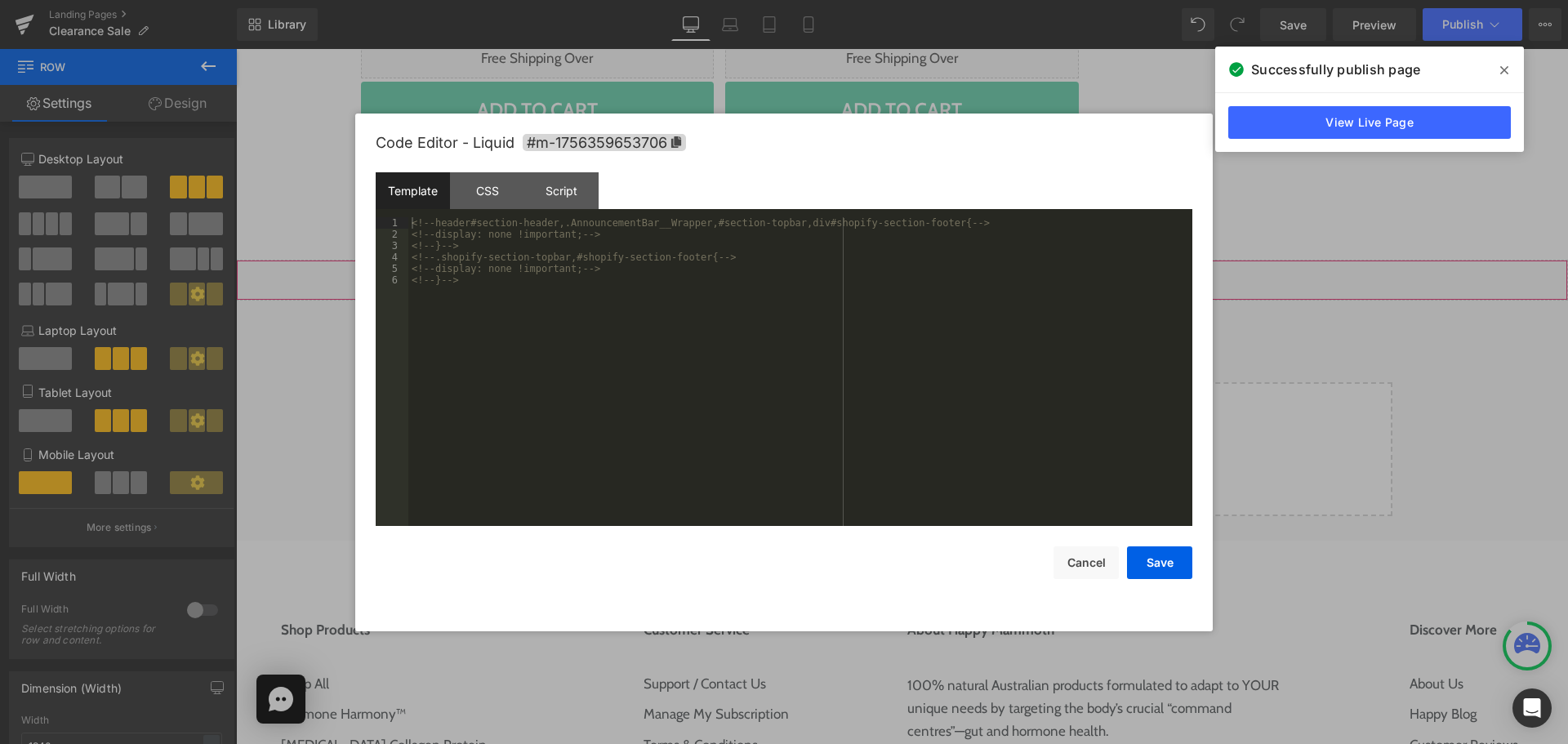
click at [917, 274] on div "Liquid" at bounding box center [902, 280] width 1332 height 41
click at [467, 188] on div "CSS" at bounding box center [487, 191] width 74 height 37
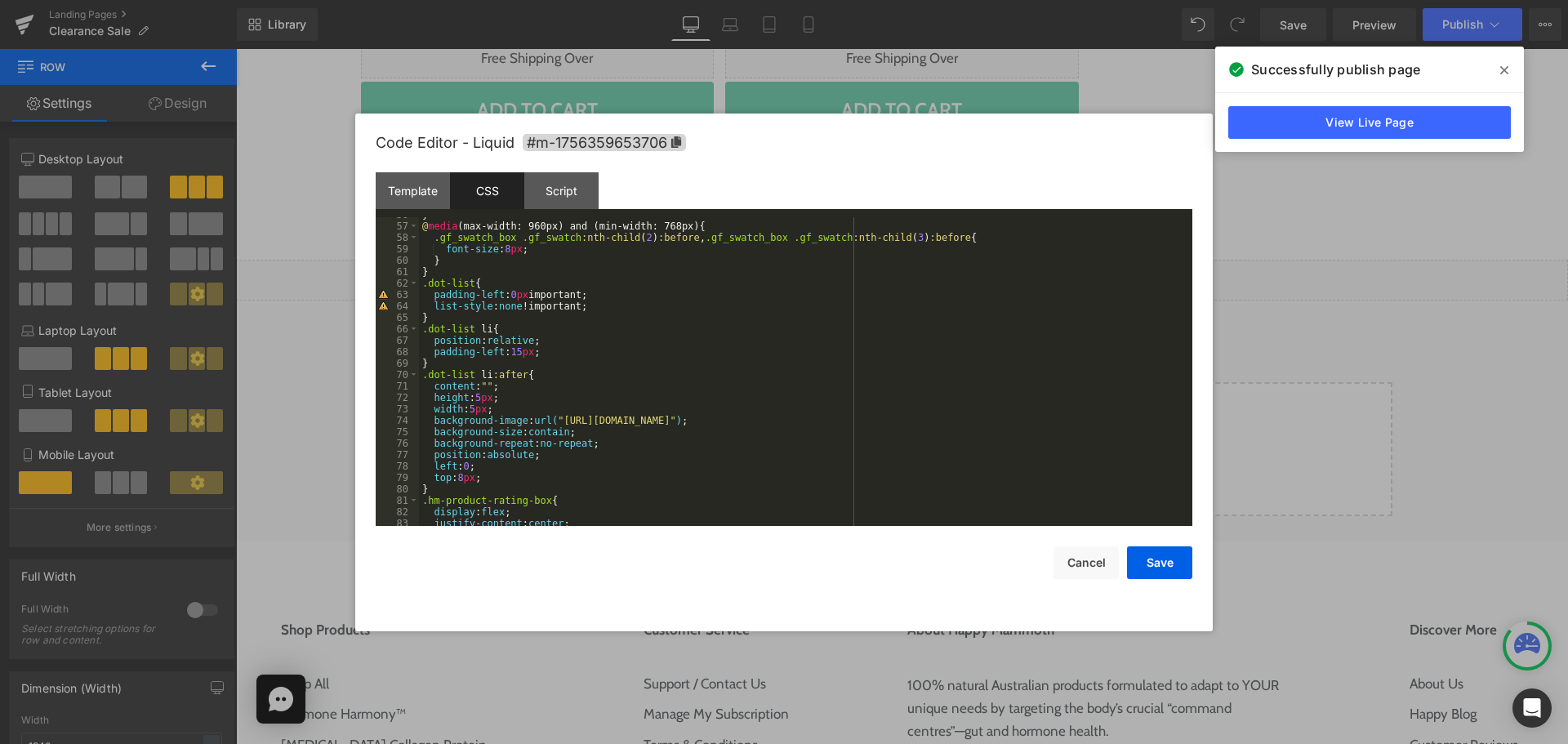
scroll to position [637, 0]
click at [692, 222] on div "} @ media (max-width: 960px) and (min-width: 768px) { .gf_swatch_box .gf_swatch…" at bounding box center [802, 374] width 767 height 331
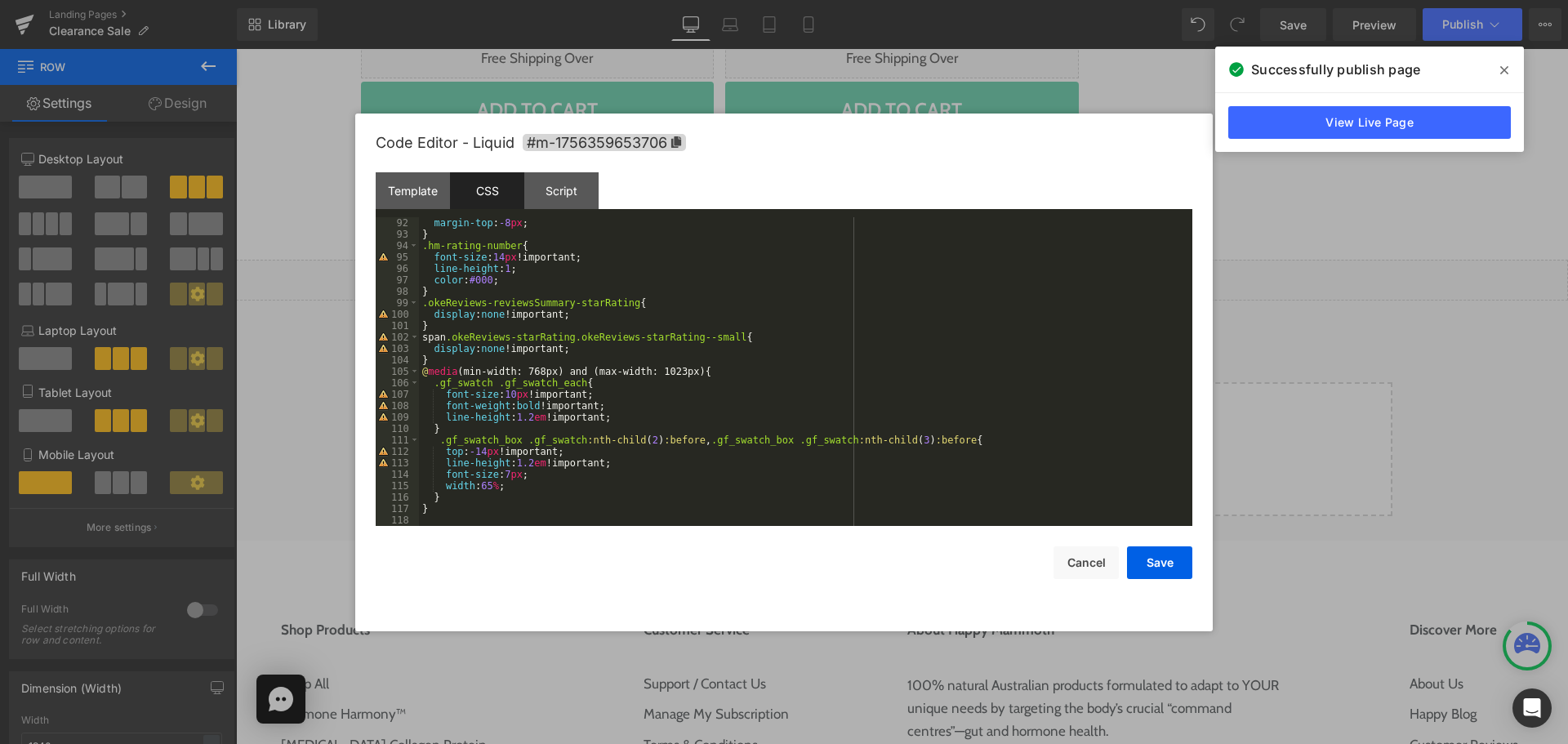
scroll to position [1040, 0]
click at [421, 372] on div "margin-top : -8 px ; } .hm-rating-number { font-size : 14 px !important; line-h…" at bounding box center [802, 382] width 767 height 331
click at [733, 381] on div "margin-top : -8 px ; } .hm-rating-number { font-size : 14 px !important; line-h…" at bounding box center [802, 382] width 767 height 331
click at [483, 454] on div "margin-top : -8 px ; } .hm-rating-number { font-size : 14 px !important; line-h…" at bounding box center [802, 382] width 767 height 331
click at [707, 372] on div "margin-top : -8 px ; } .hm-rating-number { font-size : 14 px !important; line-h…" at bounding box center [802, 382] width 767 height 331
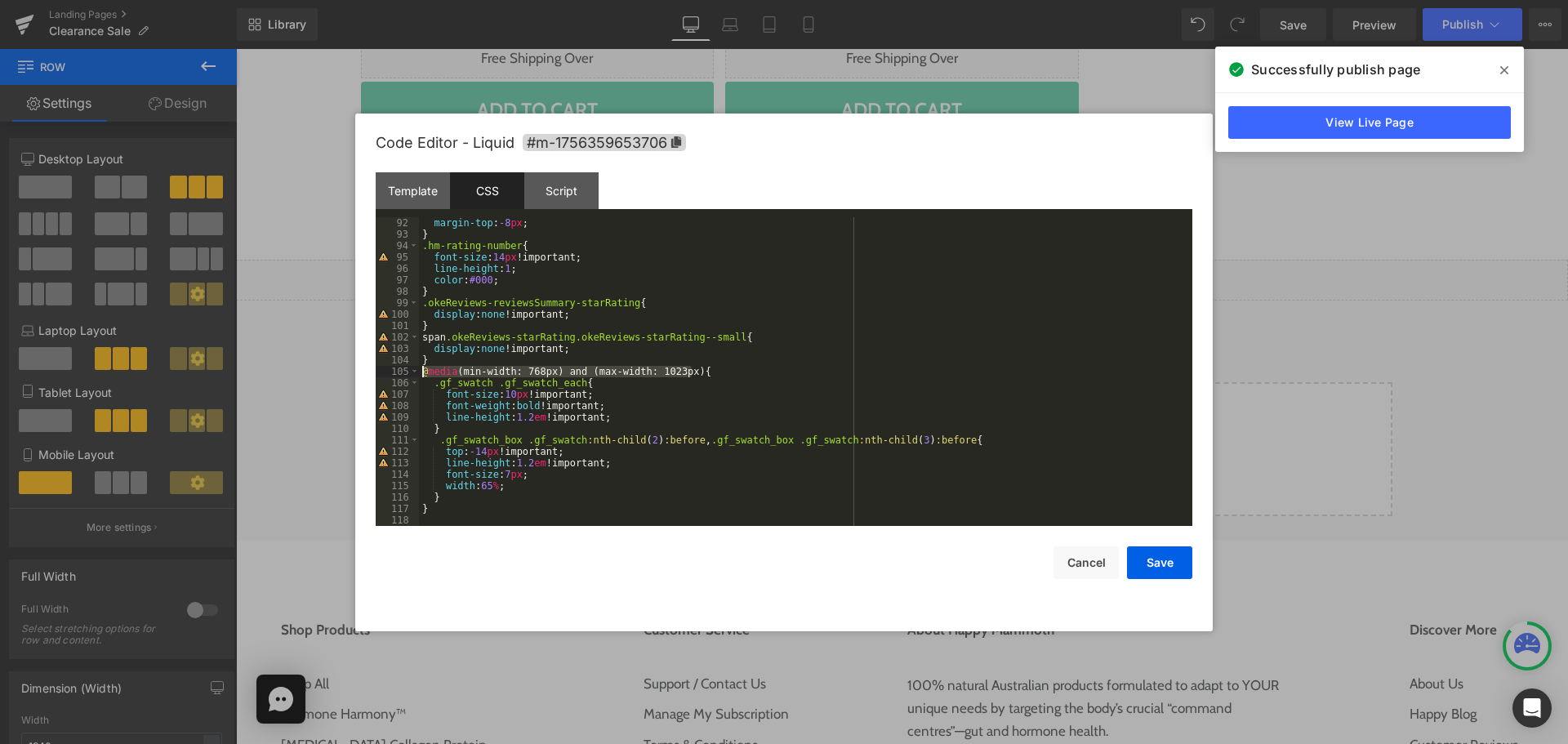
click at [422, 373] on div "margin-top : -8 px ; } .hm-rating-number { font-size : 14 px !important; line-h…" at bounding box center [802, 382] width 767 height 331
click at [469, 355] on div "margin-top : -8 px ; } .hm-rating-number { font-size : 14 px !important; line-h…" at bounding box center [802, 382] width 767 height 331
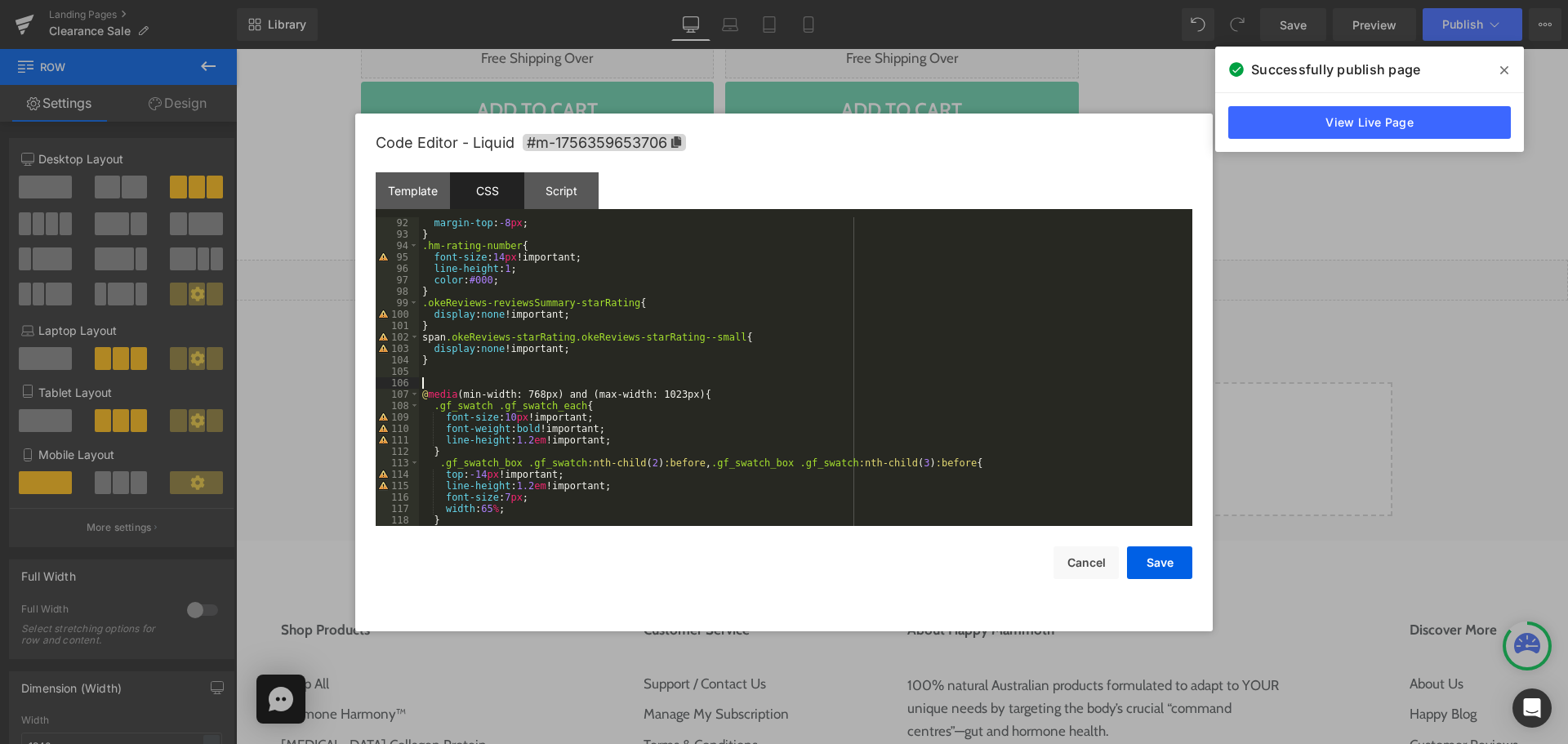
paste textarea
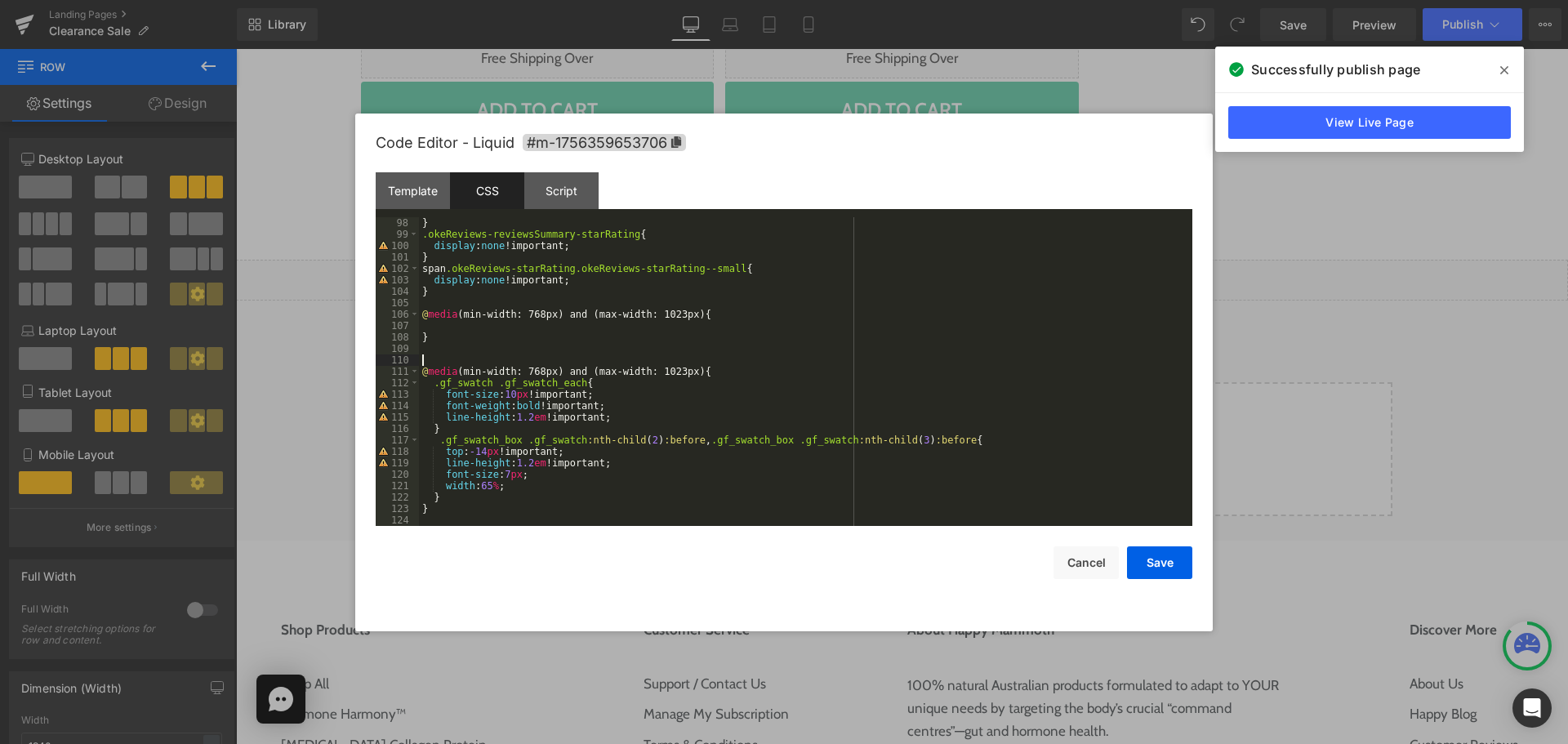
scroll to position [1109, 0]
click at [439, 443] on div "} .okeReviews-reviewsSummary-starRating { display : none !important; } span .ok…" at bounding box center [802, 382] width 767 height 331
click at [960, 443] on div "} .okeReviews-reviewsSummary-starRating { display : none !important; } span .ok…" at bounding box center [802, 382] width 767 height 331
click at [587, 327] on div "} .okeReviews-reviewsSummary-starRating { display : none !important; } span .ok…" at bounding box center [802, 382] width 767 height 331
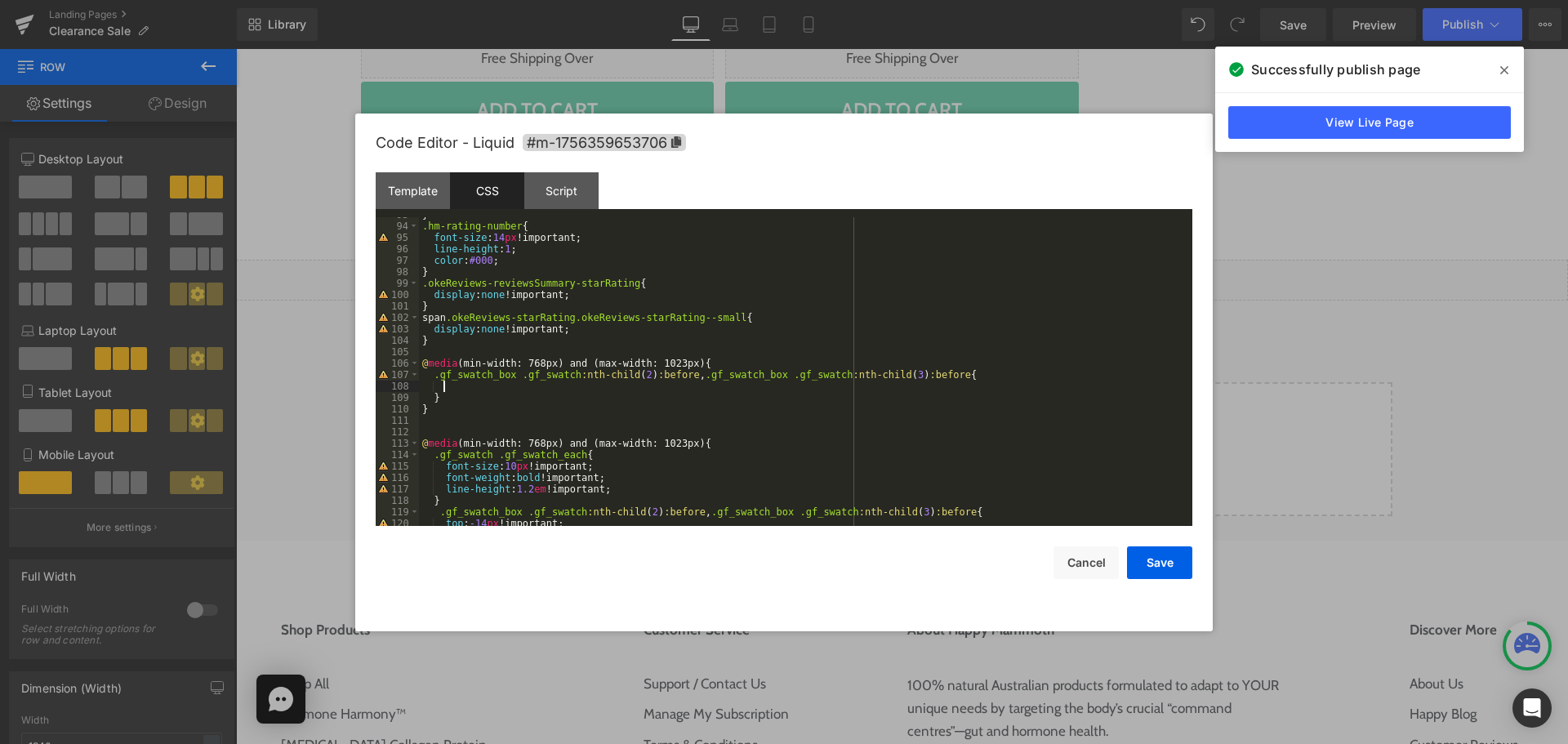
scroll to position [1132, 0]
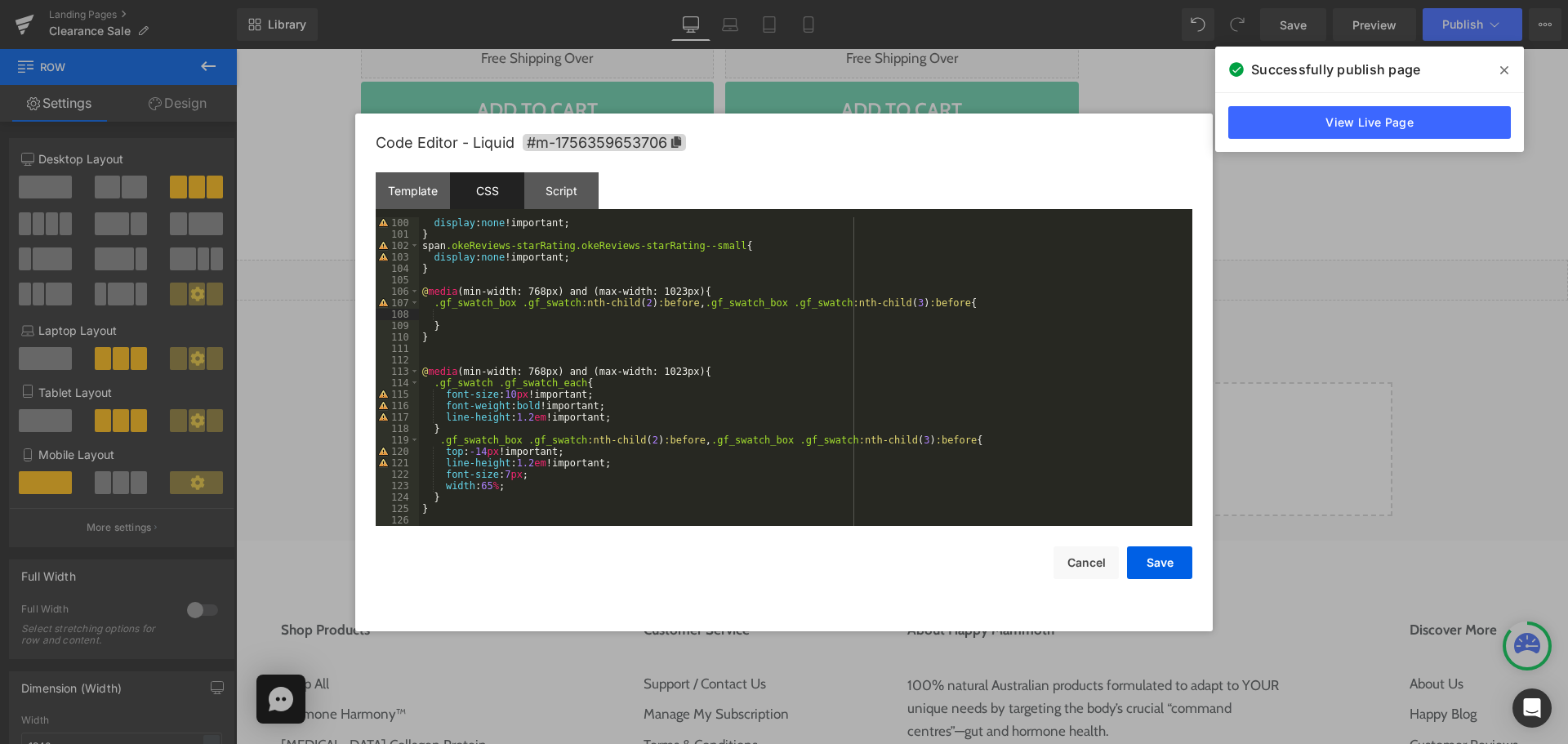
click at [441, 455] on div "display : none !important; } span .okeReviews-starRating.okeReviews-starRating-…" at bounding box center [802, 382] width 767 height 331
click at [570, 449] on div "display : none !important; } span .okeReviews-starRating.okeReviews-starRating-…" at bounding box center [802, 382] width 767 height 331
click at [474, 314] on div "display : none !important; } span .okeReviews-starRating.okeReviews-starRating-…" at bounding box center [802, 382] width 767 height 331
click at [487, 309] on div "display : none !important; } span .okeReviews-starRating.okeReviews-starRating-…" at bounding box center [802, 382] width 767 height 331
click at [530, 322] on div "display : none !important; } span .okeReviews-starRating.okeReviews-starRating-…" at bounding box center [802, 382] width 767 height 331
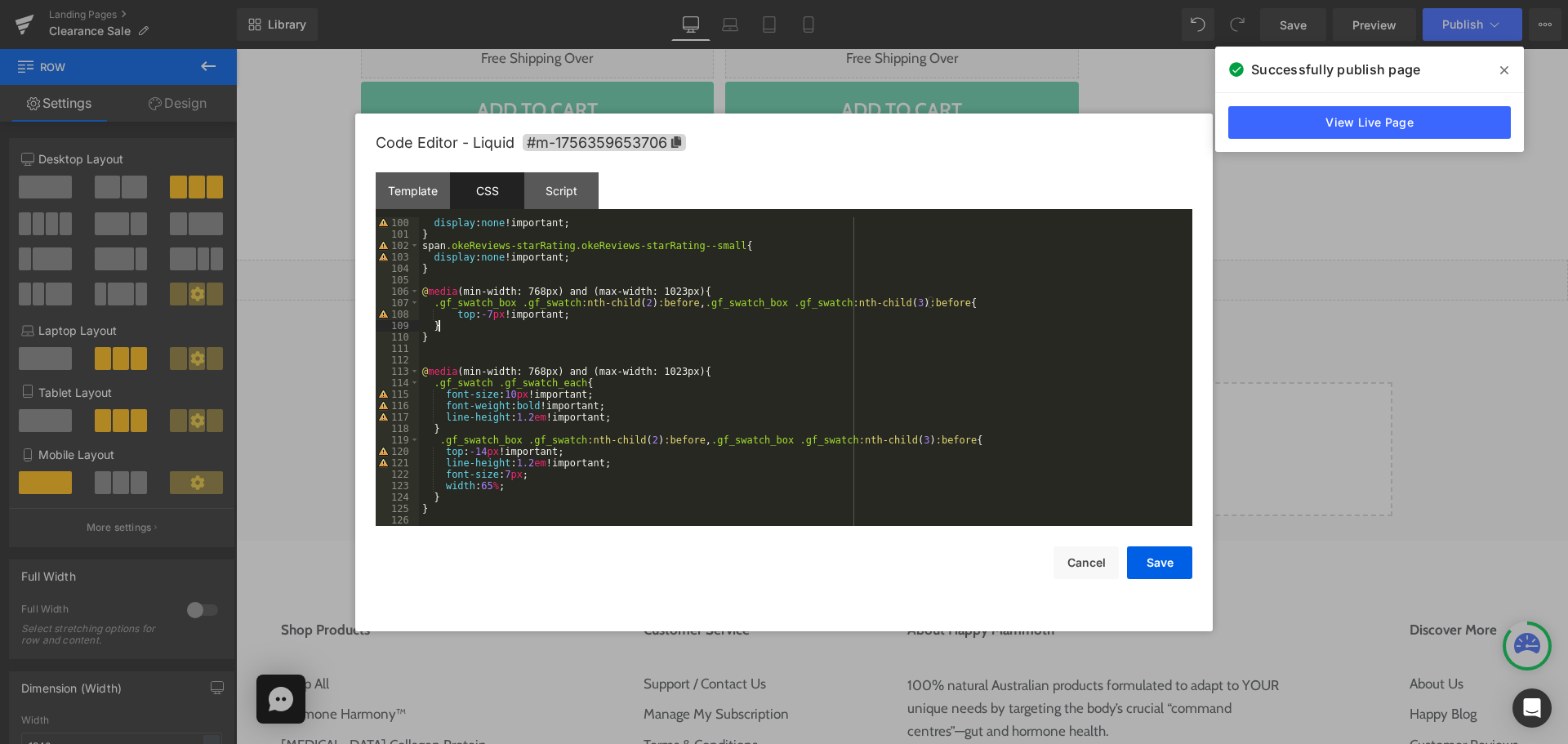
click at [666, 291] on div "display : none !important; } span .okeReviews-starRating.okeReviews-starRating-…" at bounding box center [802, 382] width 767 height 331
click at [665, 348] on div "display : none !important; } span .okeReviews-starRating.okeReviews-starRating-…" at bounding box center [802, 382] width 767 height 331
click at [629, 467] on div "display : none !important; } span .okeReviews-starRating.okeReviews-starRating-…" at bounding box center [802, 382] width 767 height 331
click at [601, 453] on div "display : none !important; } span .okeReviews-starRating.okeReviews-starRating-…" at bounding box center [802, 382] width 767 height 331
click at [673, 500] on div "display : none !important; } span .okeReviews-starRating.okeReviews-starRating-…" at bounding box center [802, 382] width 767 height 331
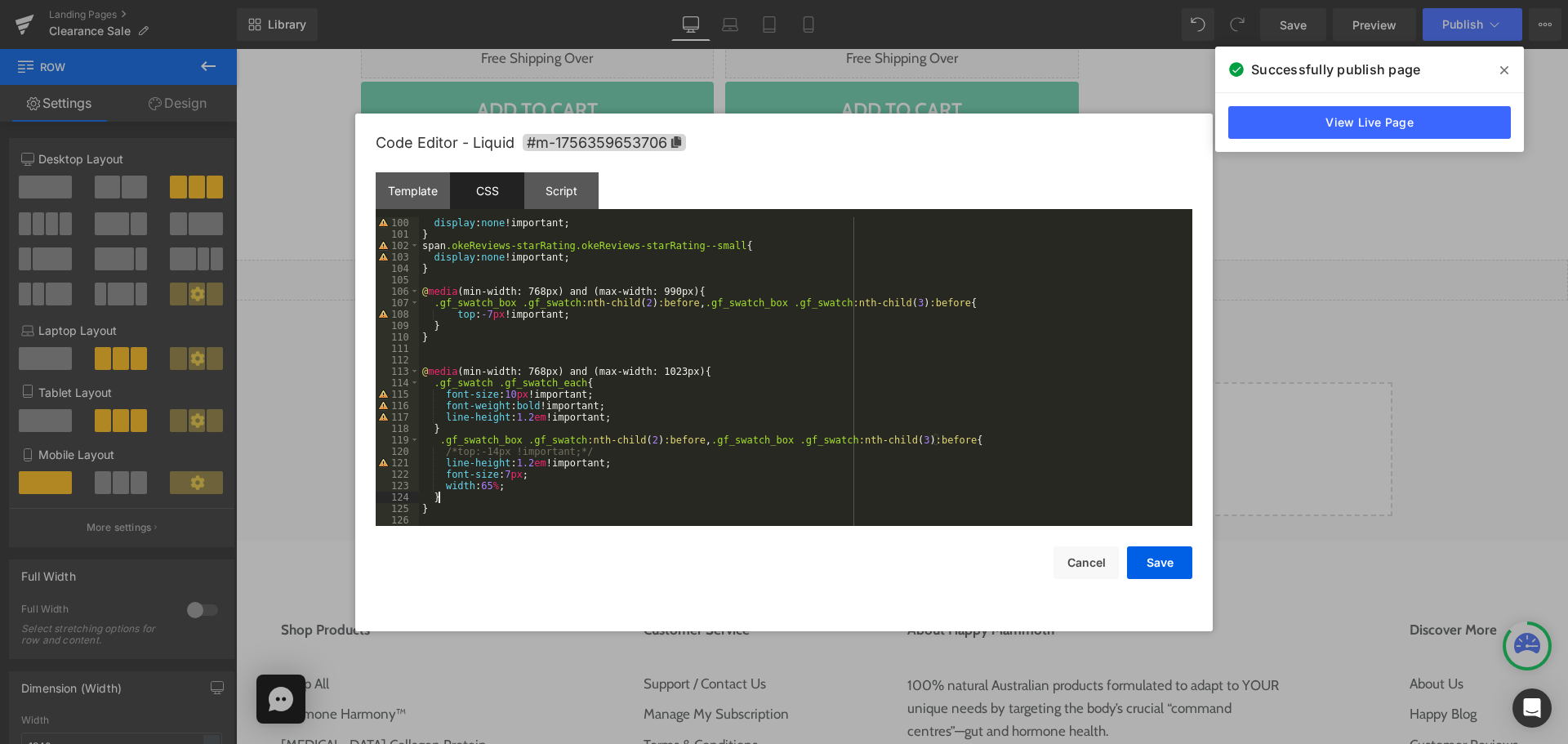
click at [656, 295] on div "display : none !important; } span .okeReviews-starRating.okeReviews-starRating-…" at bounding box center [802, 382] width 767 height 331
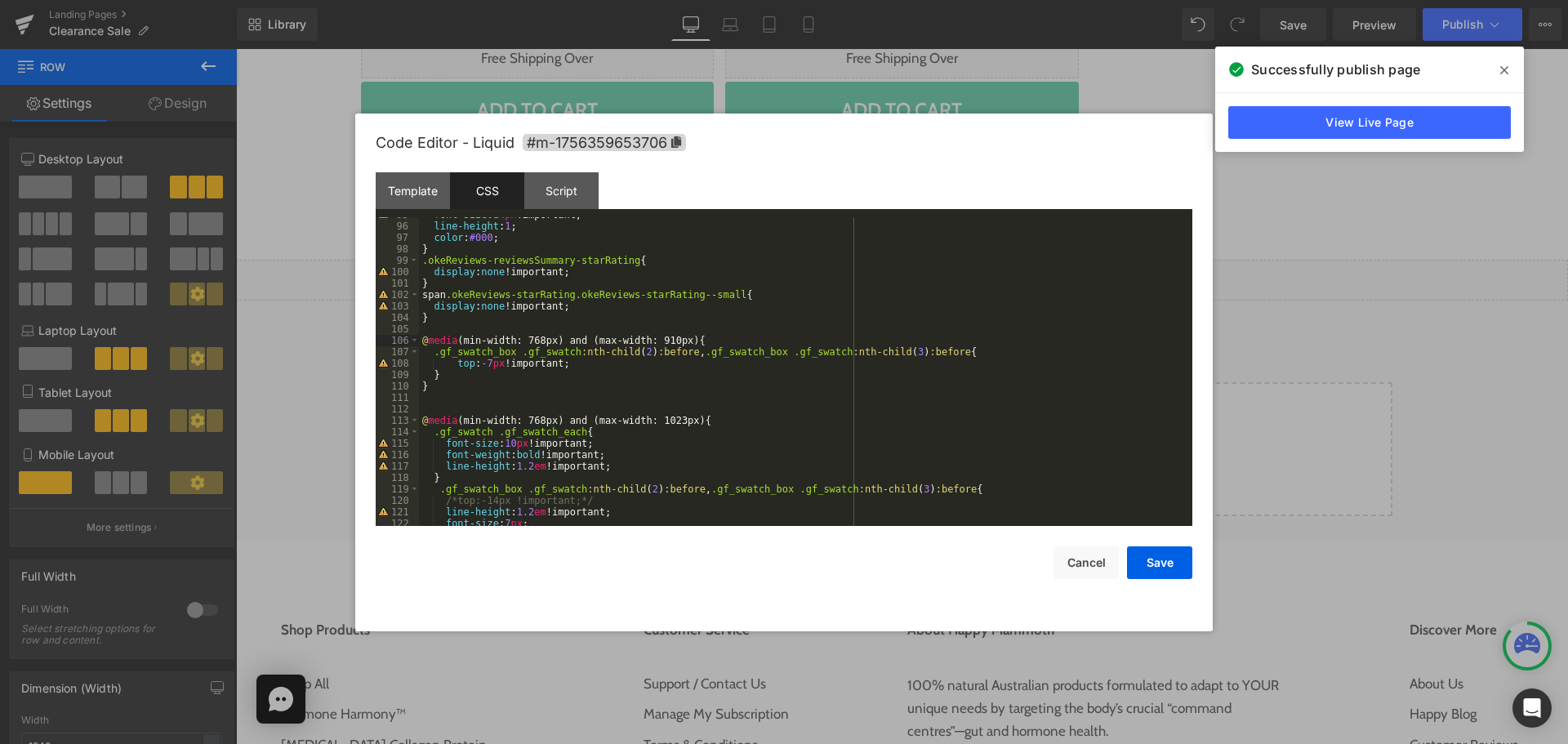
click at [665, 372] on div "font-size : 14 px !important; line-height : 1 ; color : #000 ; } .okeReviews-re…" at bounding box center [802, 374] width 767 height 331
click at [1156, 563] on button "Save" at bounding box center [1160, 563] width 65 height 33
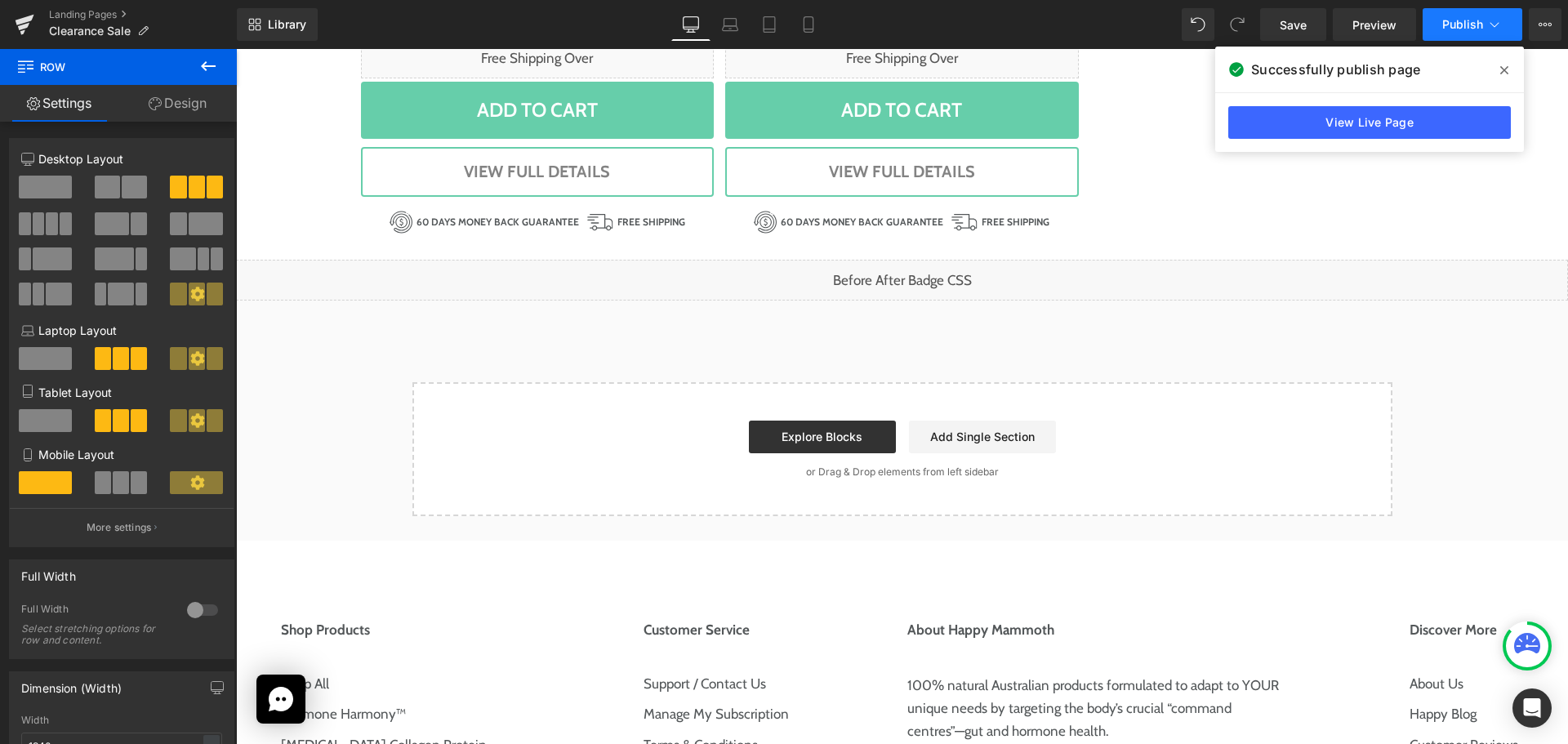
click at [1468, 31] on button "Publish" at bounding box center [1472, 25] width 100 height 33
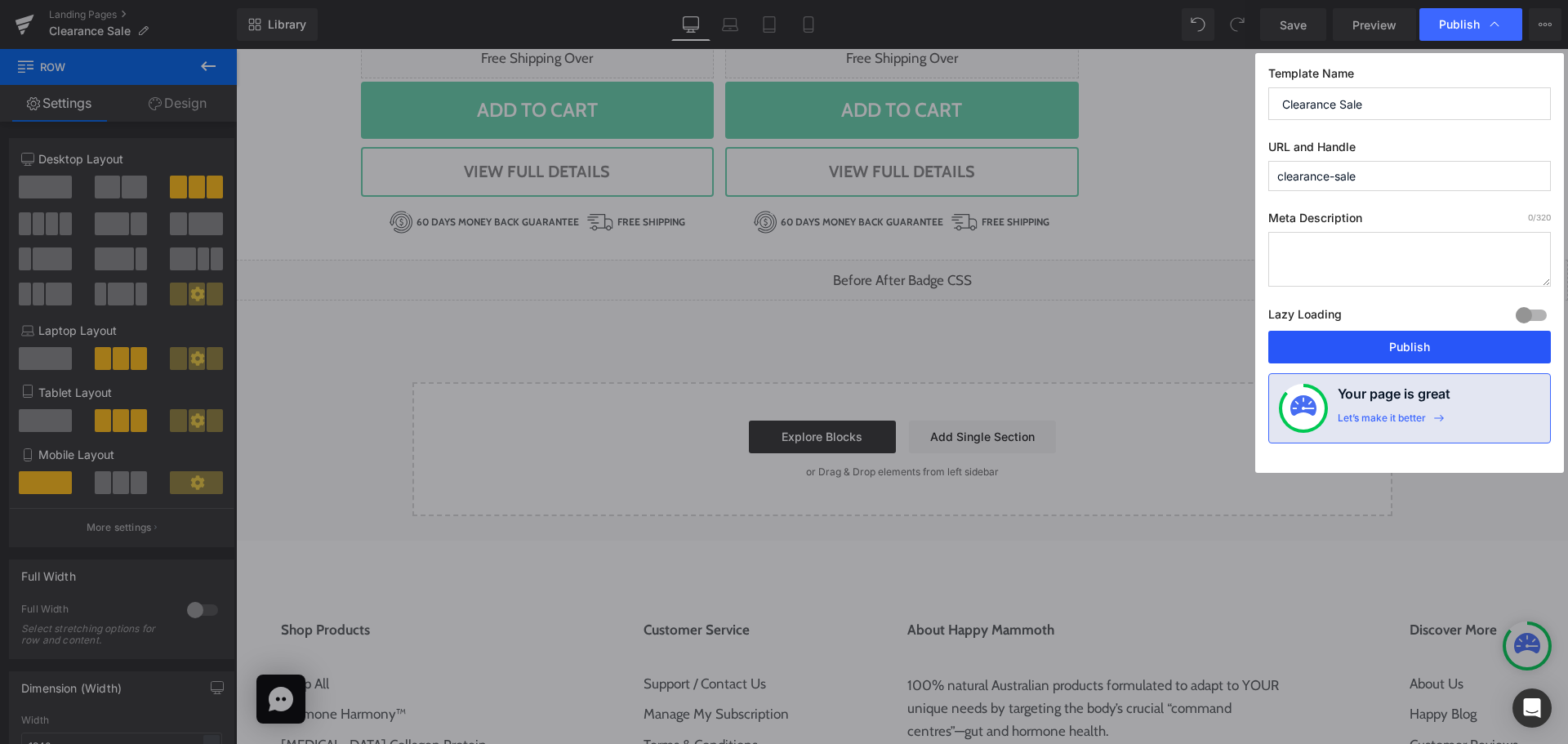
click at [1393, 359] on button "Publish" at bounding box center [1409, 347] width 282 height 33
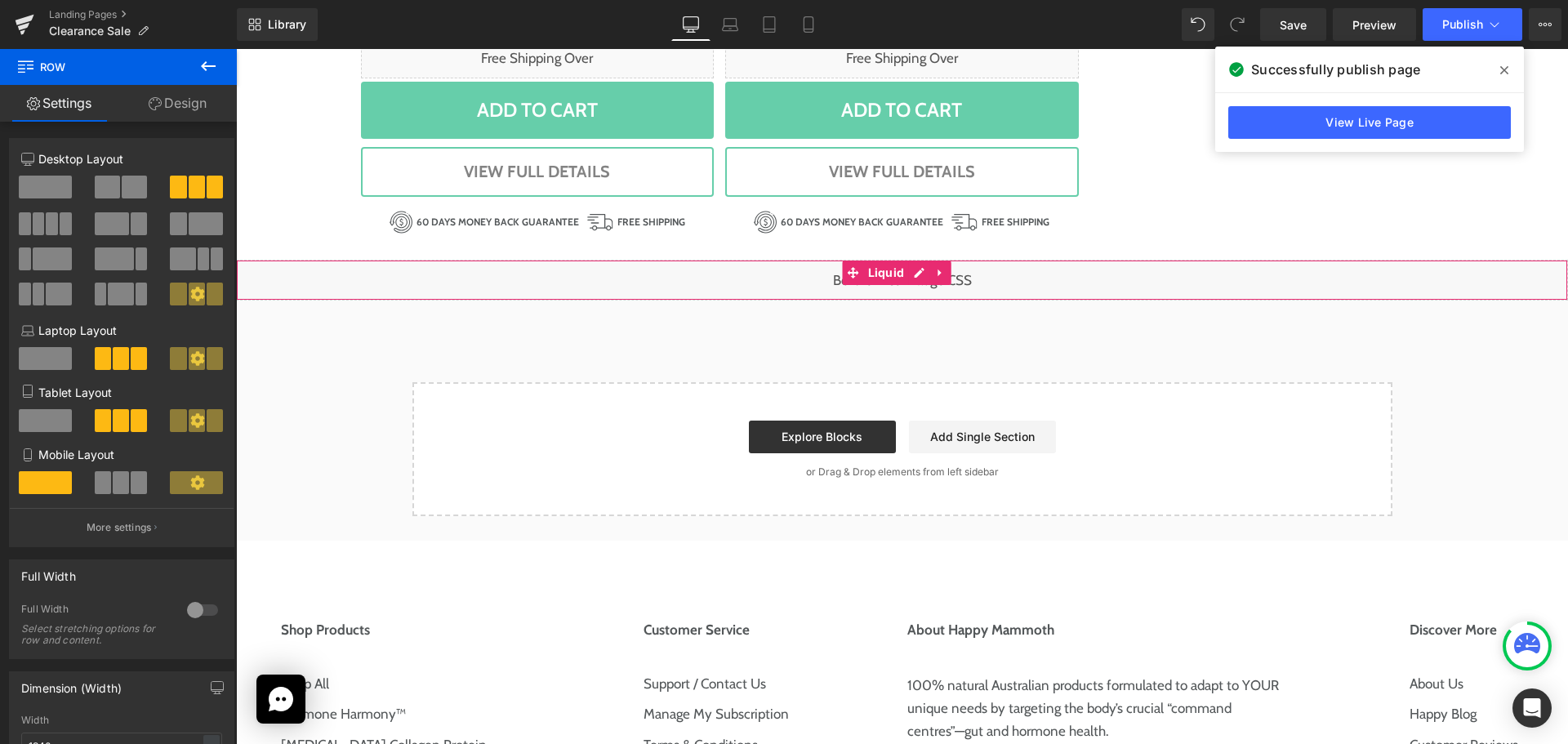
click at [926, 276] on div "Liquid" at bounding box center [902, 280] width 1332 height 41
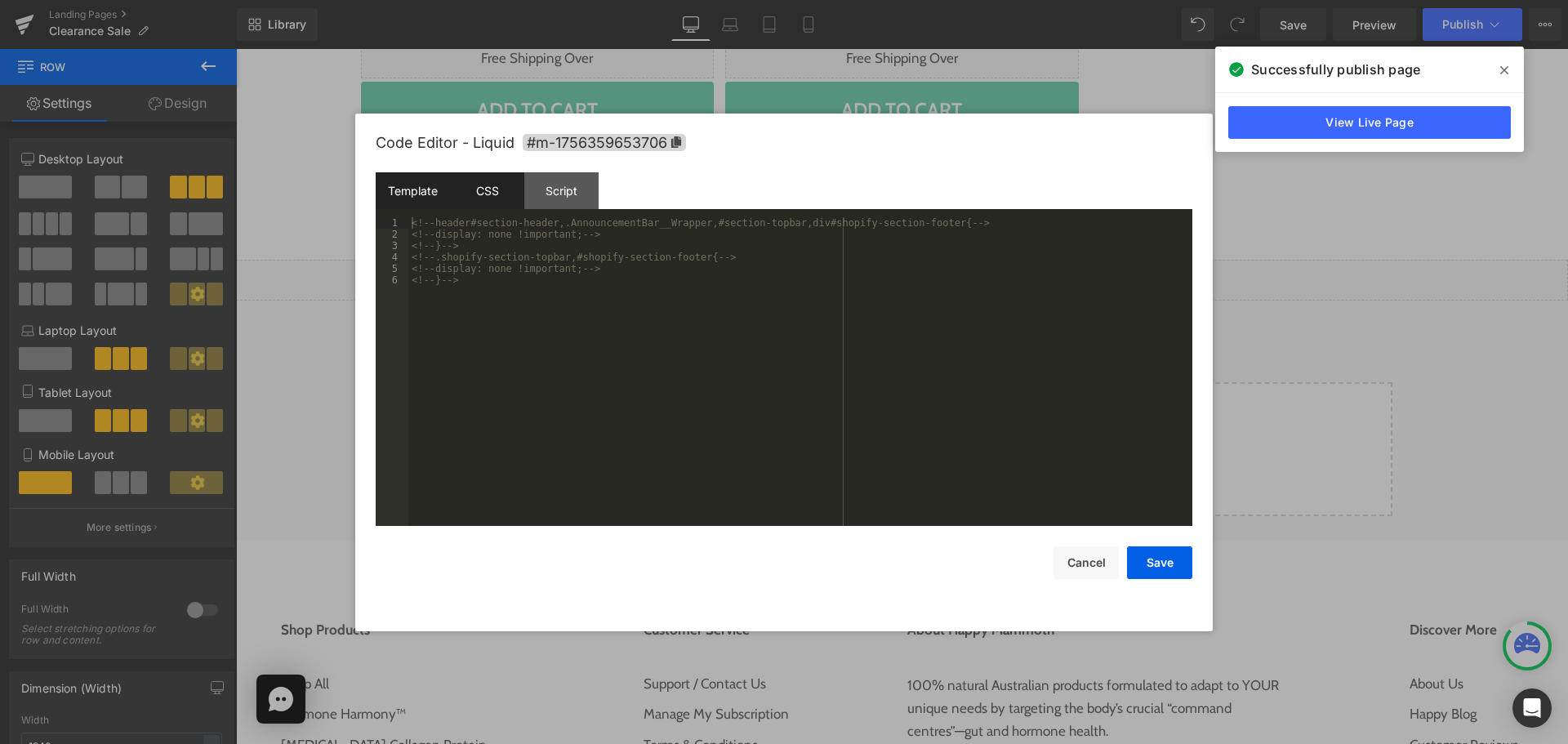
click at [493, 188] on div "CSS" at bounding box center [487, 191] width 74 height 37
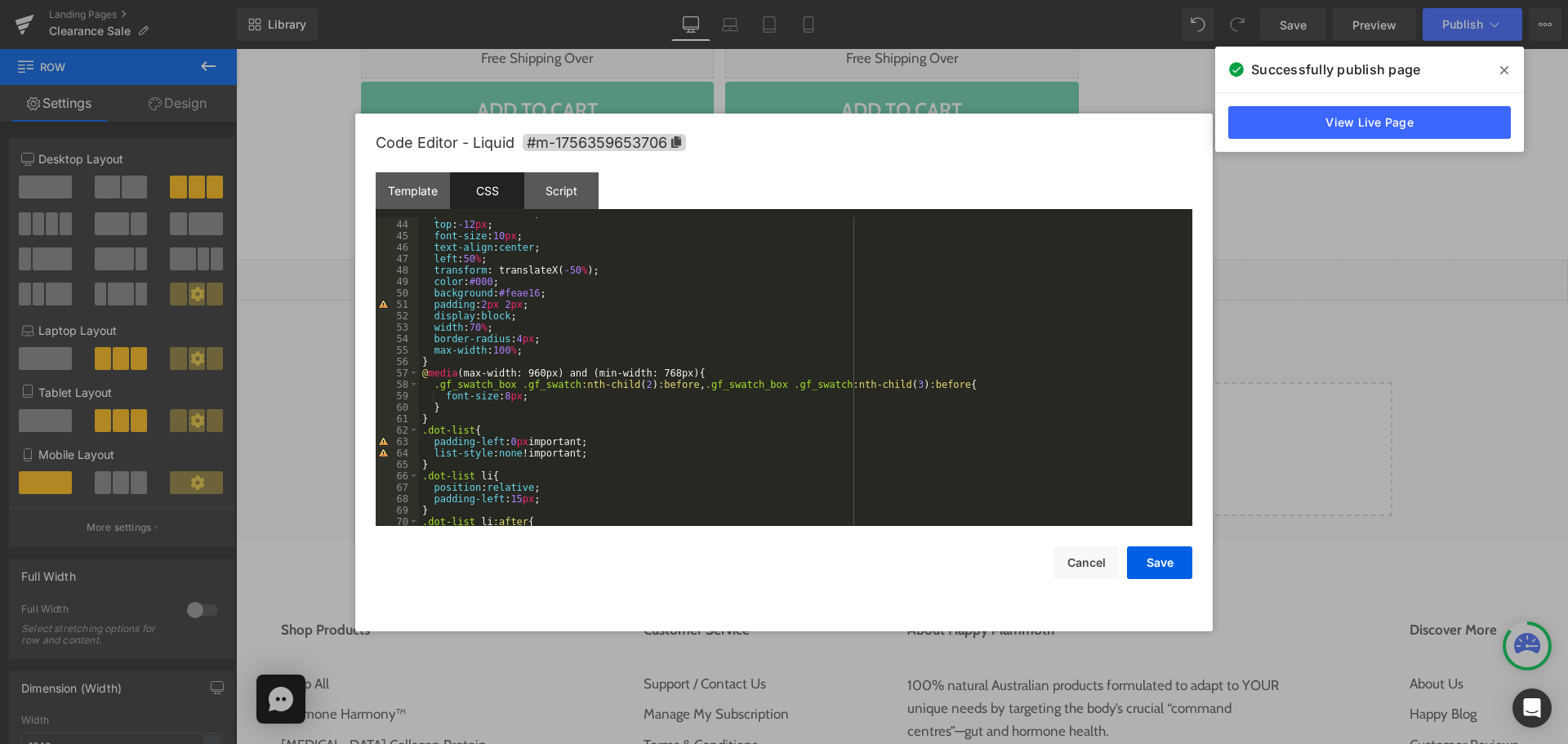
scroll to position [490, 0]
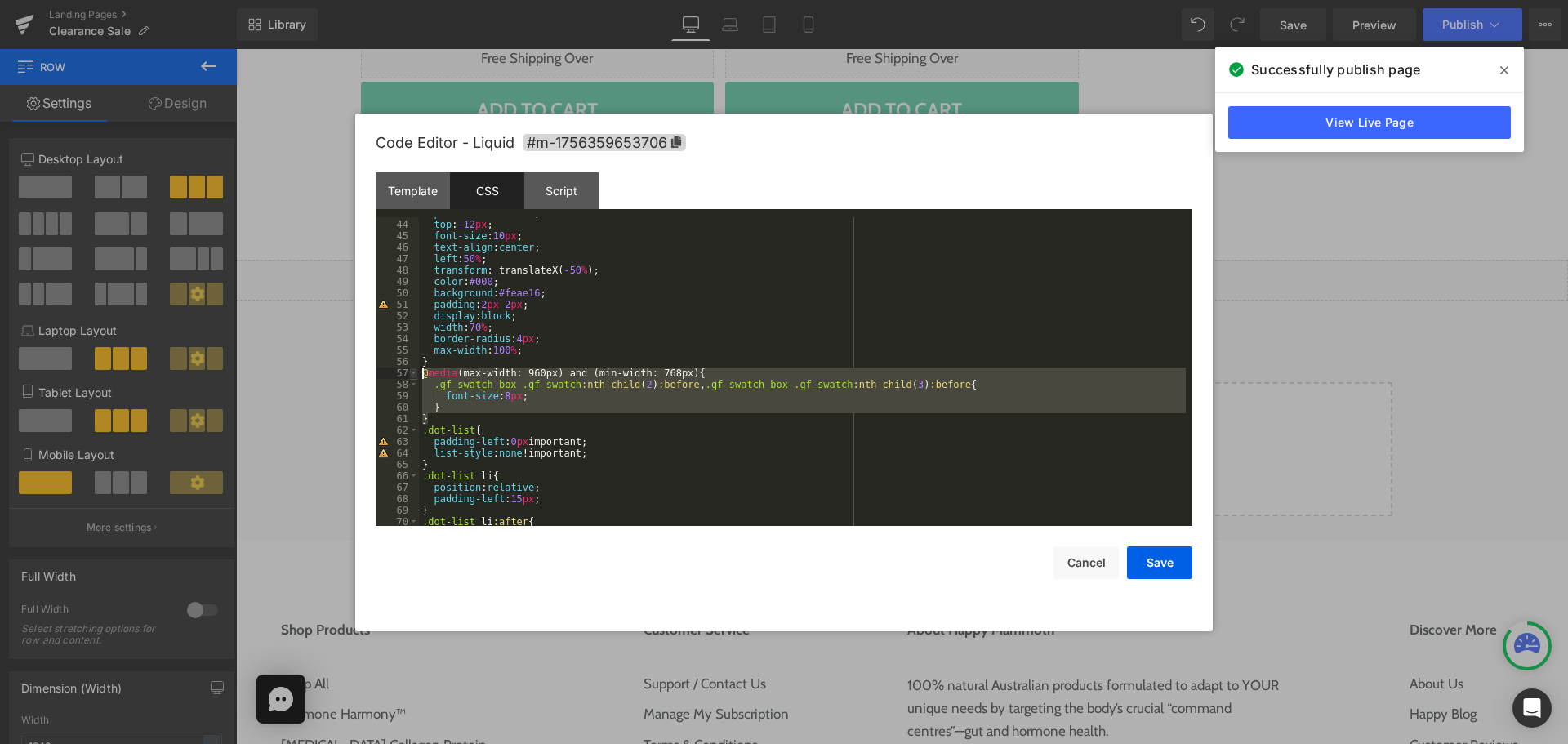
drag, startPoint x: 430, startPoint y: 418, endPoint x: 414, endPoint y: 376, distance: 44.9
click at [414, 376] on pre "43 44 45 46 47 48 49 50 51 52 53 54 55 56 57 58 59 60 61 62 63 64 65 66 67 68 6…" at bounding box center [784, 371] width 817 height 309
click at [453, 431] on div "position : absolute ; top : -12 px ; font-size : 10 px ; text-align : center ; …" at bounding box center [802, 372] width 767 height 331
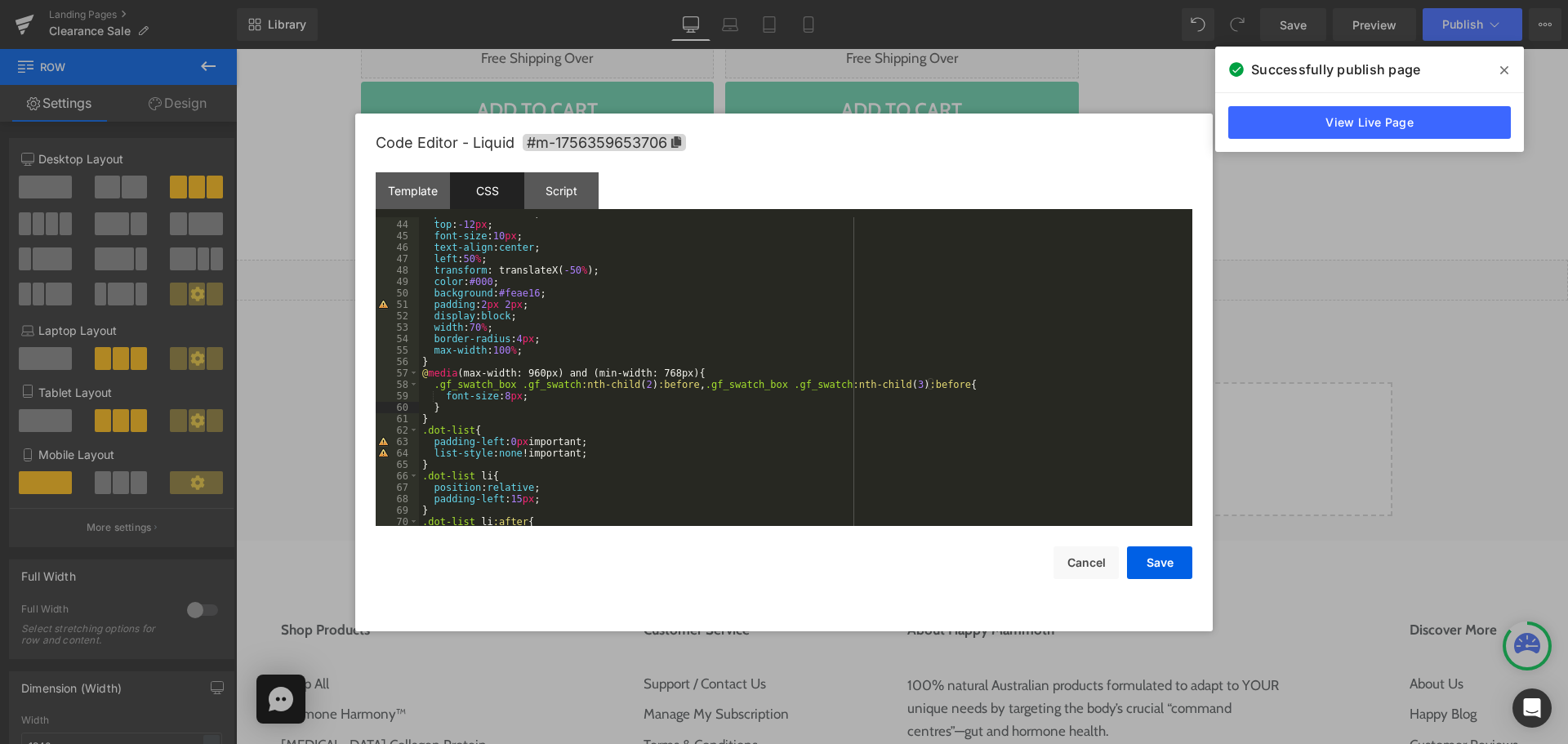
click at [475, 412] on div "position : absolute ; top : -12 px ; font-size : 10 px ; text-align : center ; …" at bounding box center [802, 372] width 767 height 331
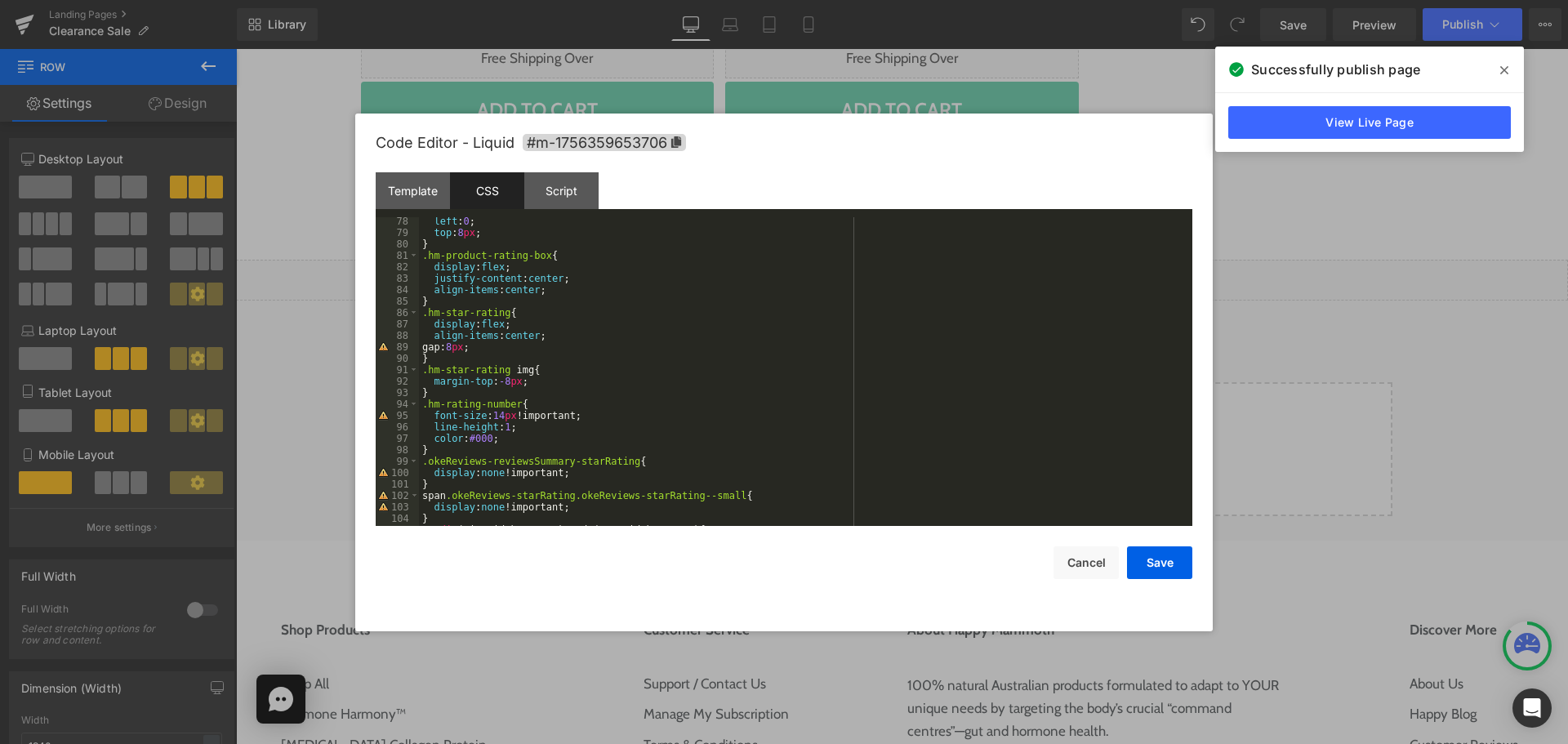
scroll to position [1086, 0]
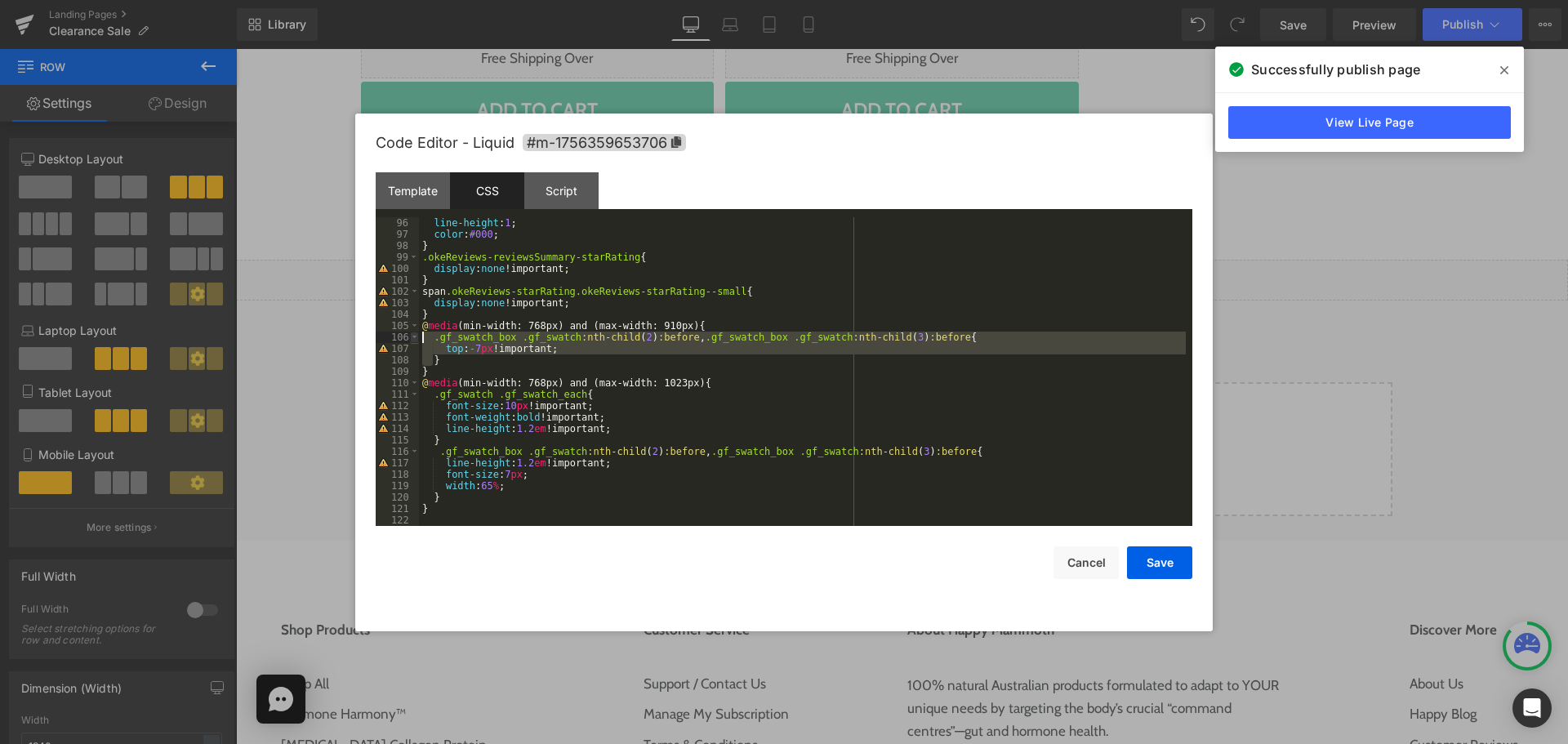
drag, startPoint x: 435, startPoint y: 365, endPoint x: 415, endPoint y: 331, distance: 39.4
click at [415, 331] on pre "96 97 98 99 100 101 102 103 104 105 106 107 108 109 110 111 112 113 114 115 116…" at bounding box center [784, 371] width 817 height 309
click at [430, 377] on div "line-height : 1 ; color : #000 ; } .okeReviews-reviewsSummary-starRating { disp…" at bounding box center [802, 382] width 767 height 331
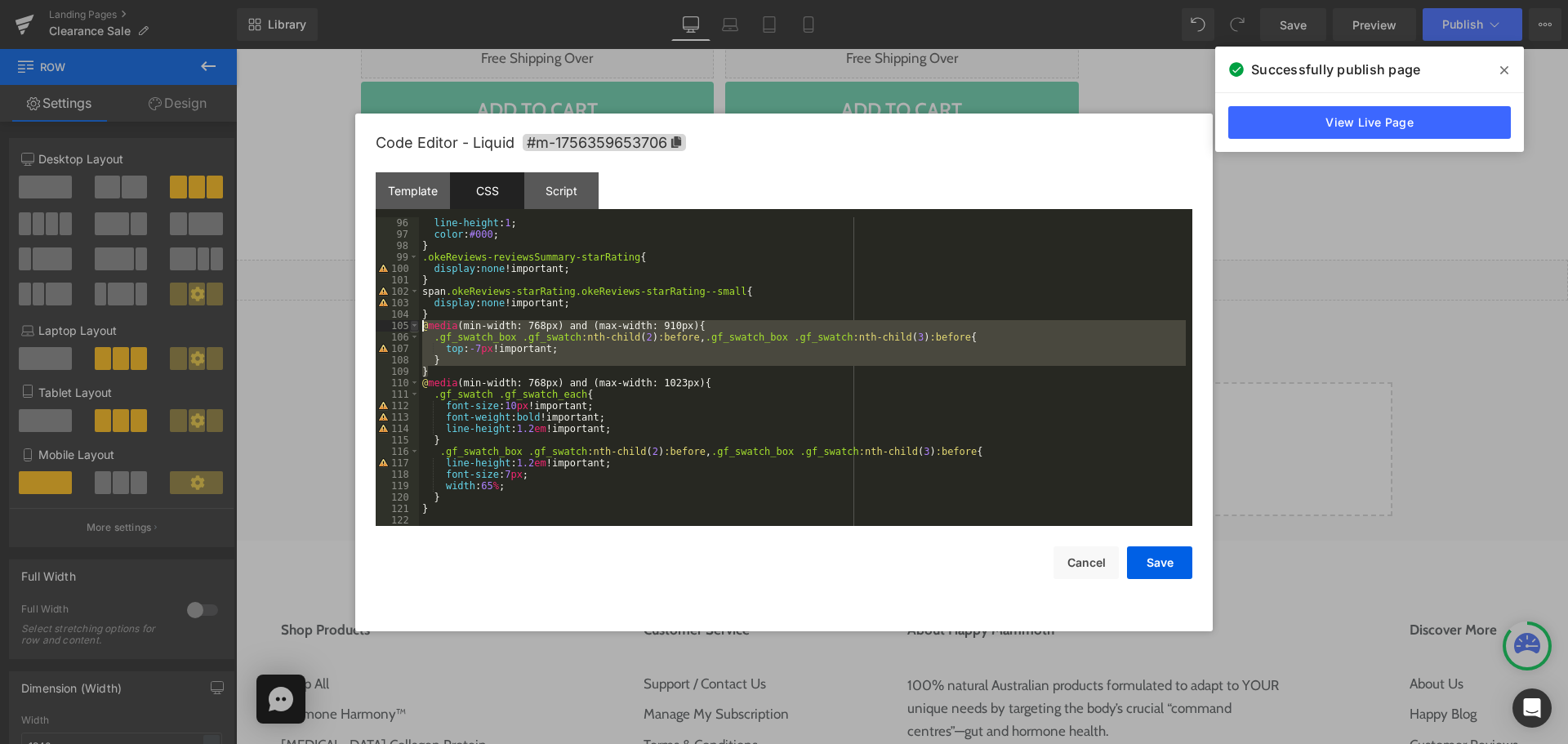
drag, startPoint x: 431, startPoint y: 377, endPoint x: 417, endPoint y: 329, distance: 50.0
click at [417, 329] on pre "96 97 98 99 100 101 102 103 104 105 106 107 108 109 110 111 112 113 114 115 116…" at bounding box center [784, 371] width 817 height 309
click at [439, 367] on div "line-height : 1 ; color : #000 ; } .okeReviews-reviewsSummary-starRating { disp…" at bounding box center [802, 371] width 767 height 309
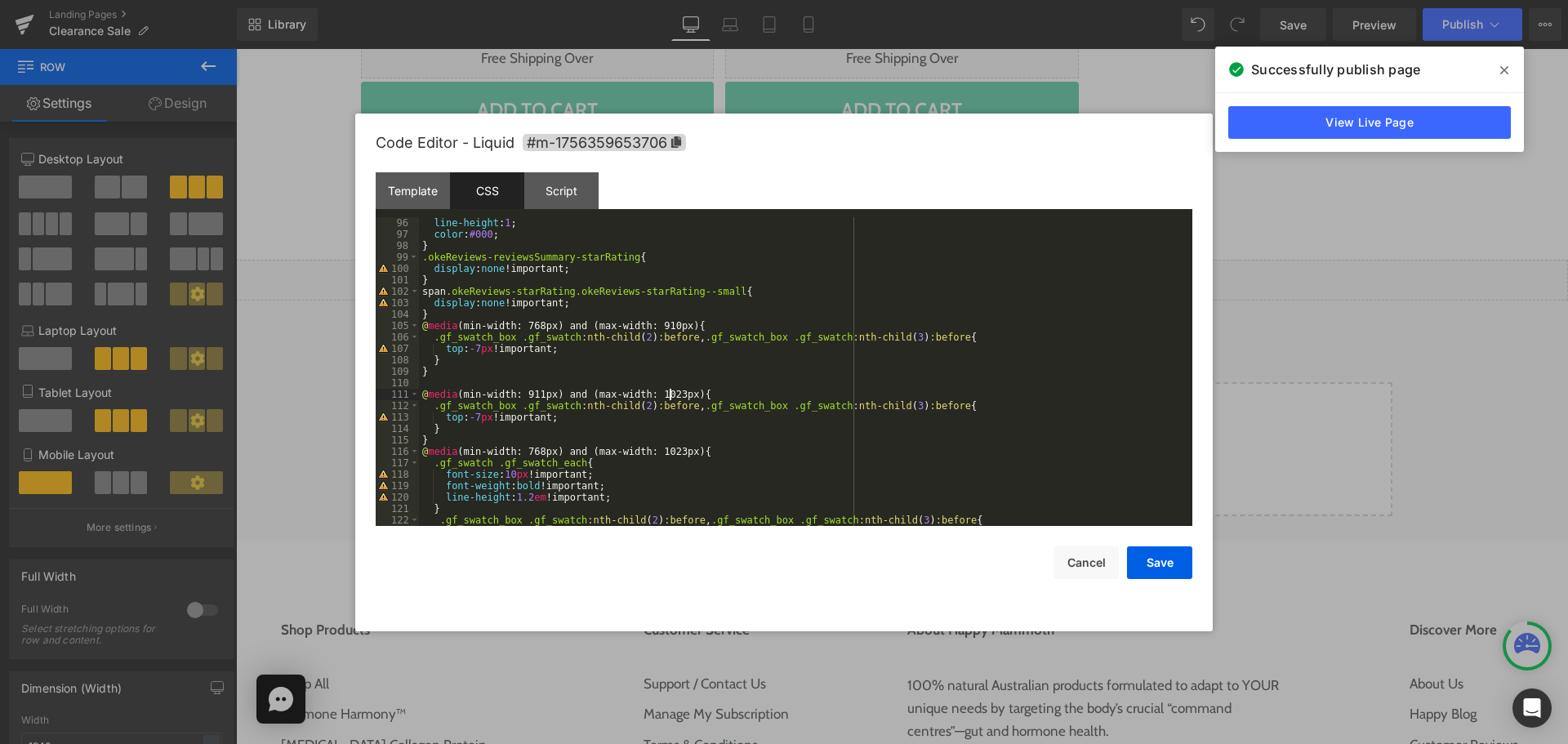
click at [776, 447] on div "line-height : 1 ; color : #000 ; } .okeReviews-reviewsSummary-starRating { disp…" at bounding box center [802, 382] width 767 height 331
click at [475, 352] on div "line-height : 1 ; color : #000 ; } .okeReviews-reviewsSummary-starRating { disp…" at bounding box center [802, 382] width 767 height 331
click at [481, 439] on div "line-height : 1 ; color : #000 ; } .okeReviews-reviewsSummary-starRating { disp…" at bounding box center [802, 382] width 767 height 331
click at [839, 441] on div "line-height : 1 ; color : #000 ; } .okeReviews-reviewsSummary-starRating { disp…" at bounding box center [802, 382] width 767 height 331
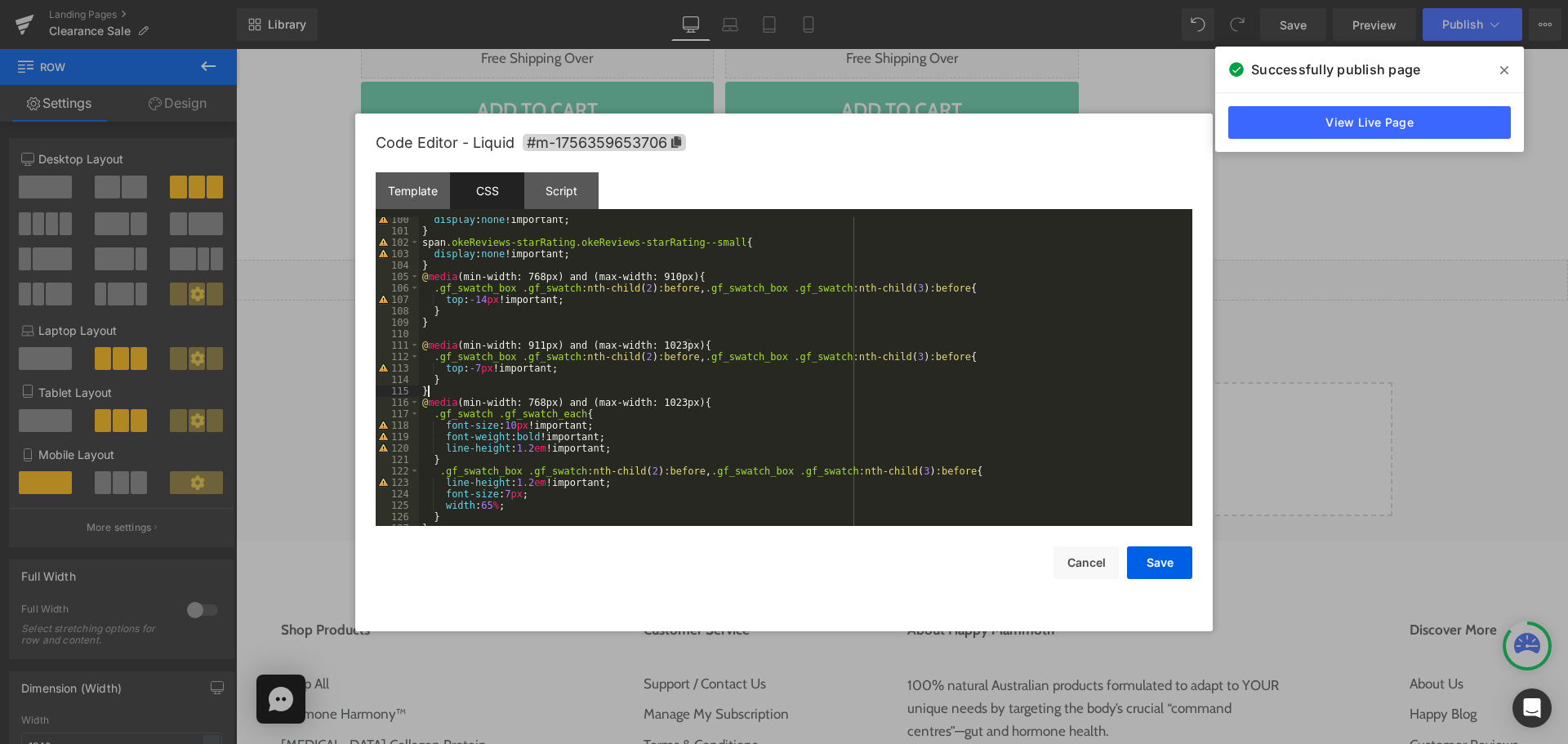
scroll to position [1155, 0]
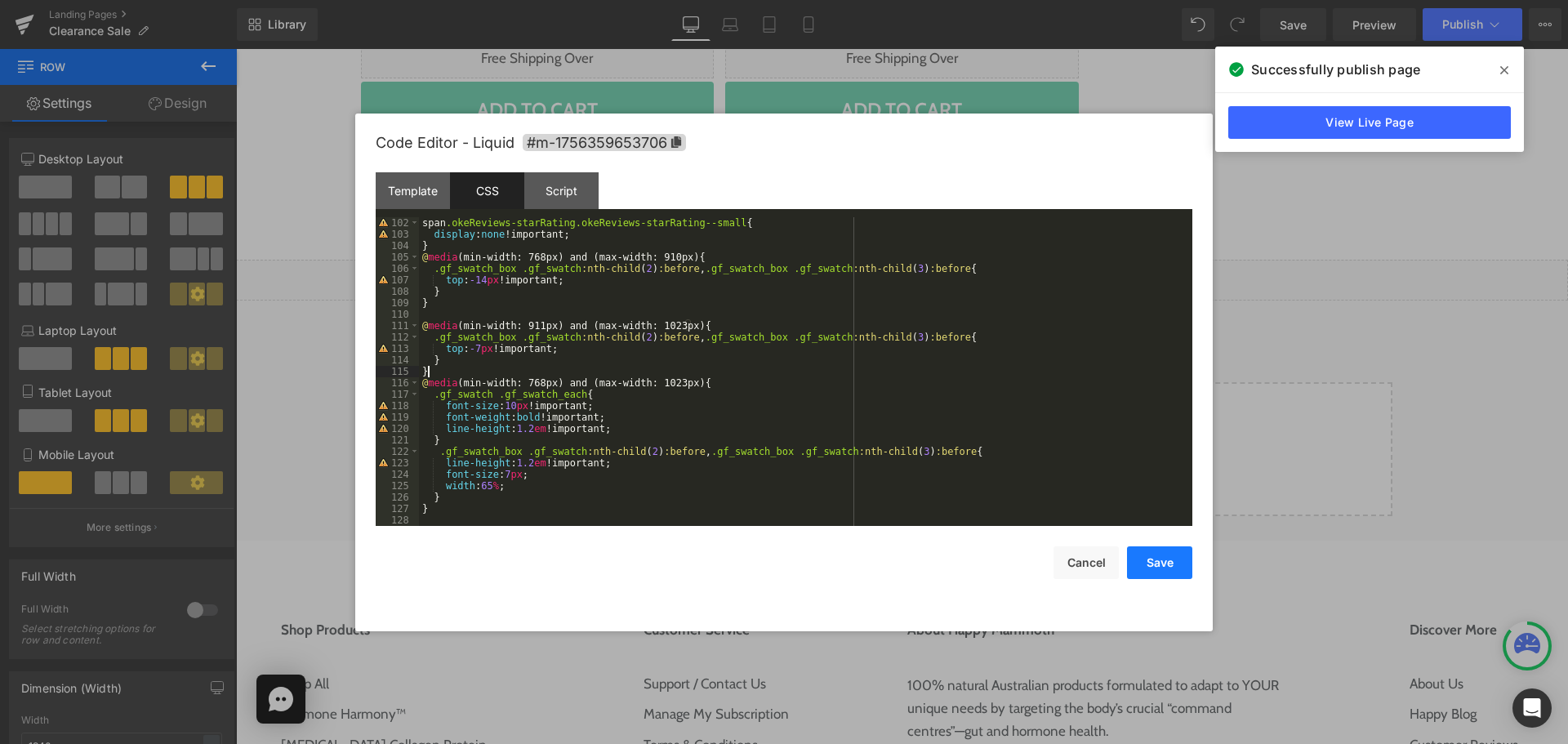
click at [1160, 570] on button "Save" at bounding box center [1160, 563] width 65 height 33
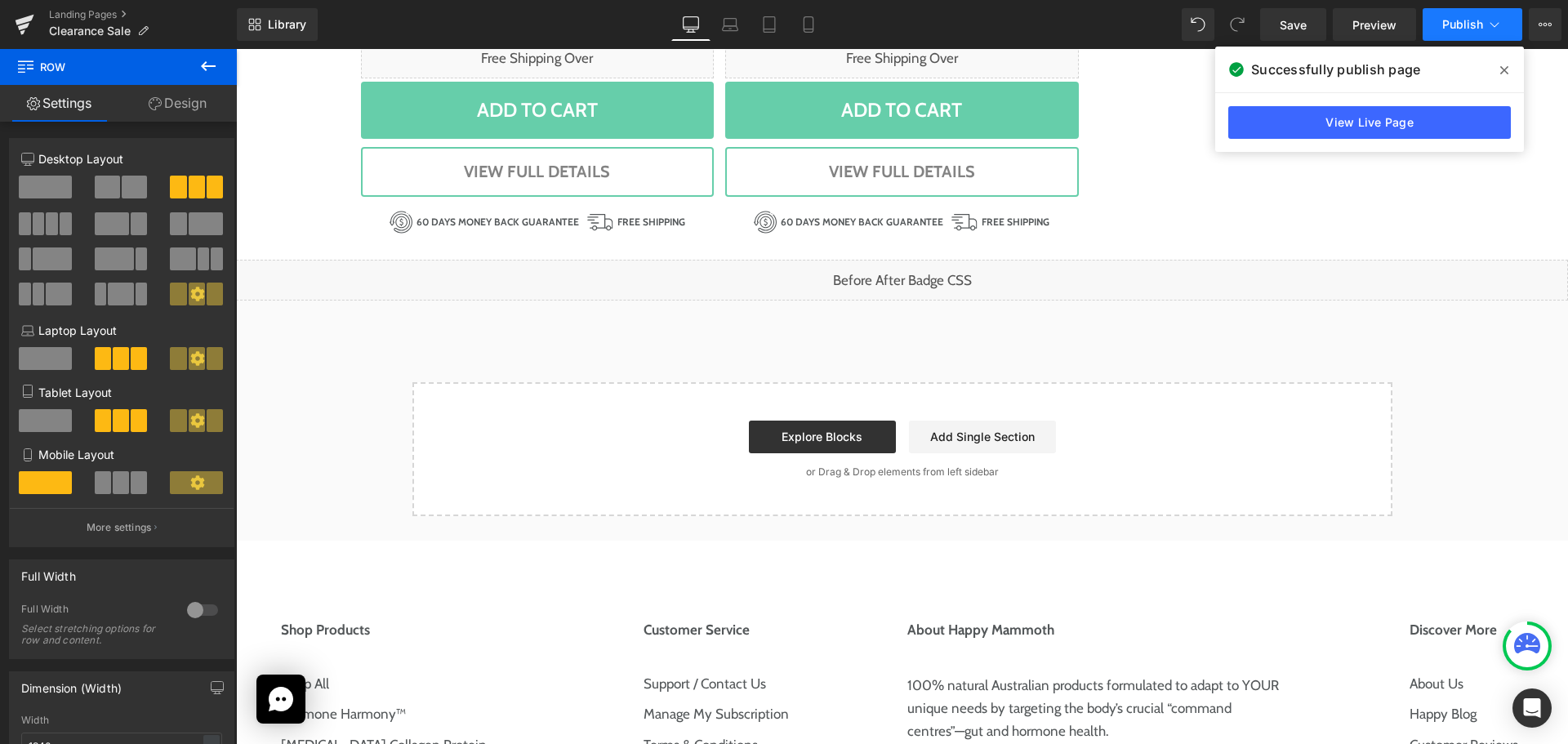
click at [1446, 34] on button "Publish" at bounding box center [1472, 25] width 100 height 33
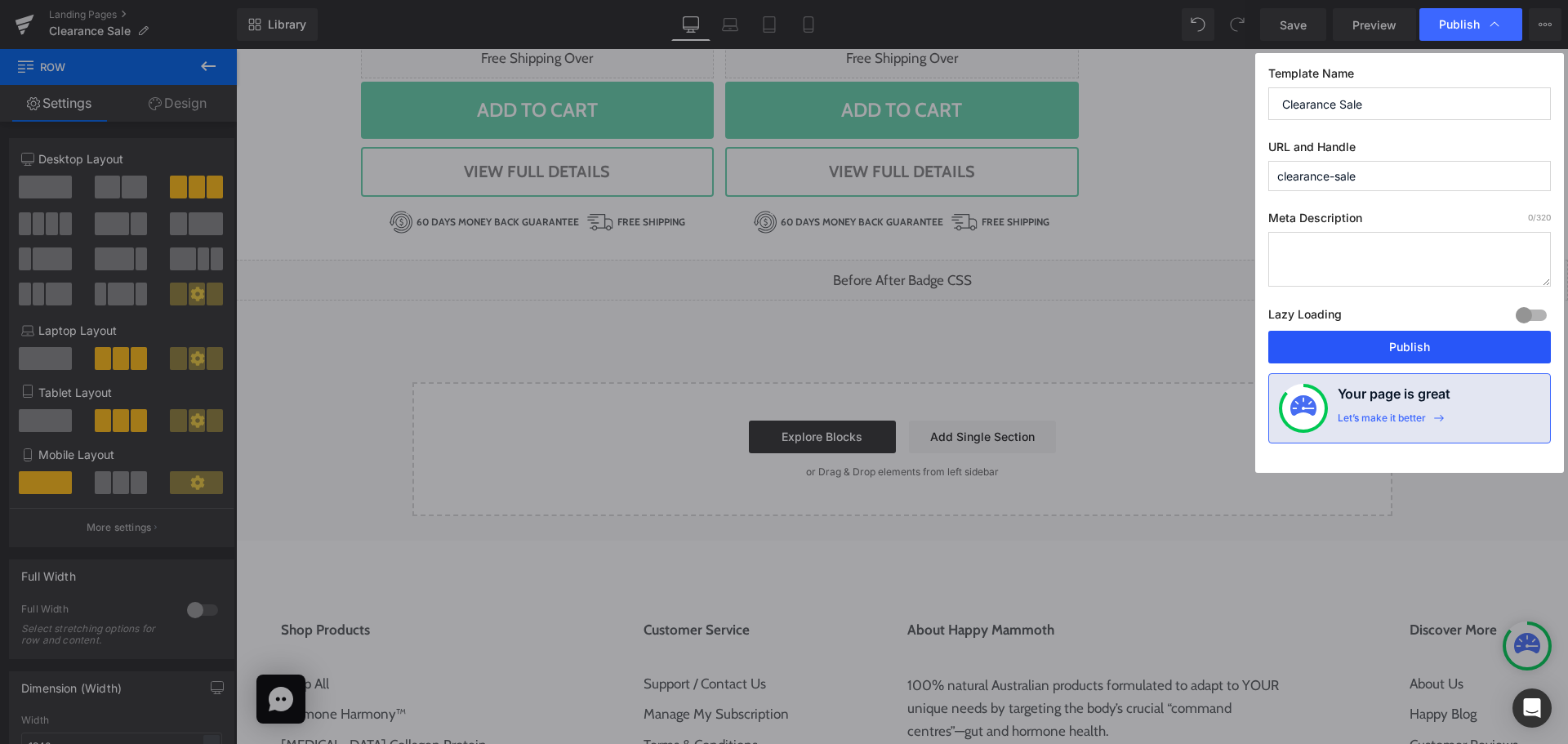
click at [1397, 348] on button "Publish" at bounding box center [1409, 347] width 282 height 33
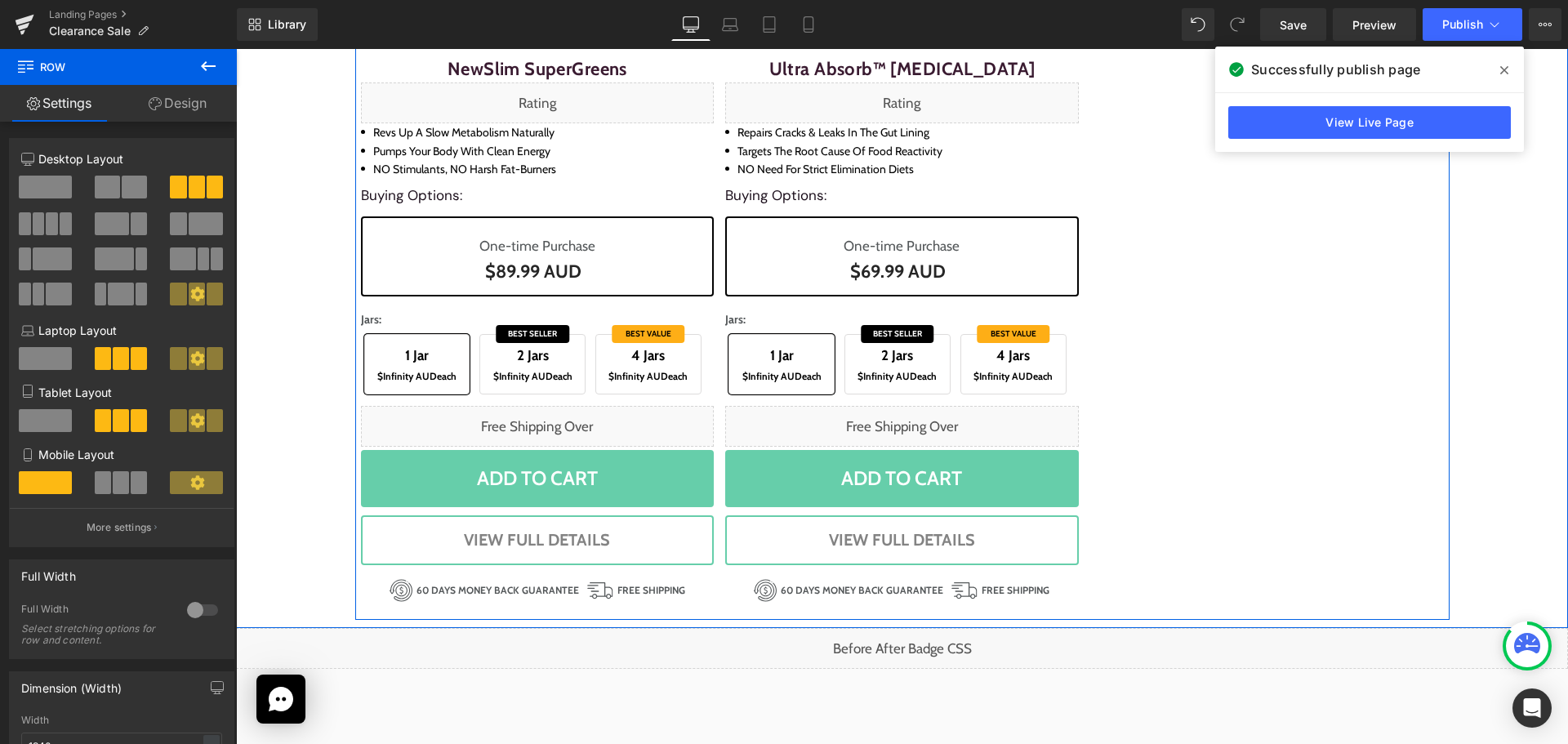
scroll to position [2451, 0]
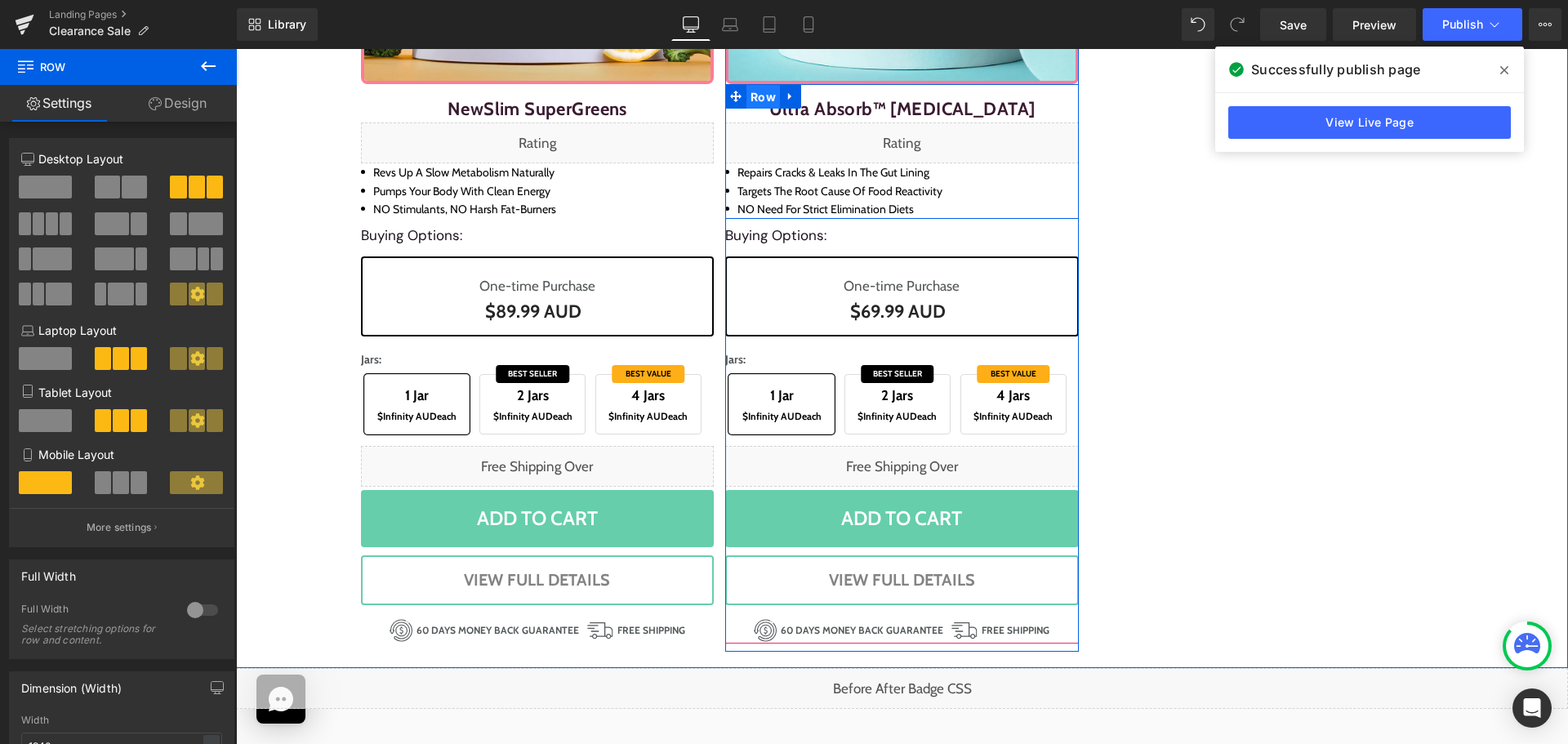
click at [754, 98] on span "Row" at bounding box center [763, 97] width 34 height 25
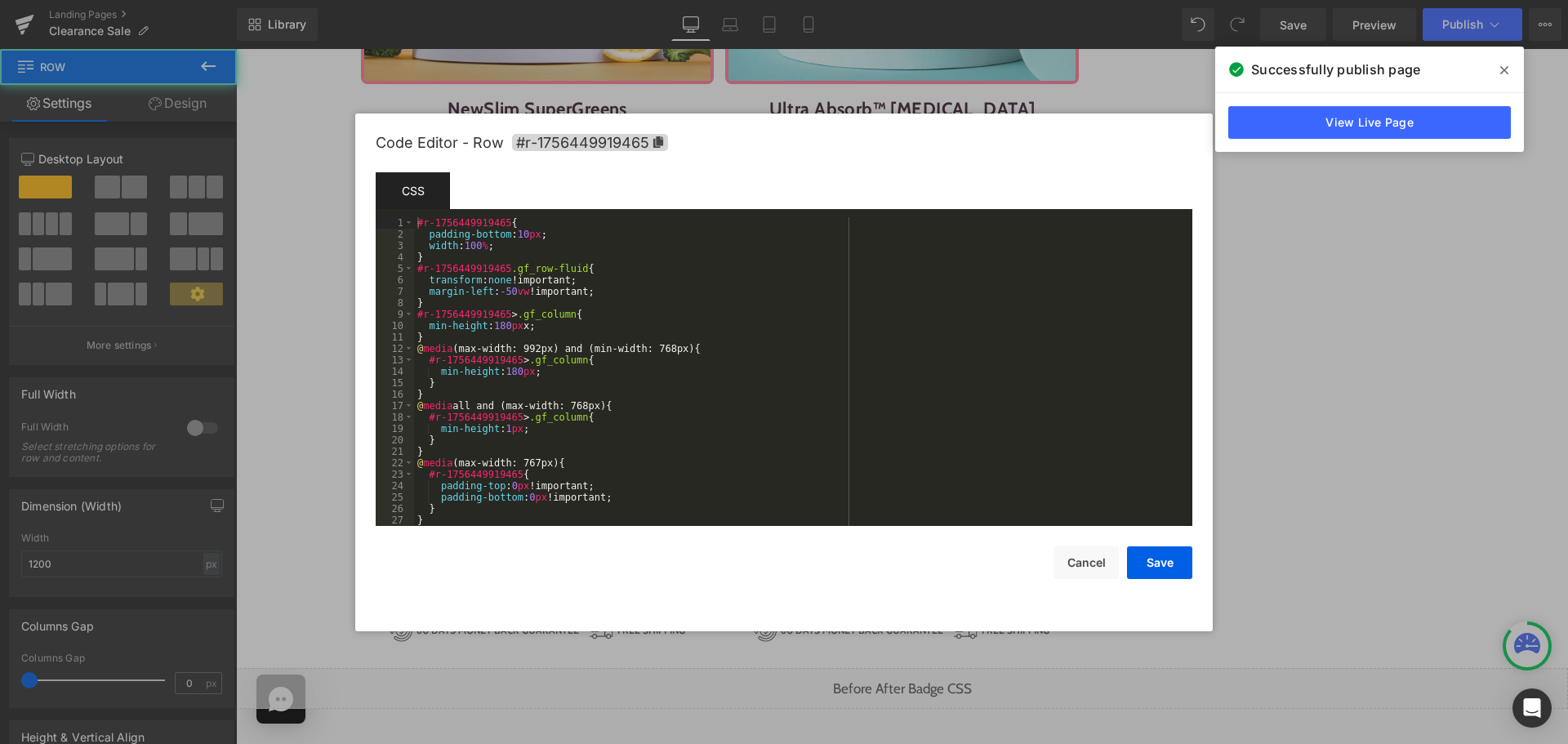
click at [744, 0] on div "Row You are previewing how the will restyle your page. You can not edit Element…" at bounding box center [784, 0] width 1568 height 0
click at [686, 431] on div "#r-1756449919465 { padding-bottom : 10 px ; width : 100 % ; } #r-1756449919465 …" at bounding box center [800, 382] width 772 height 331
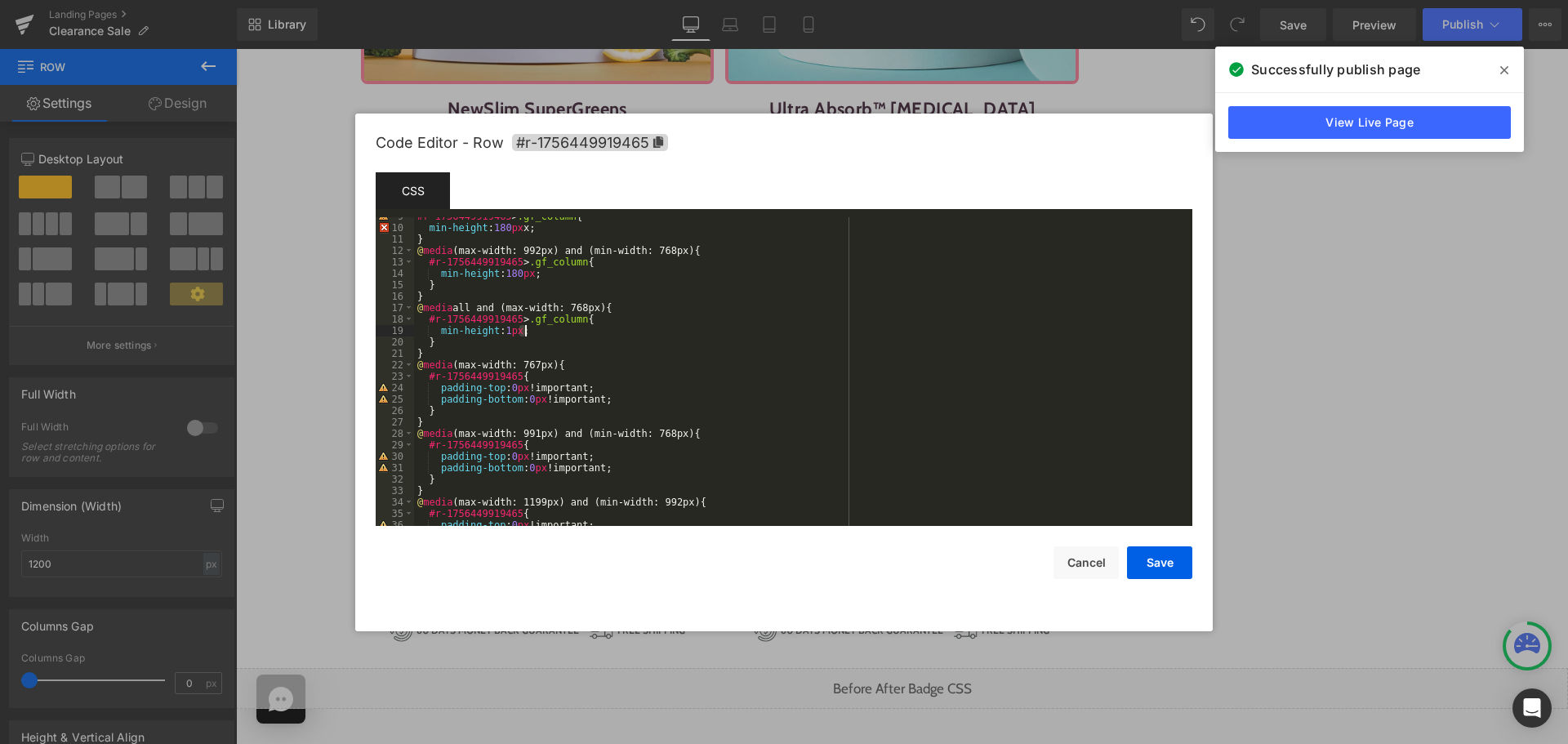
scroll to position [98, 0]
click at [788, 413] on div "#r-1756449919465 > .gf_column { min-height : 180 px x; } @ media (max-width: 99…" at bounding box center [800, 376] width 772 height 331
